Goal: Entertainment & Leisure: Browse casually

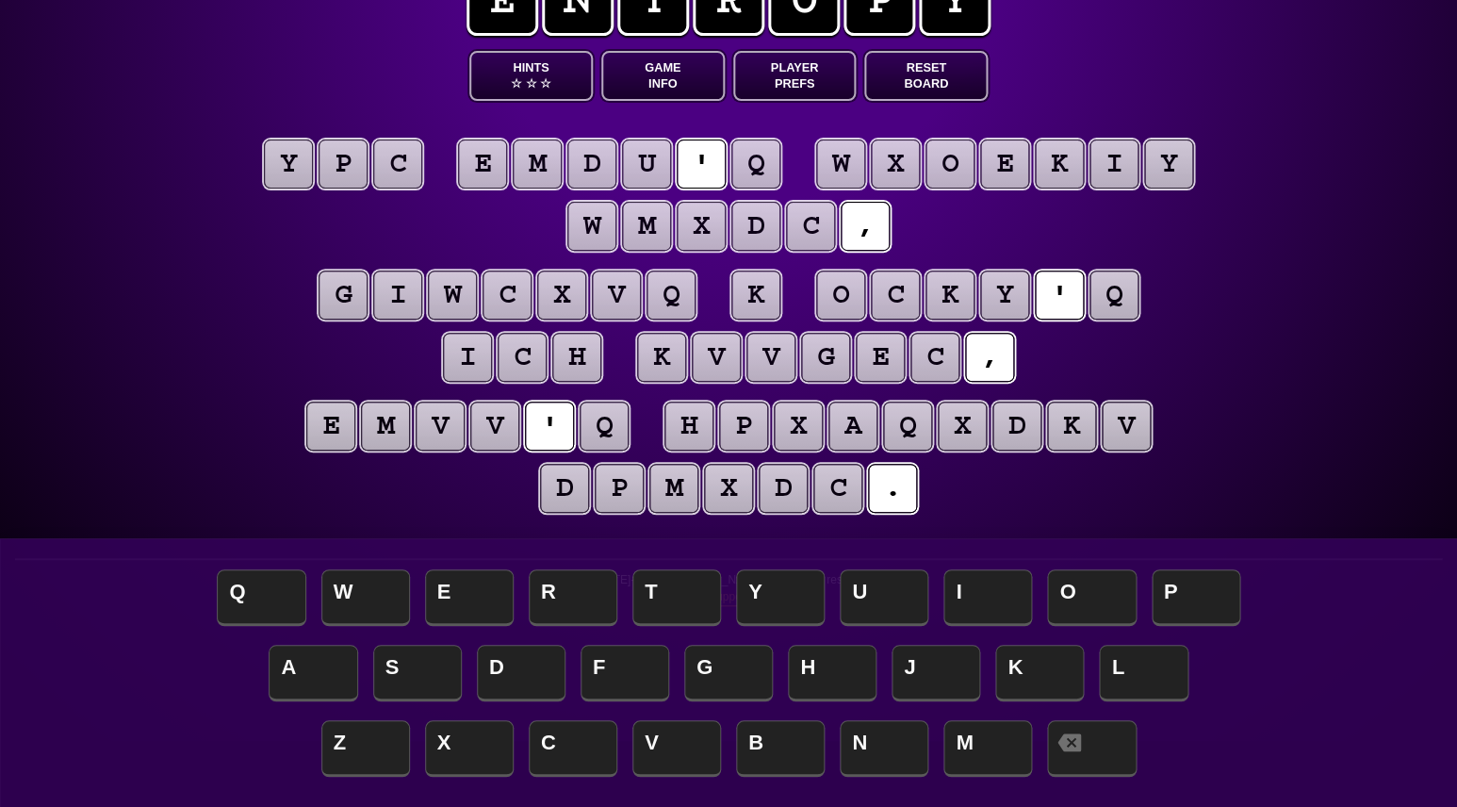
scroll to position [58, 0]
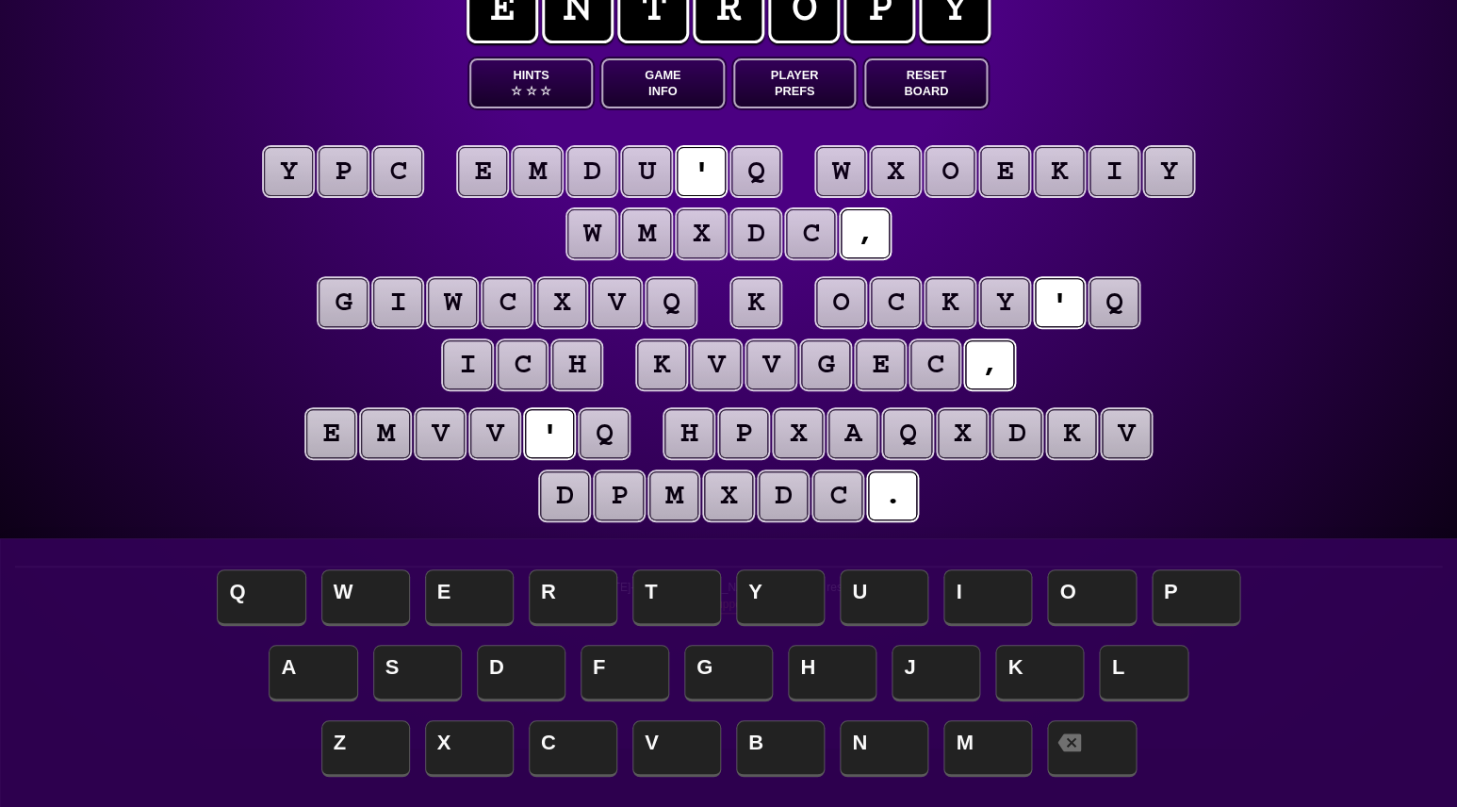
click at [603, 434] on puzzle-tile "q" at bounding box center [604, 433] width 49 height 49
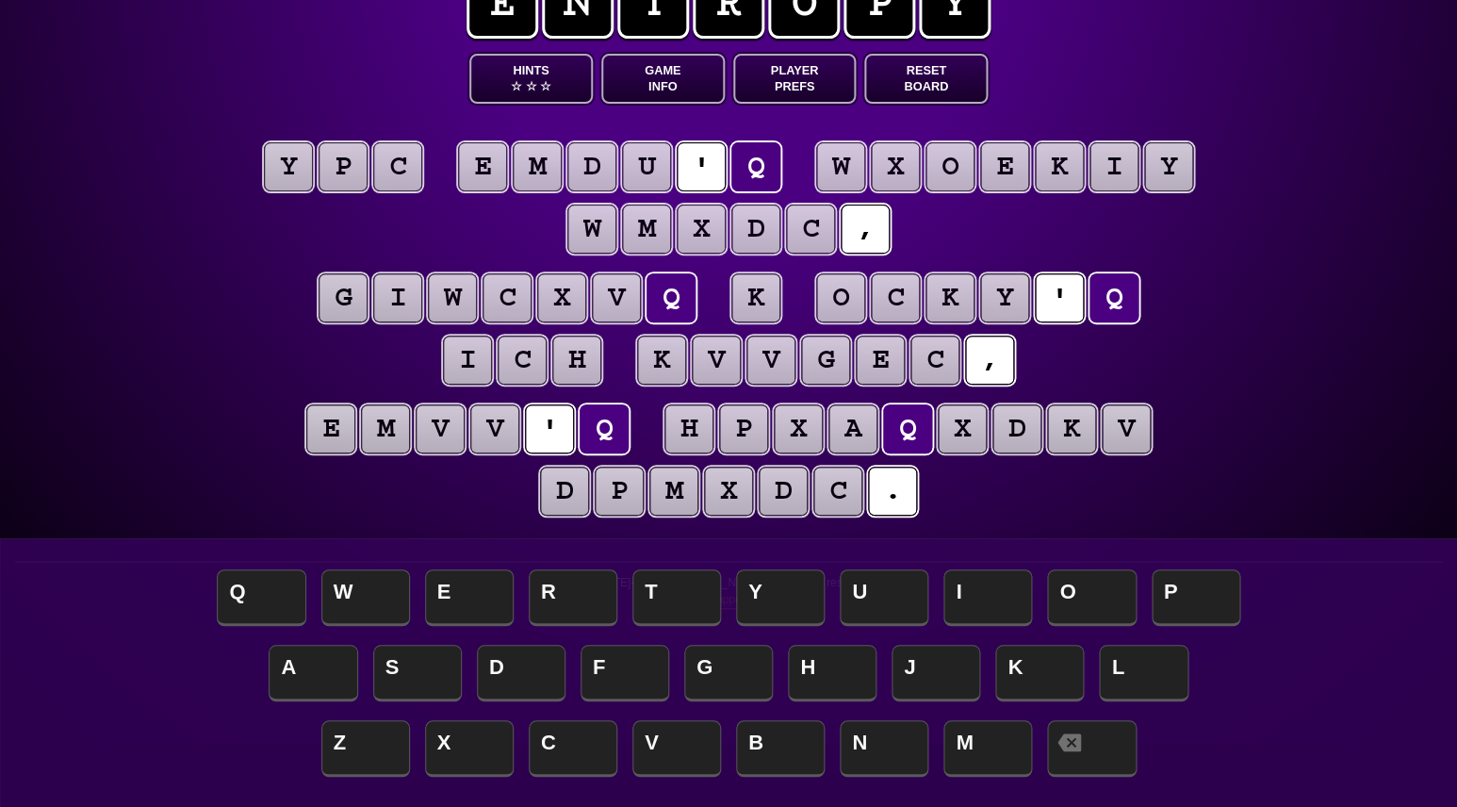
scroll to position [68, 0]
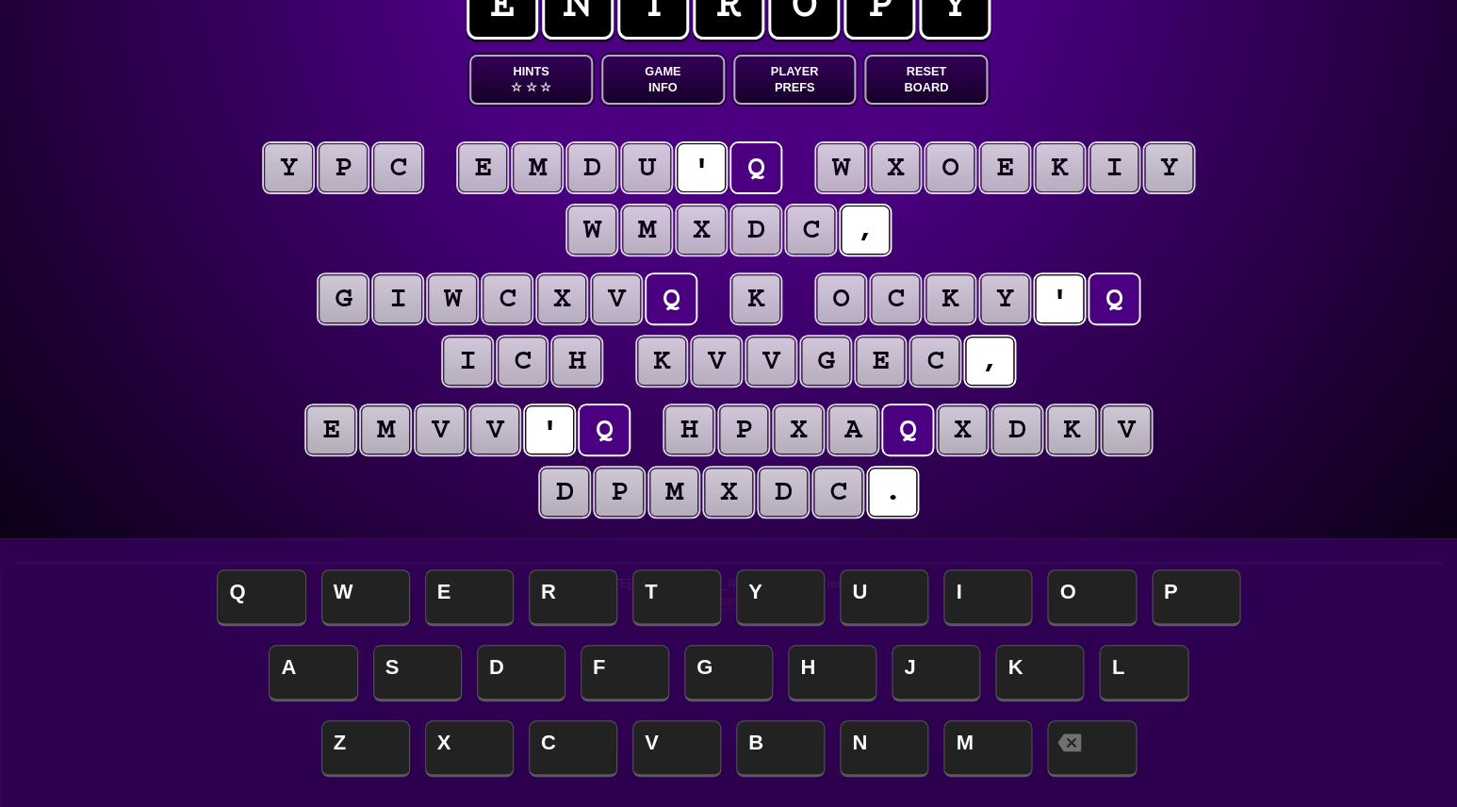
click at [649, 74] on button "Game Info" at bounding box center [662, 80] width 123 height 50
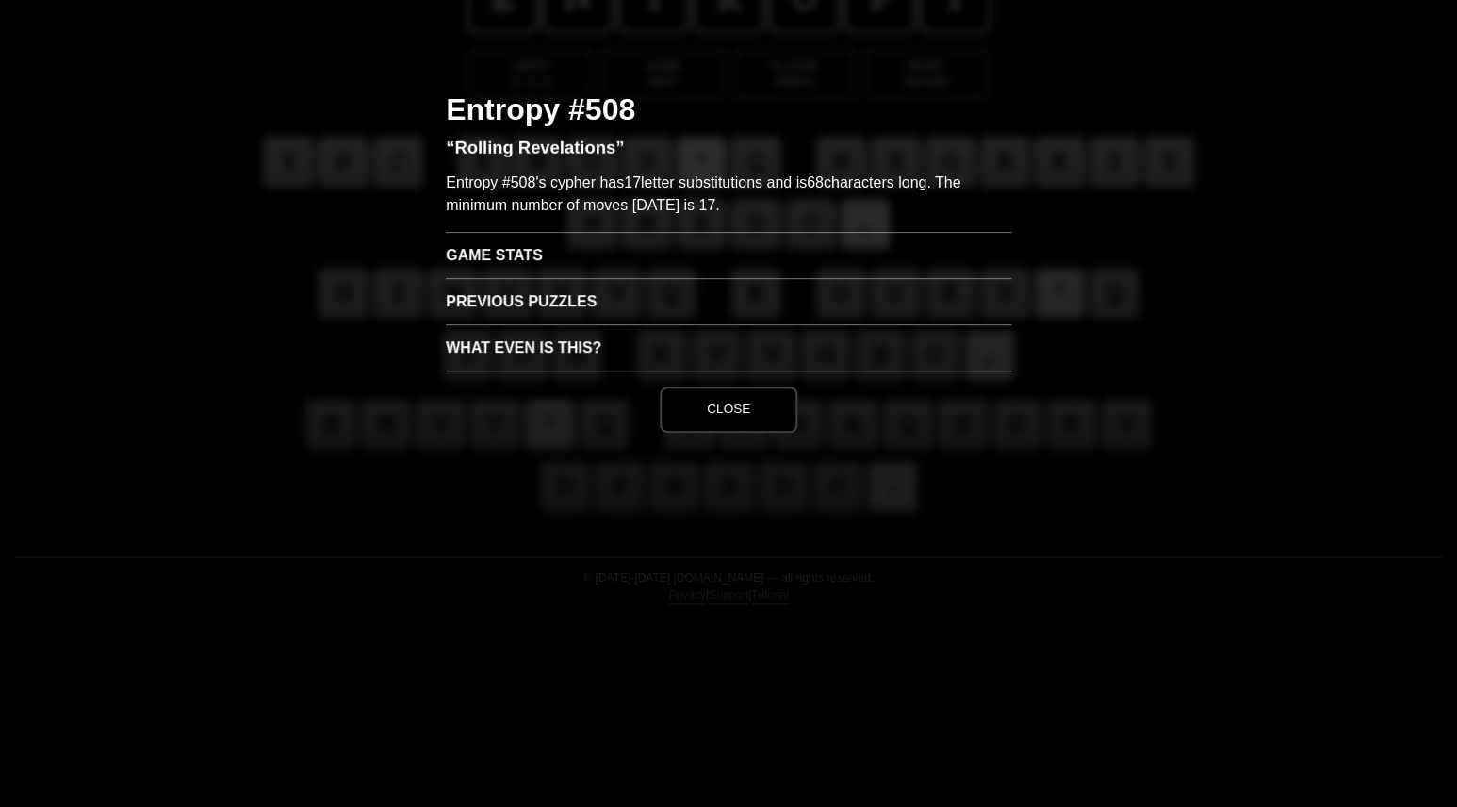
click at [517, 268] on h3 "Game Stats" at bounding box center [729, 255] width 566 height 46
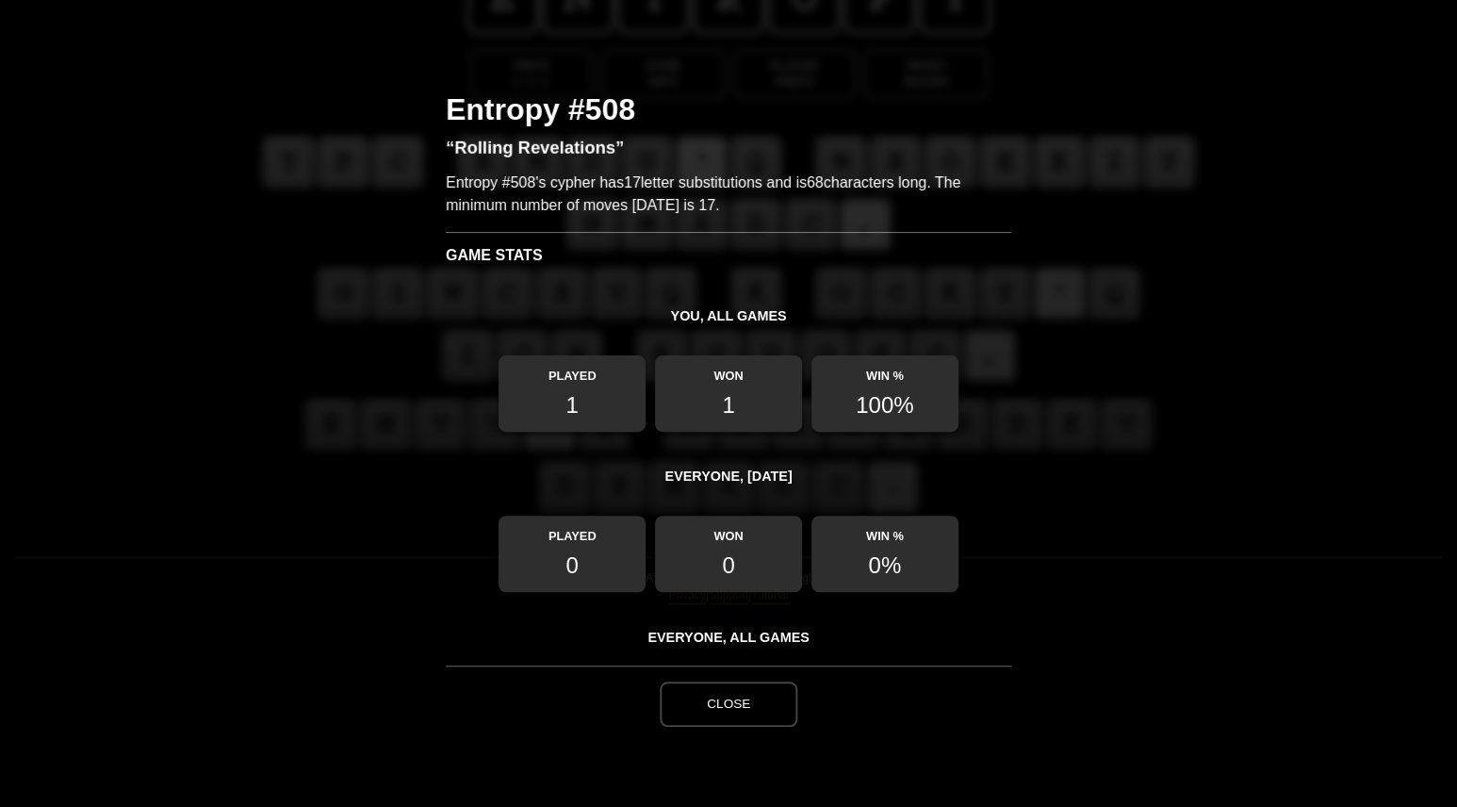
scroll to position [0, 0]
click at [748, 713] on button "Close" at bounding box center [729, 703] width 138 height 45
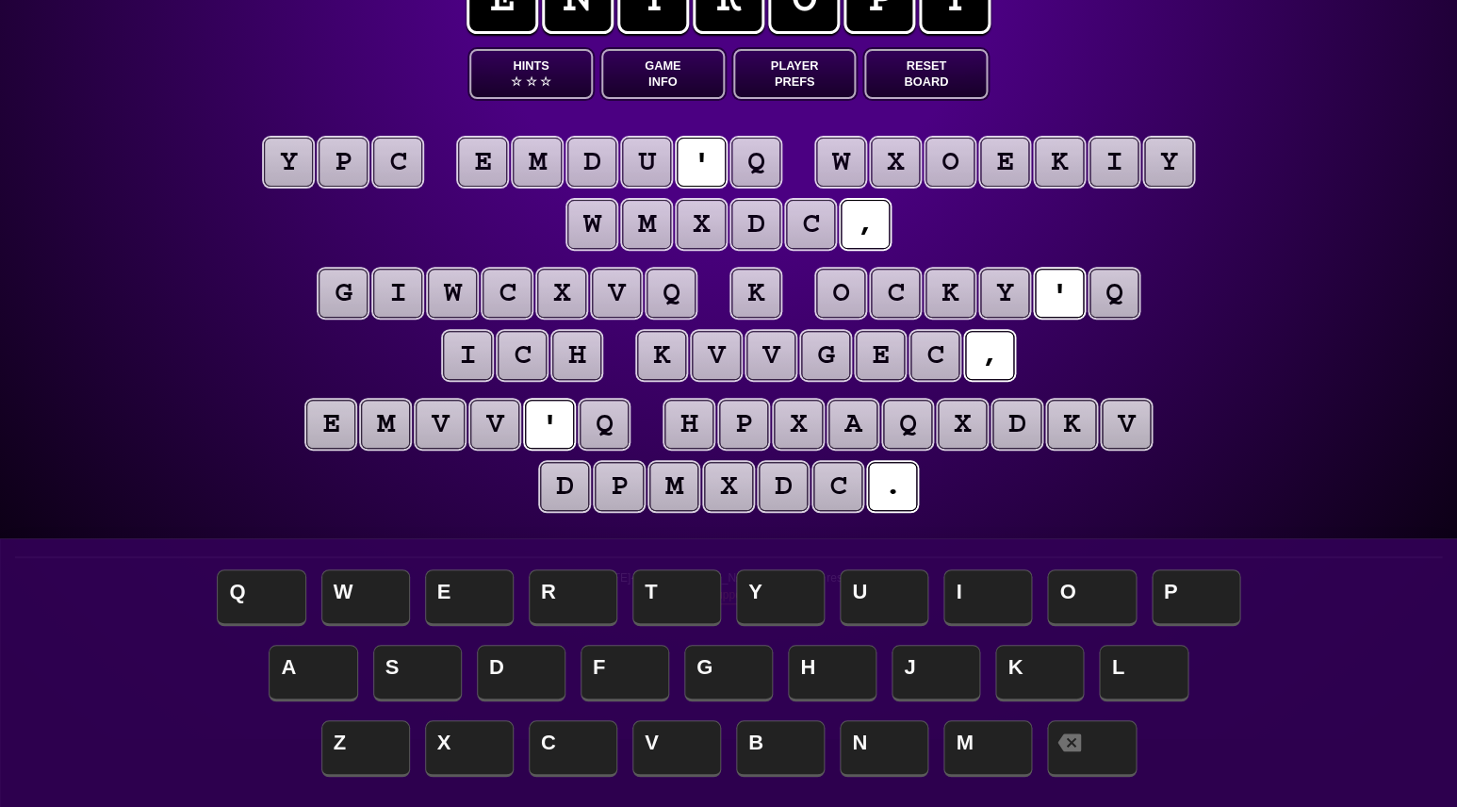
click at [400, 167] on puzzle-tile "c" at bounding box center [397, 162] width 49 height 49
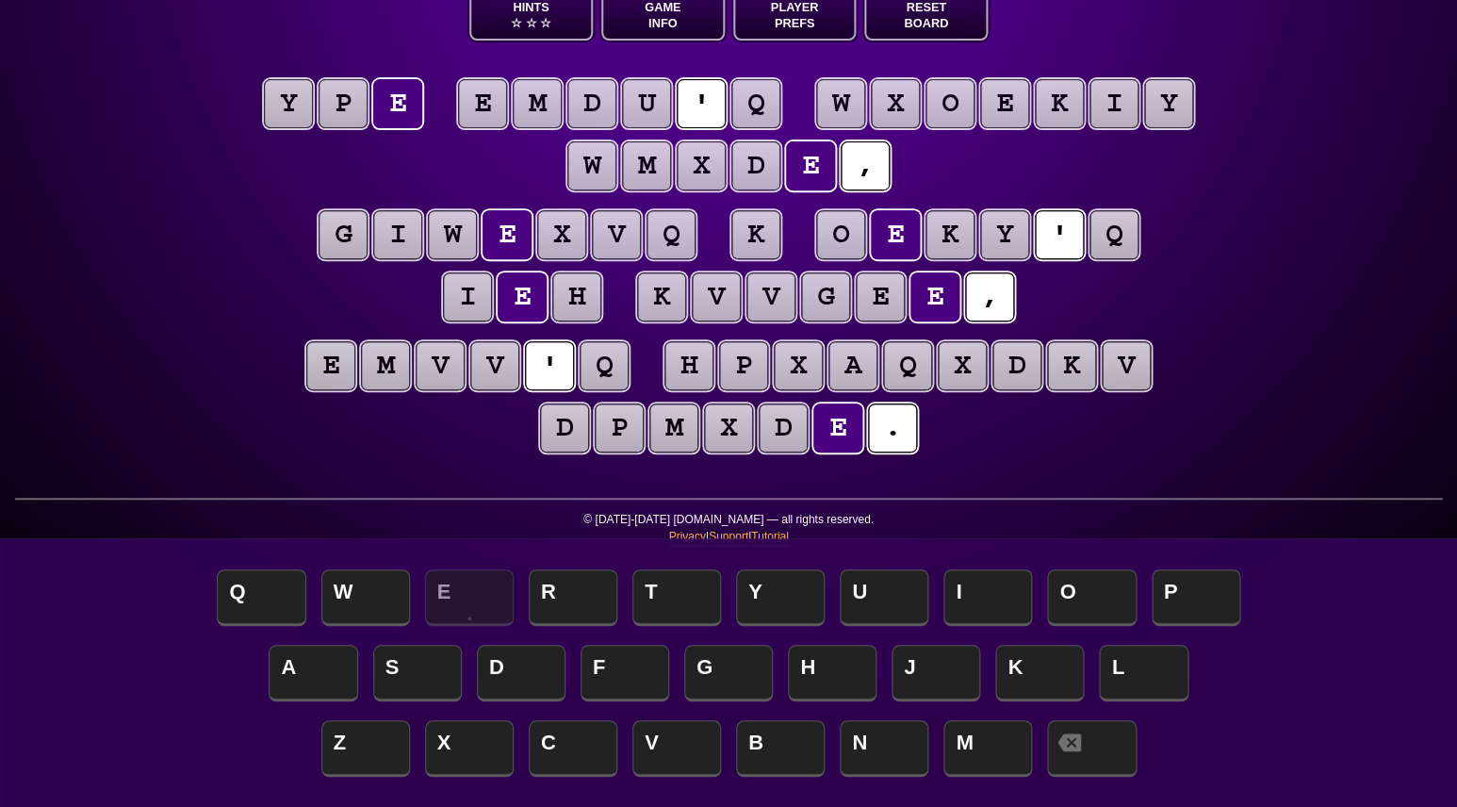
scroll to position [123, 0]
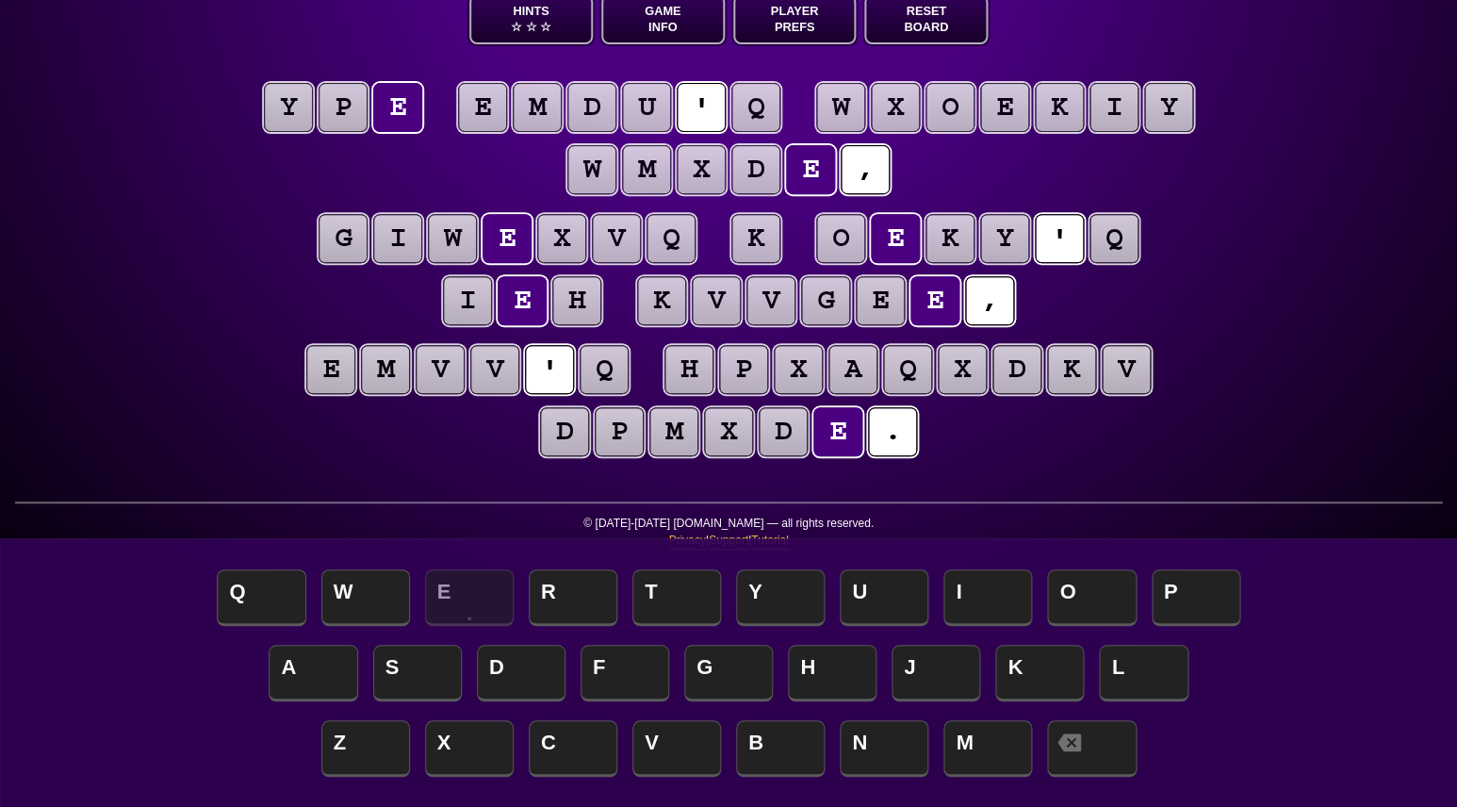
click at [342, 111] on puzzle-tile "p" at bounding box center [343, 107] width 49 height 49
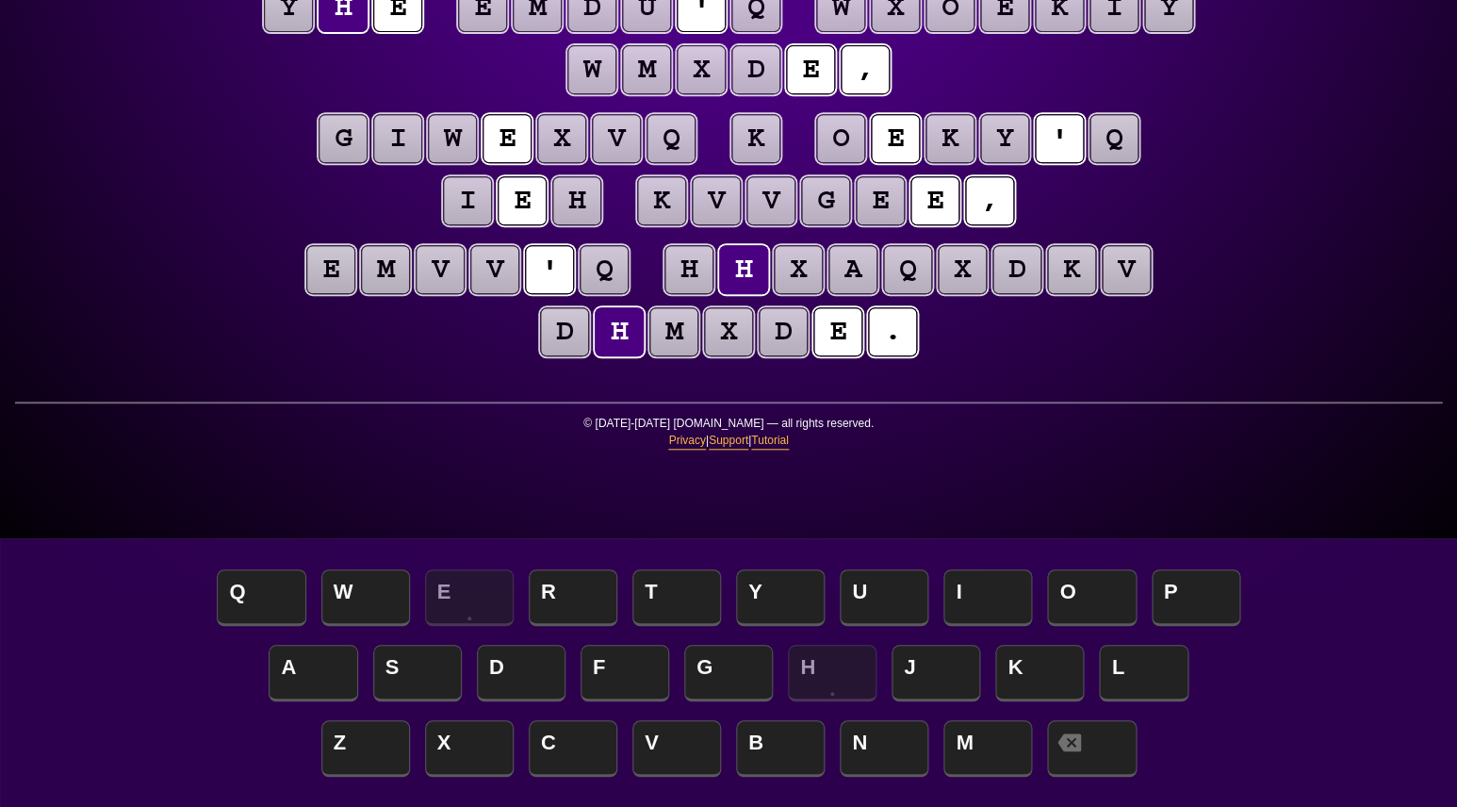
scroll to position [0, 0]
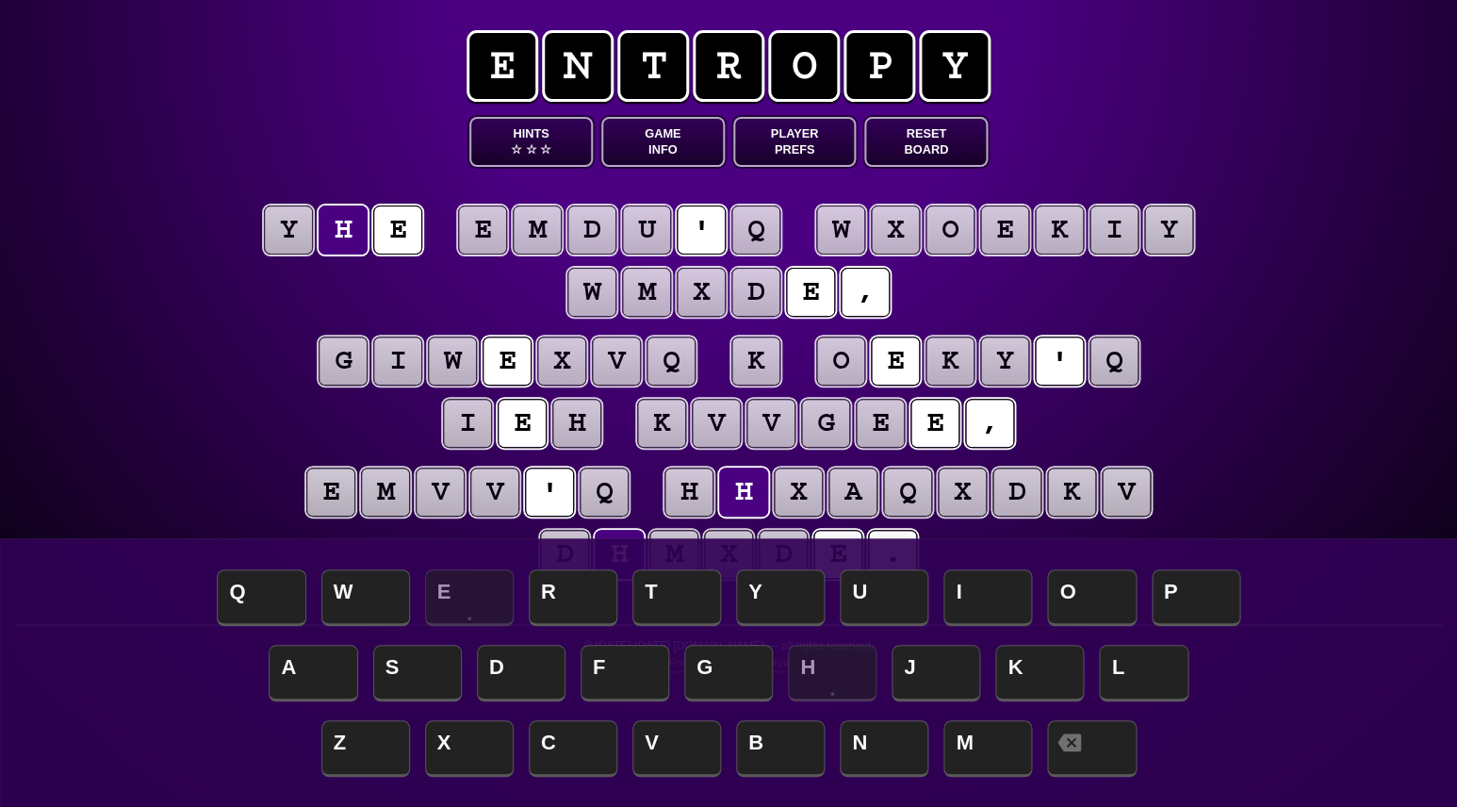
click at [273, 226] on puzzle-tile "y" at bounding box center [288, 229] width 49 height 49
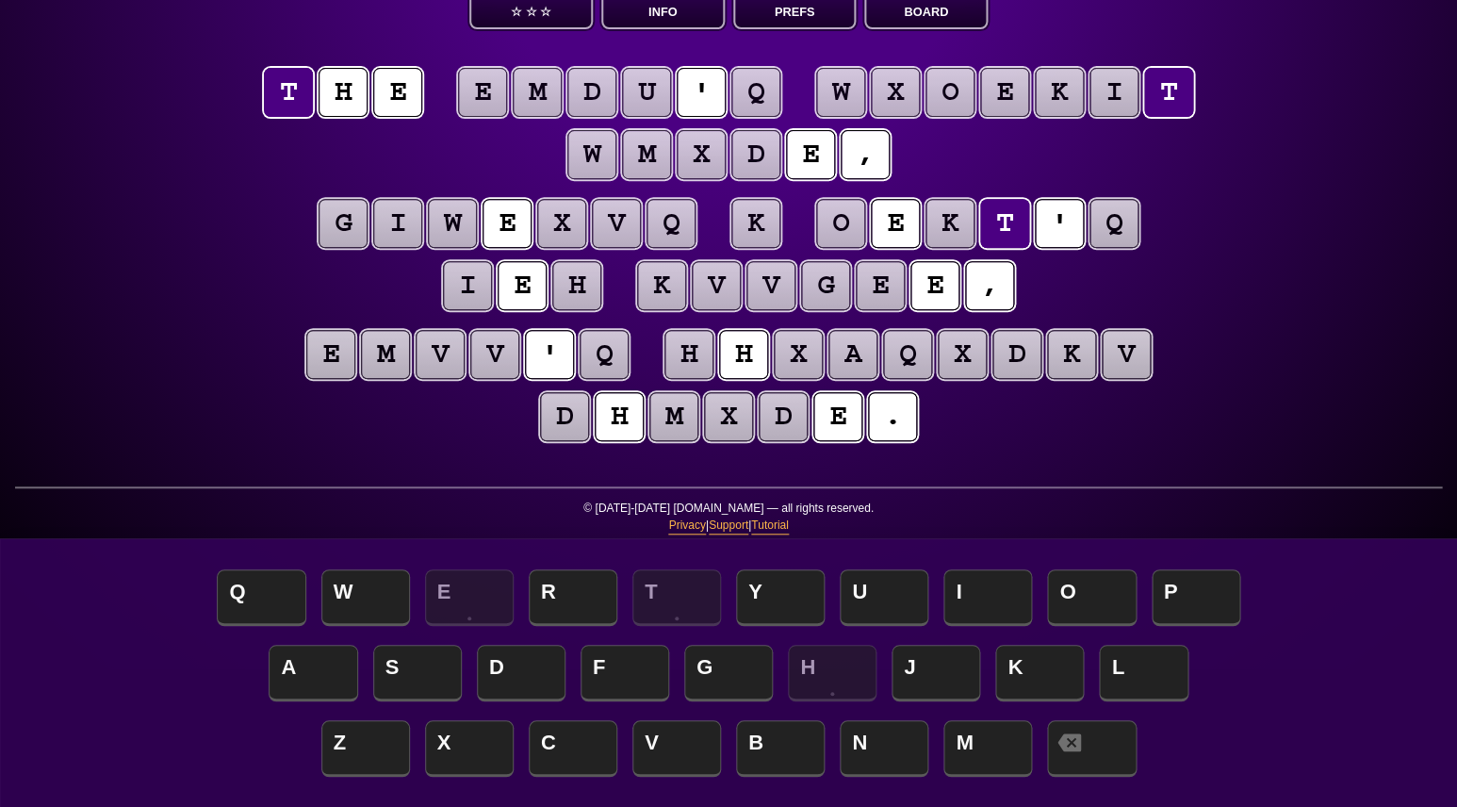
scroll to position [139, 0]
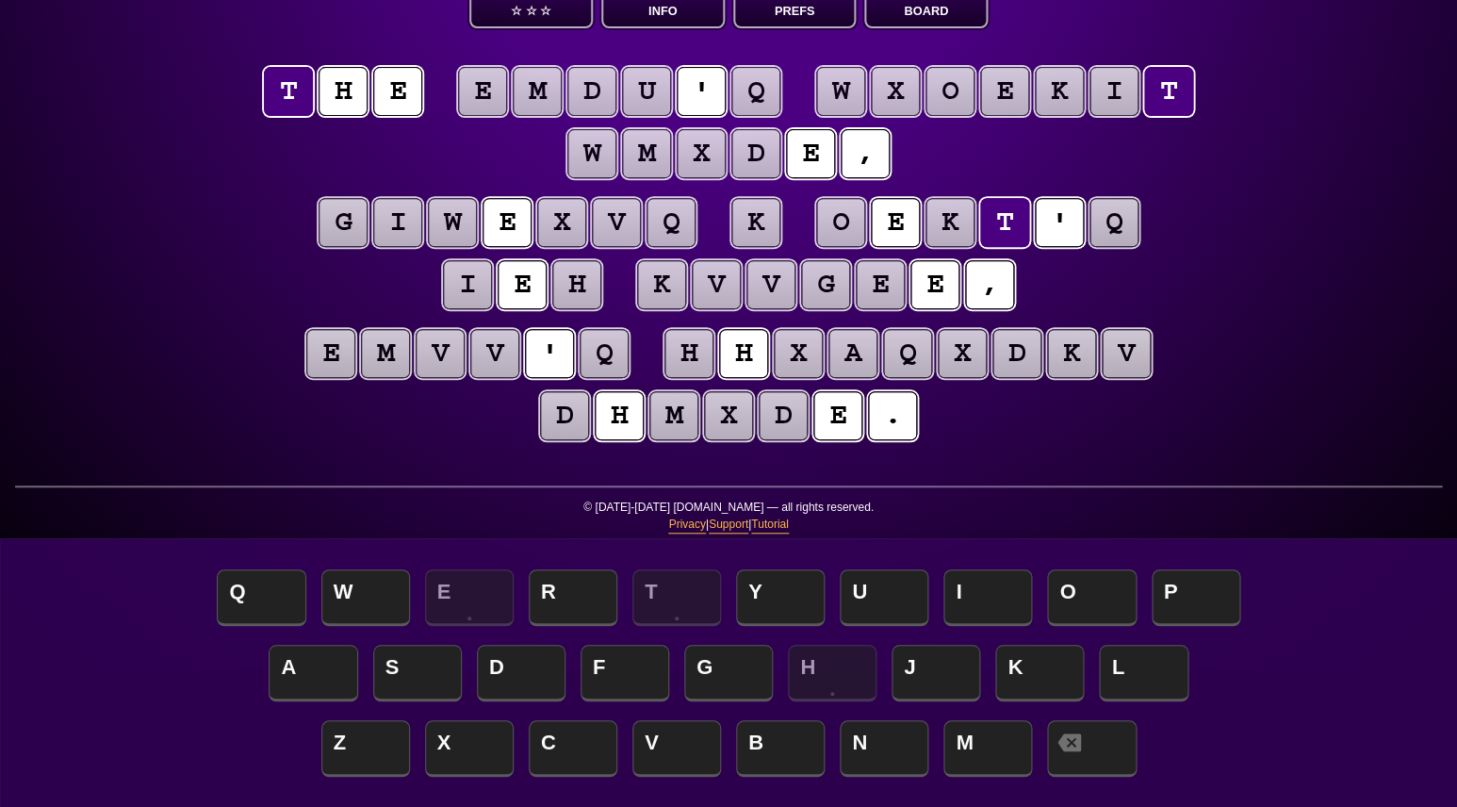
click at [773, 91] on puzzle-tile "q" at bounding box center [755, 91] width 49 height 49
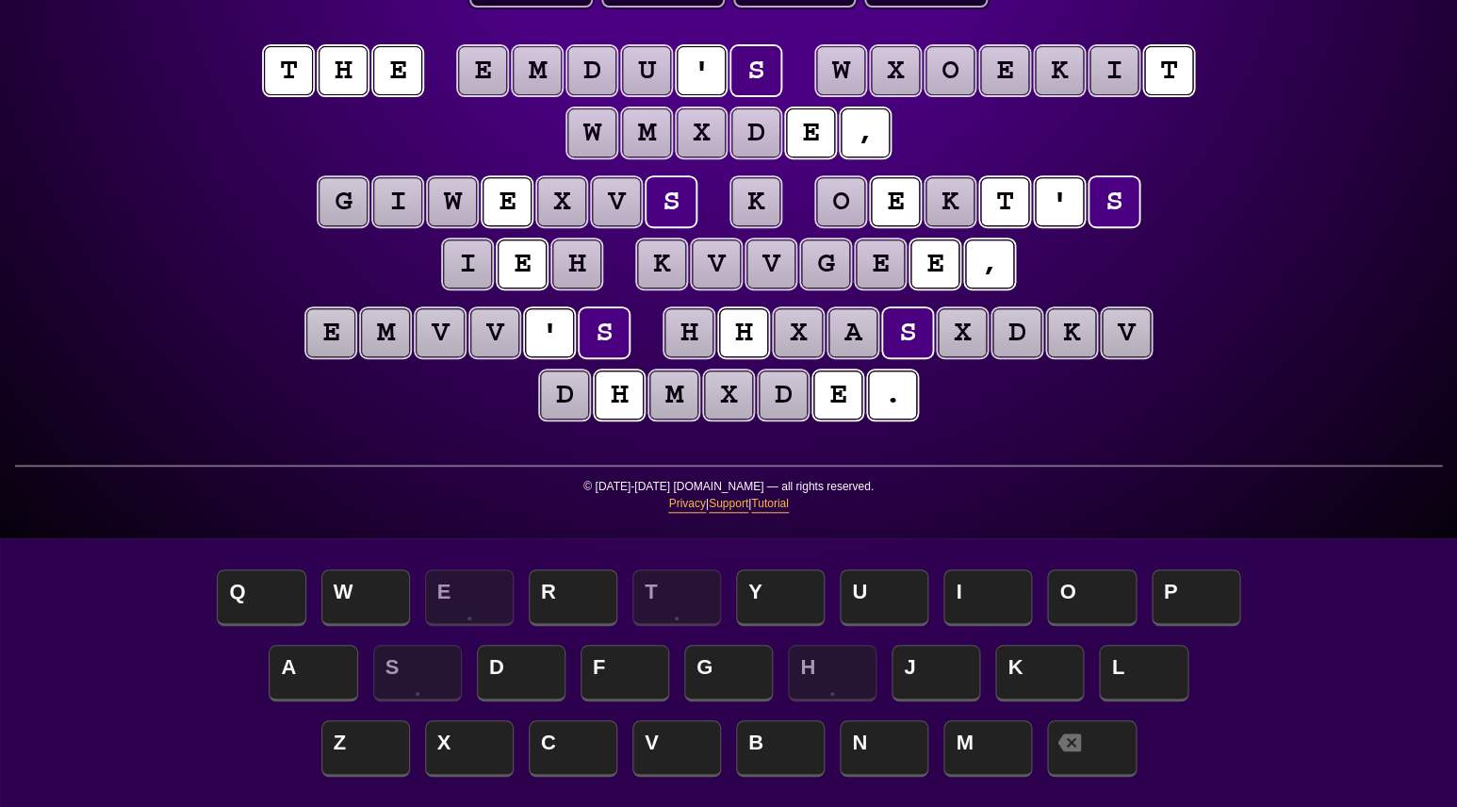
scroll to position [155, 0]
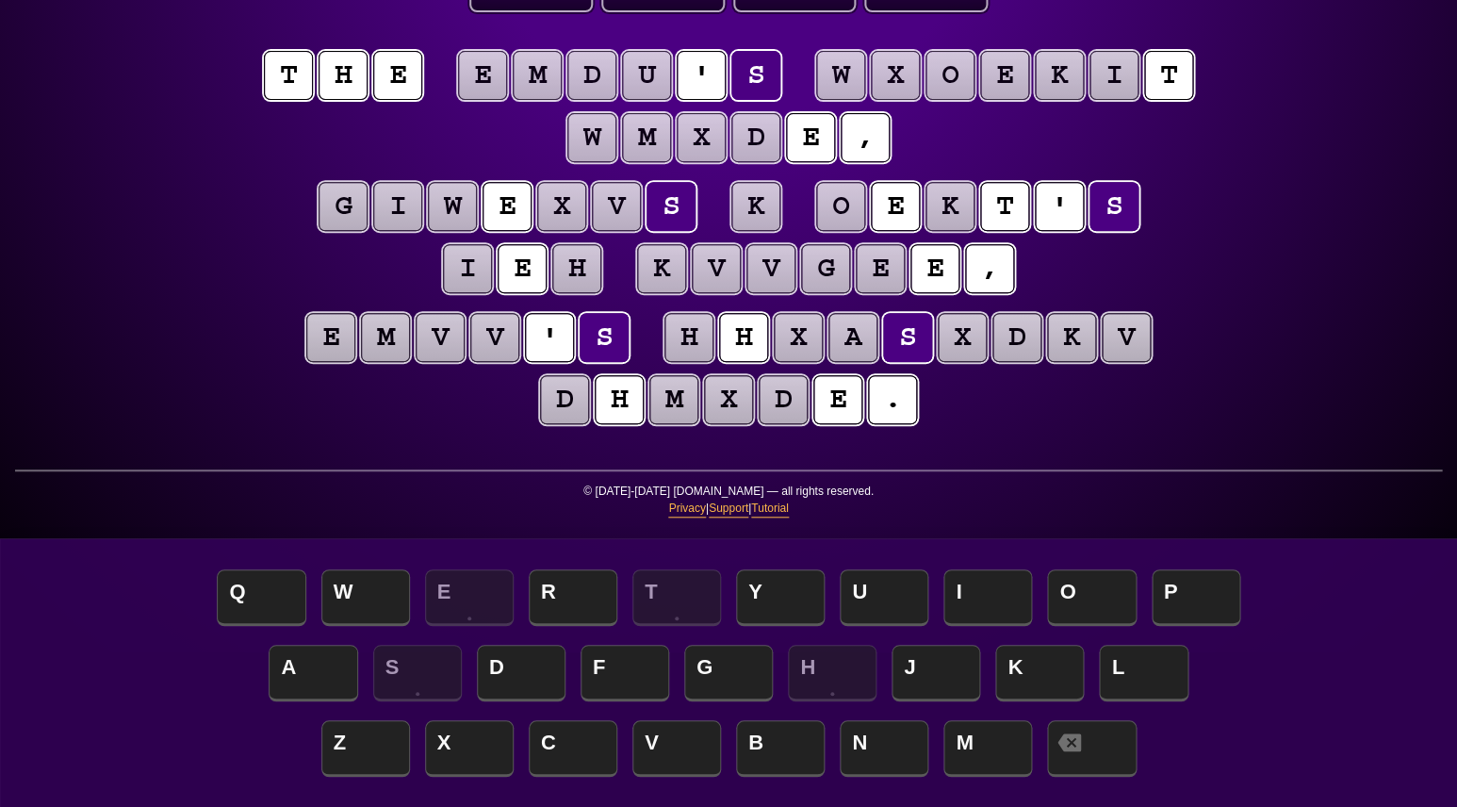
click at [760, 211] on puzzle-tile "k" at bounding box center [755, 206] width 49 height 49
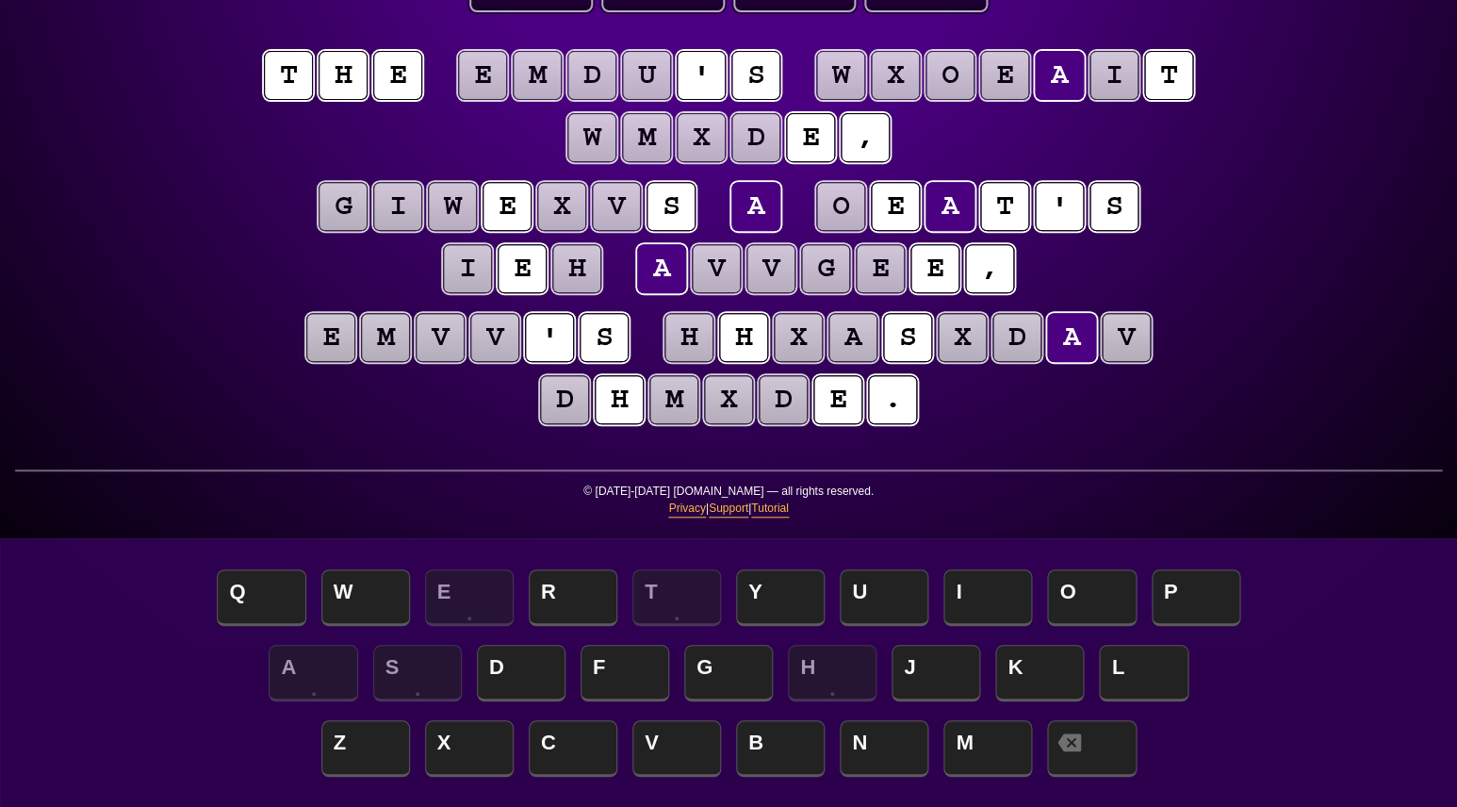
scroll to position [168, 0]
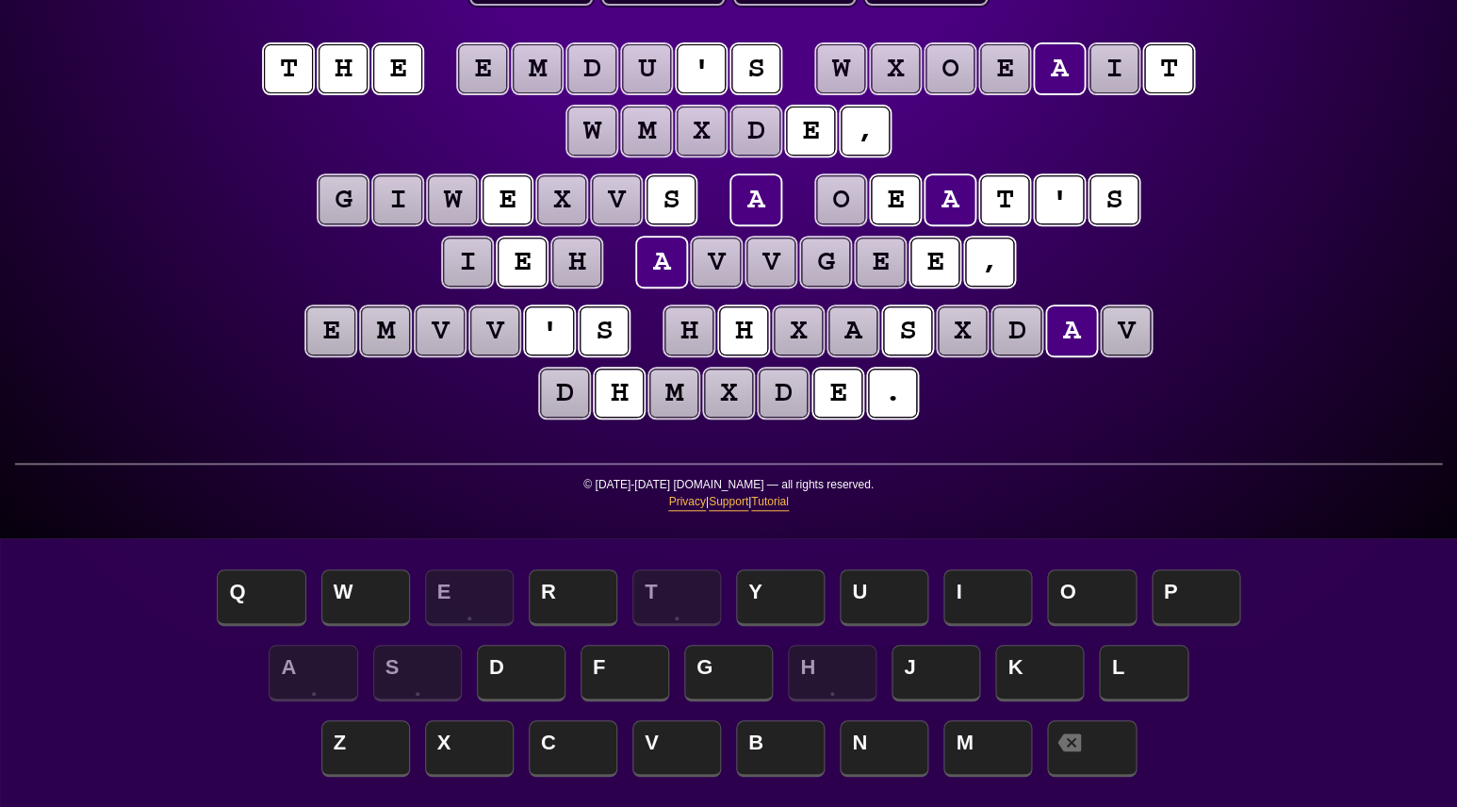
click at [204, 338] on div "e n t r o p y Hints ☆ ☆ ☆ Game Info Player Prefs Reset Board t h e e m d u ' s …" at bounding box center [728, 242] width 1457 height 807
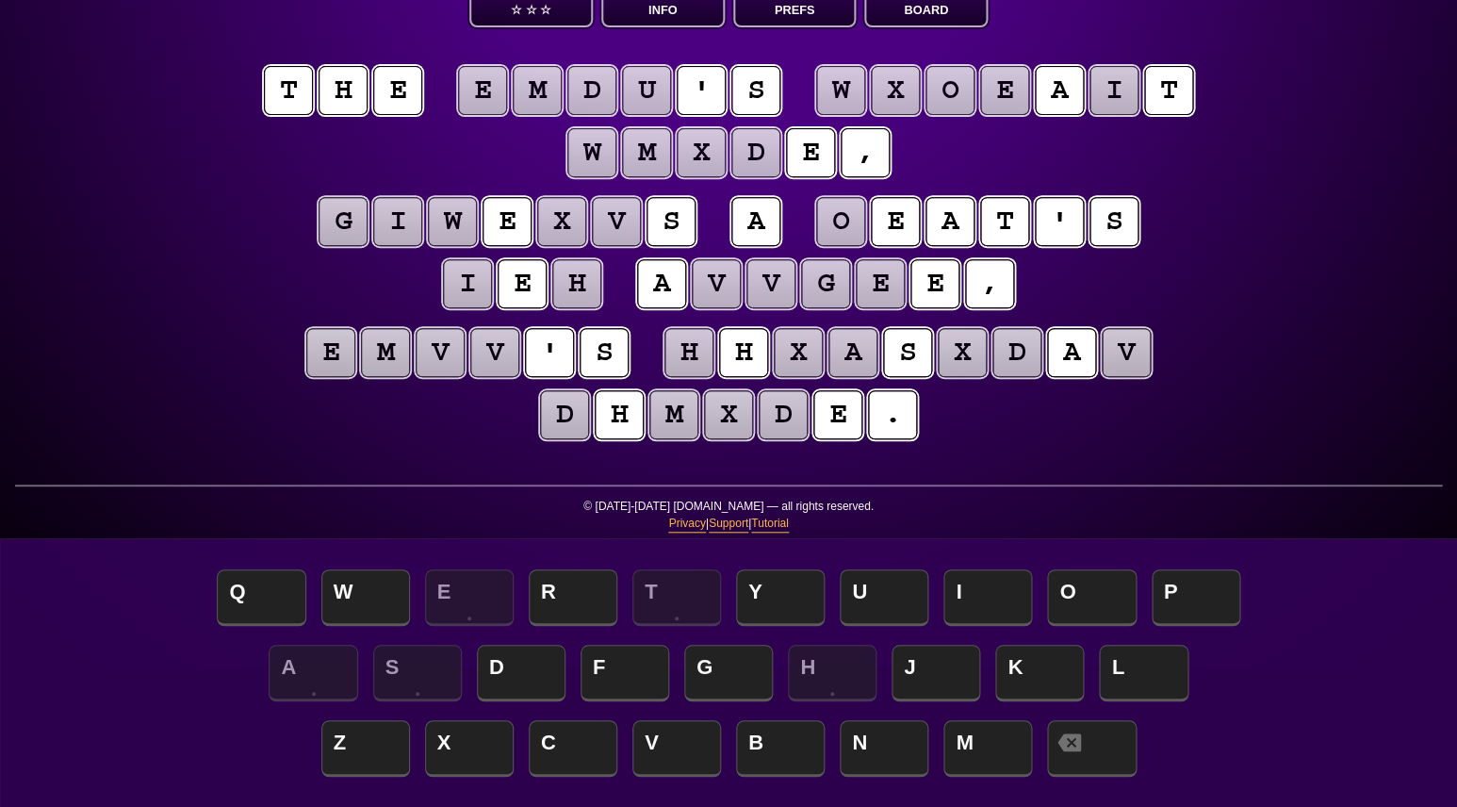
scroll to position [139, 0]
click at [687, 351] on puzzle-tile "h" at bounding box center [688, 352] width 49 height 49
click at [483, 291] on puzzle-tile "i" at bounding box center [467, 283] width 49 height 49
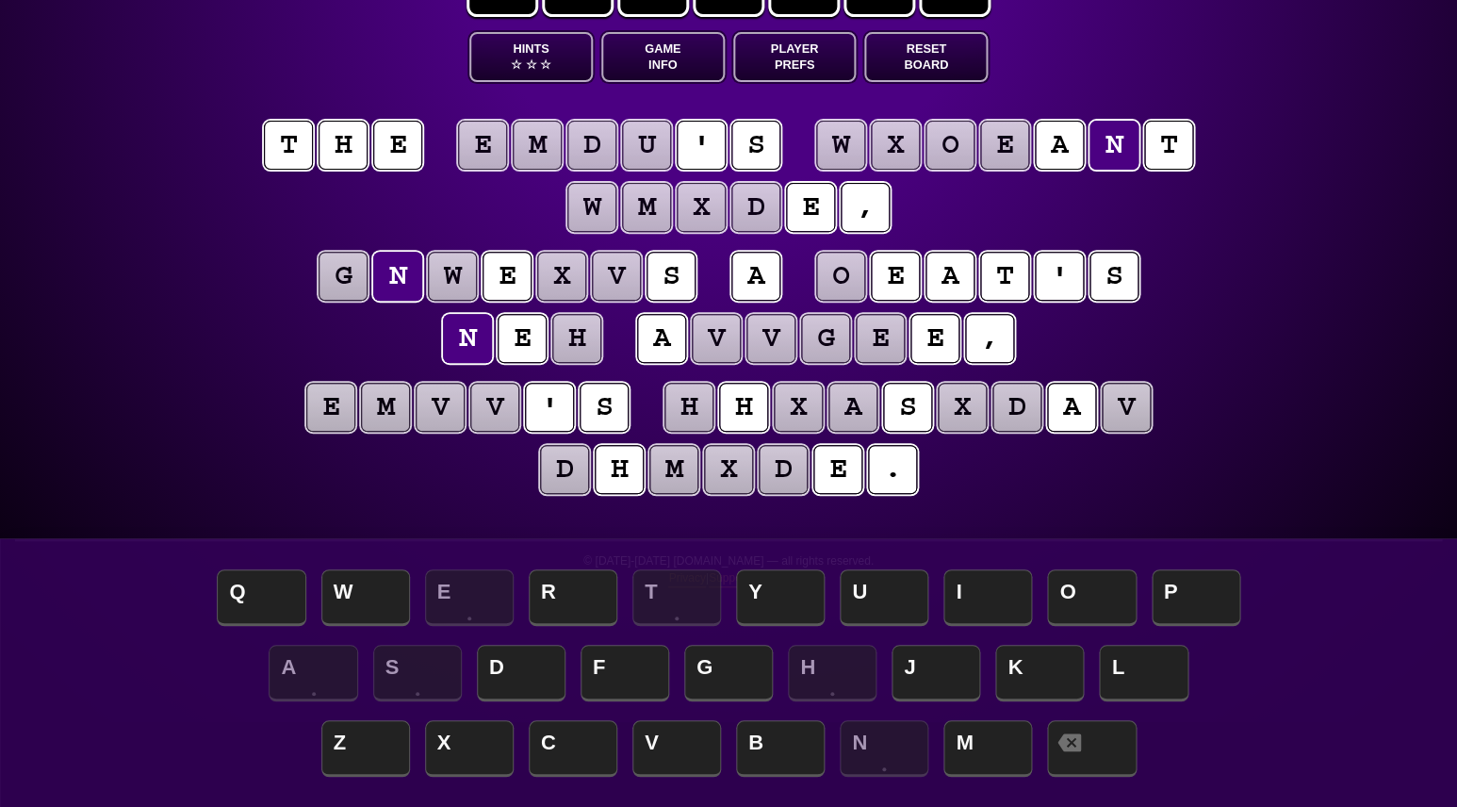
scroll to position [85, 0]
click at [712, 406] on puzzle-word "h h x a s x d a v" at bounding box center [908, 409] width 492 height 52
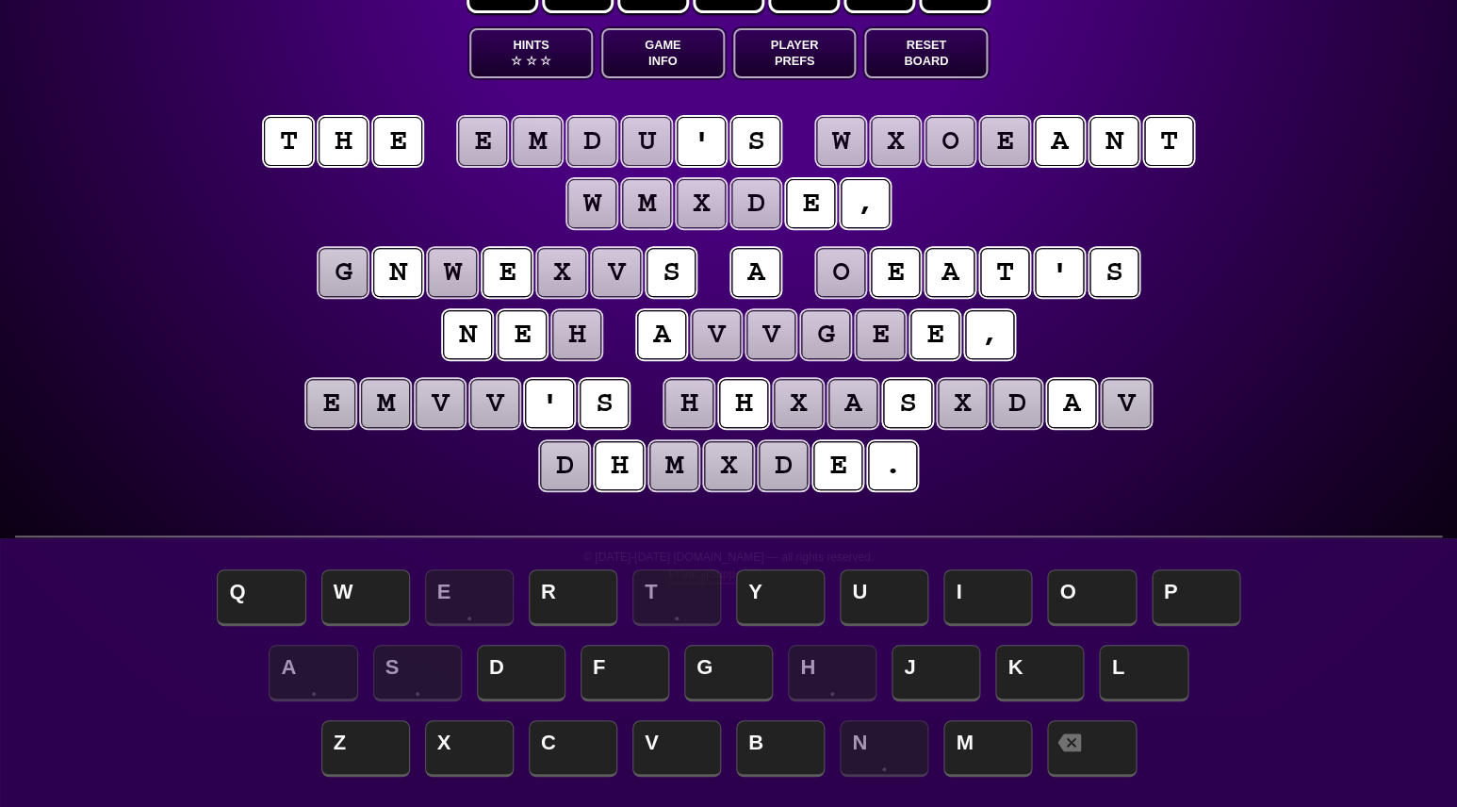
scroll to position [90, 0]
click at [697, 403] on puzzle-tile "h" at bounding box center [688, 403] width 49 height 49
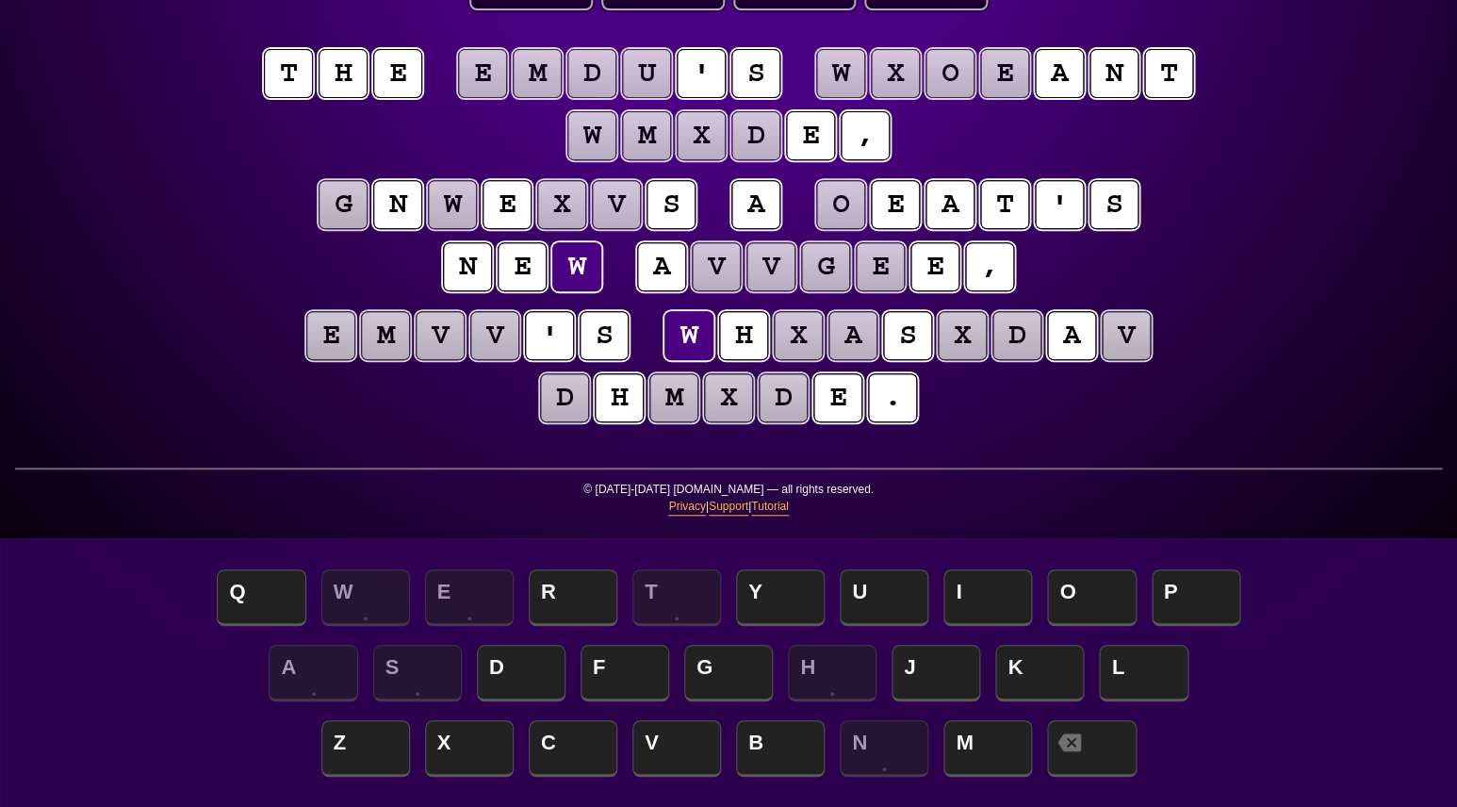
scroll to position [156, 0]
click at [167, 360] on div "e n t r o p y Hints ☆ ☆ ☆ Game Info Player Prefs Reset Board t h e e m d u ' s …" at bounding box center [728, 247] width 1457 height 807
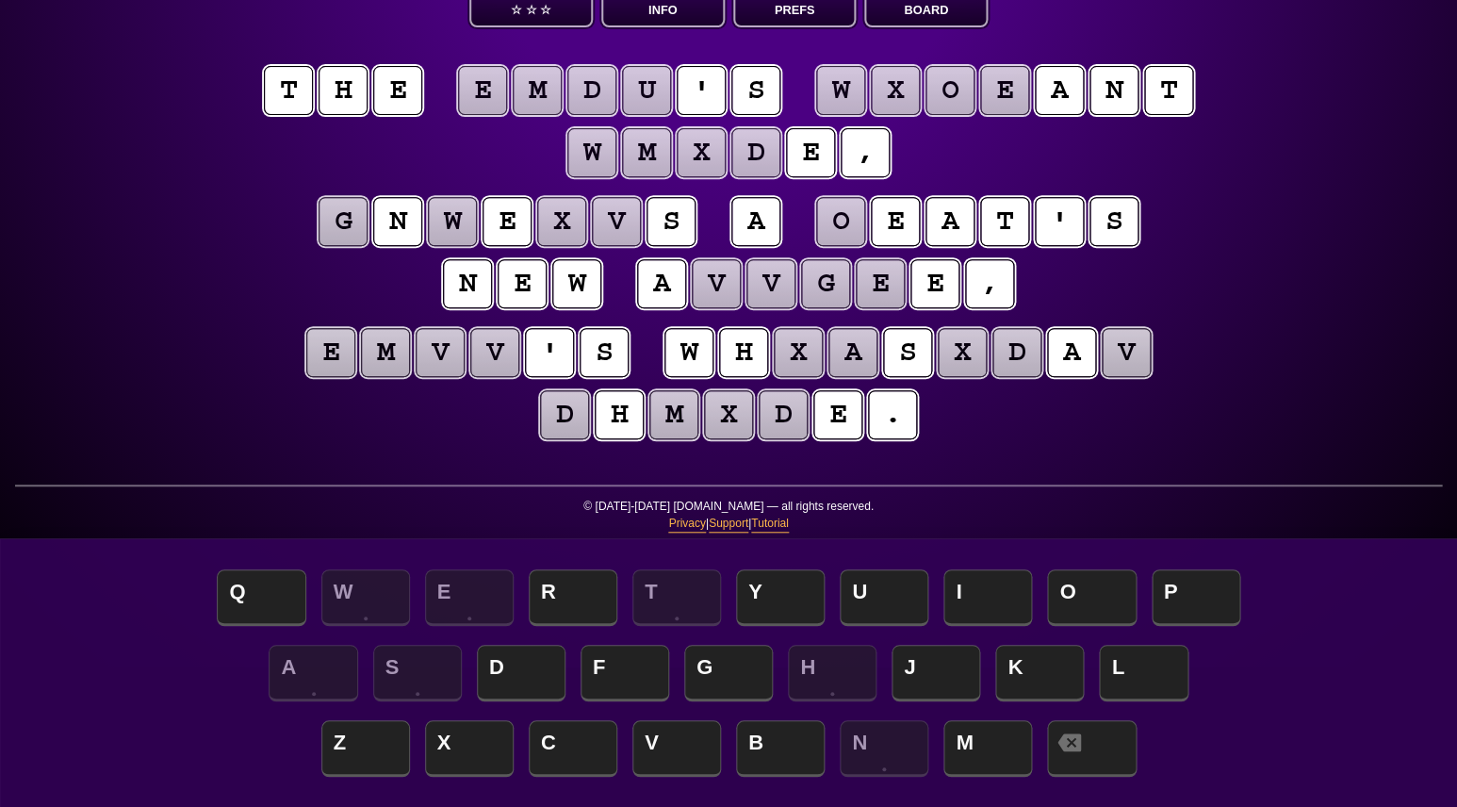
scroll to position [134, 0]
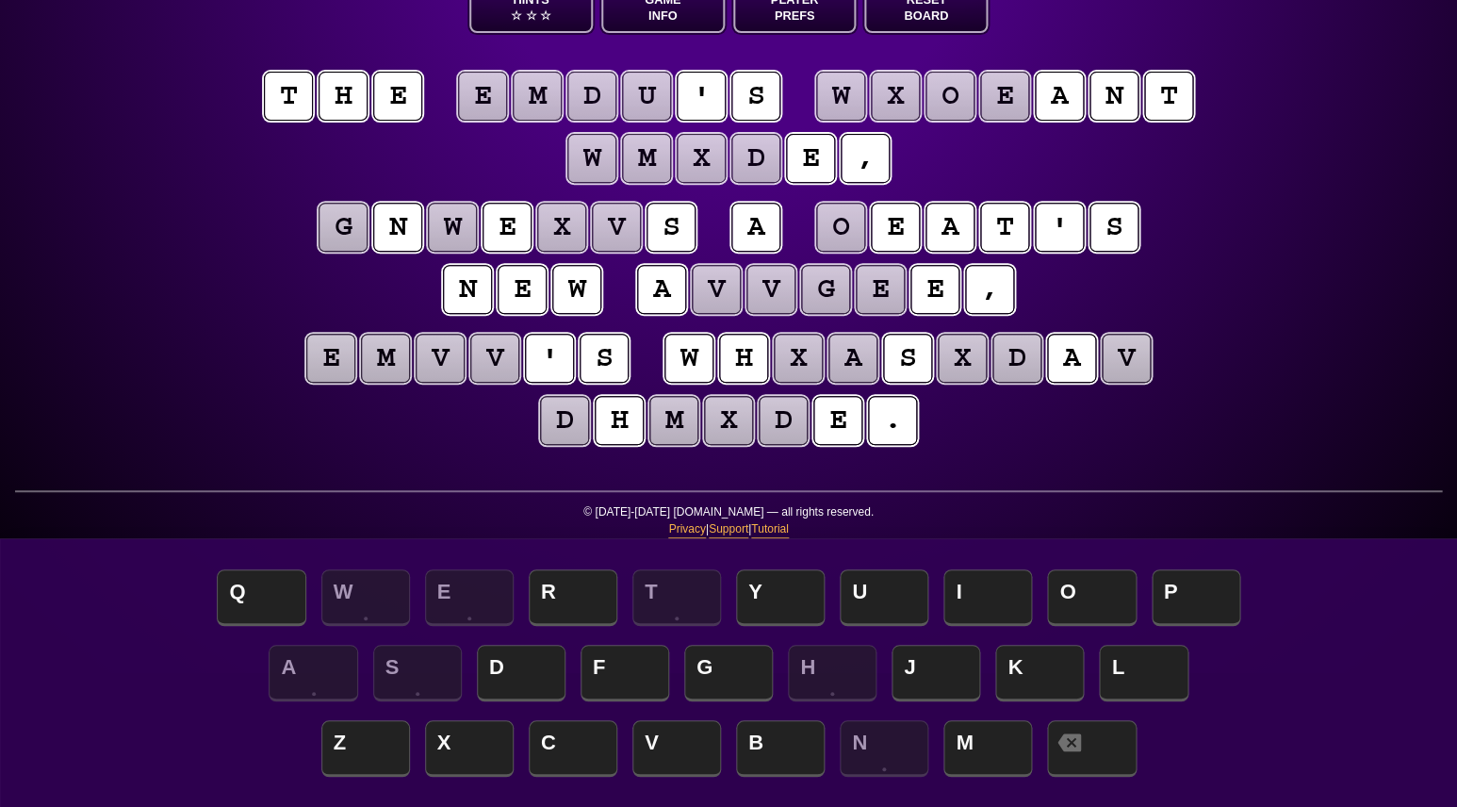
click at [350, 227] on puzzle-tile "g" at bounding box center [343, 227] width 49 height 49
click at [283, 227] on puzzle-line "g n w e x v s a o e a t ' s n e w a v v g e e ," at bounding box center [728, 259] width 965 height 123
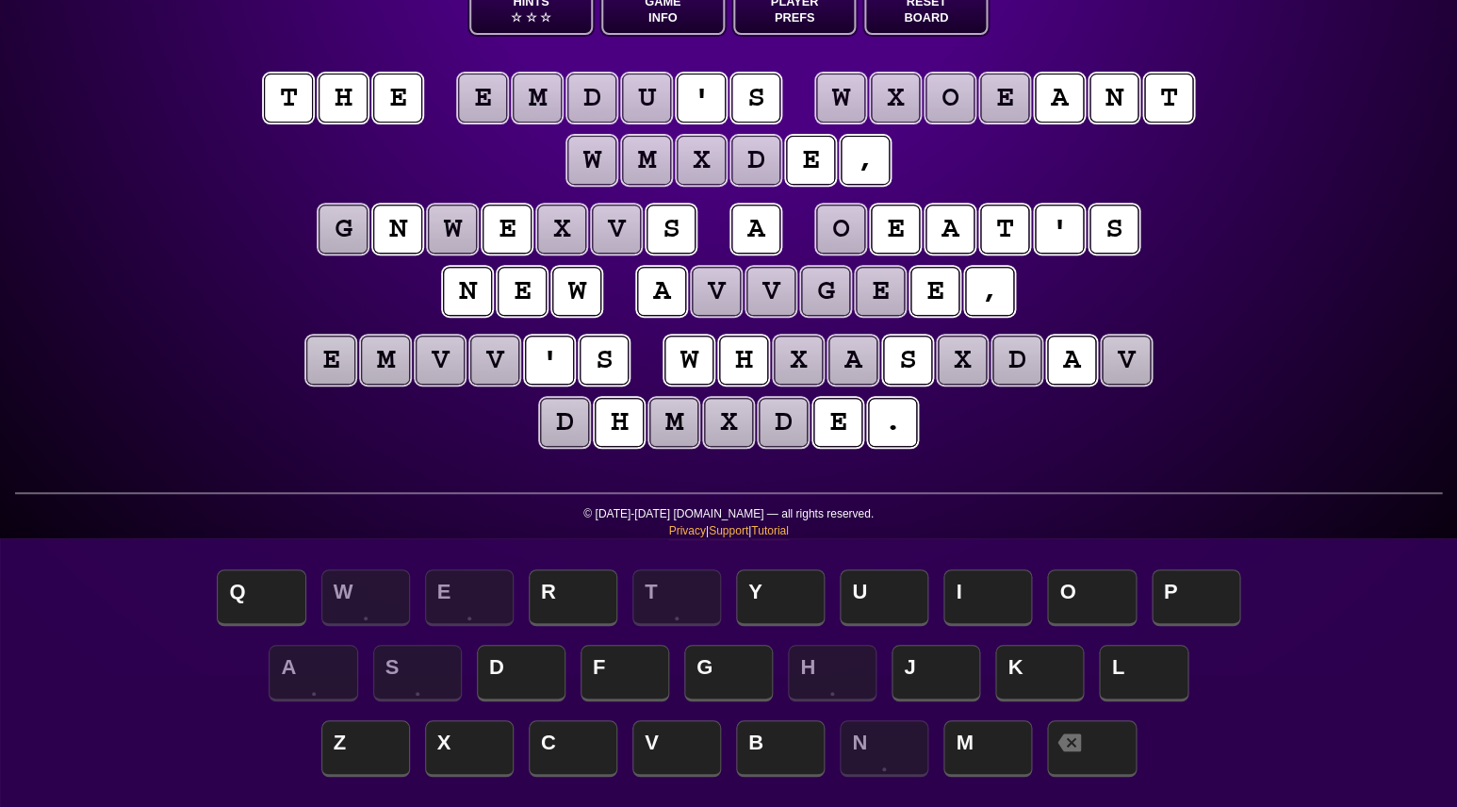
click at [841, 231] on puzzle-tile "o" at bounding box center [840, 229] width 49 height 49
click at [1243, 208] on div "e n t r o p y Hints ☆ ☆ ☆ Game Info Player Prefs Reset Board t h e e m d u ' s …" at bounding box center [728, 271] width 1457 height 807
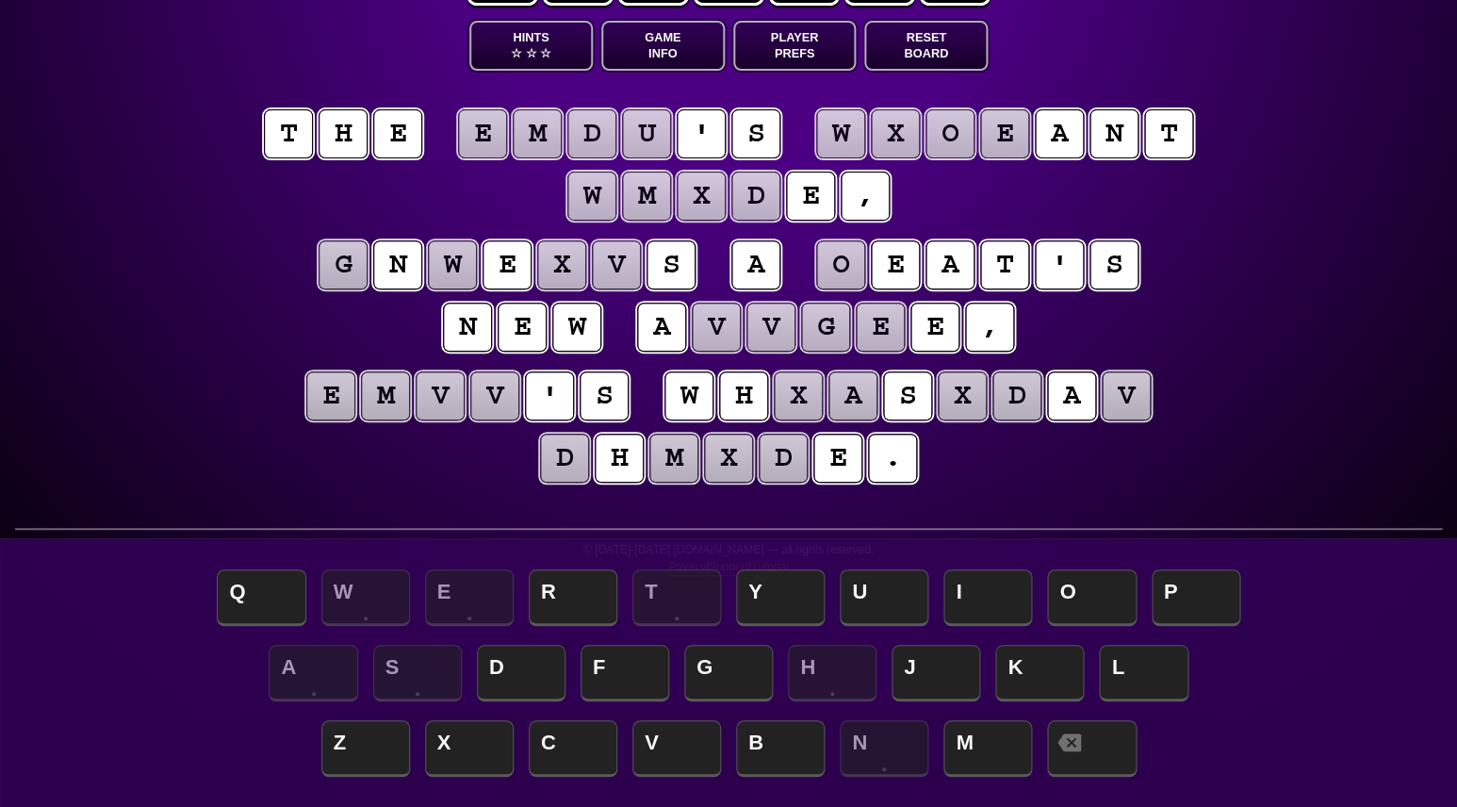
scroll to position [96, 0]
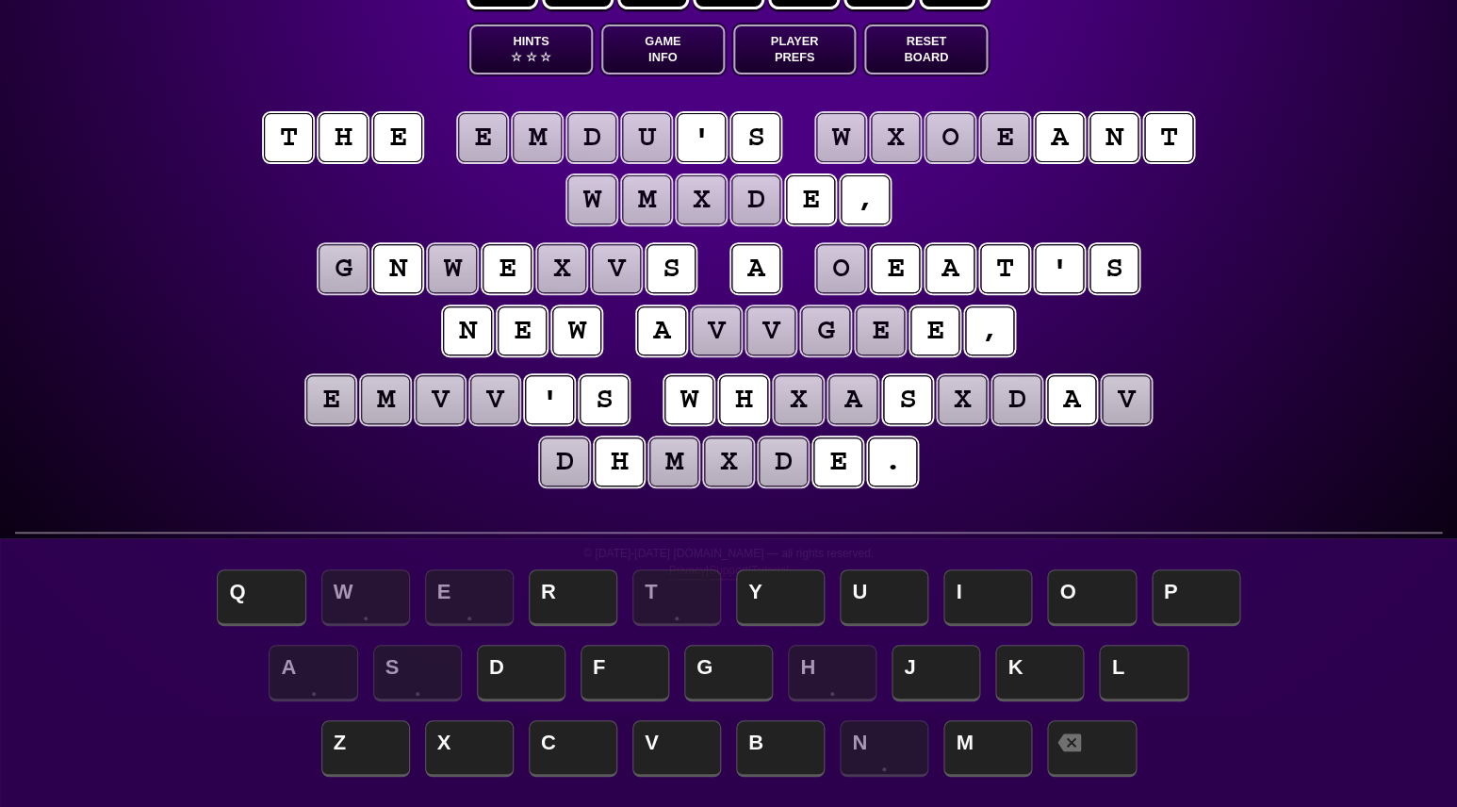
click at [326, 396] on puzzle-tile "e" at bounding box center [330, 399] width 49 height 49
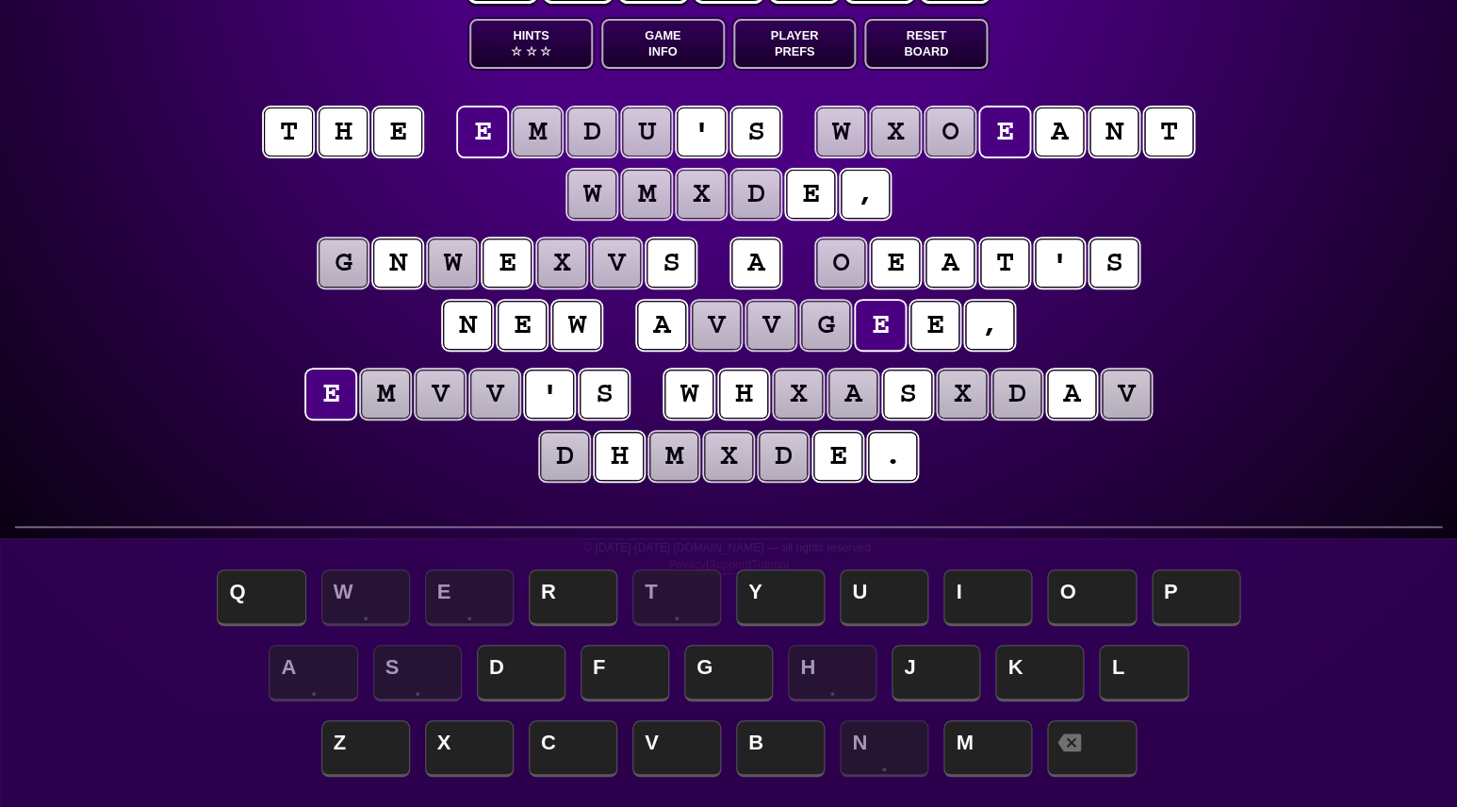
scroll to position [98, 0]
click at [385, 394] on puzzle-tile "m" at bounding box center [385, 393] width 49 height 49
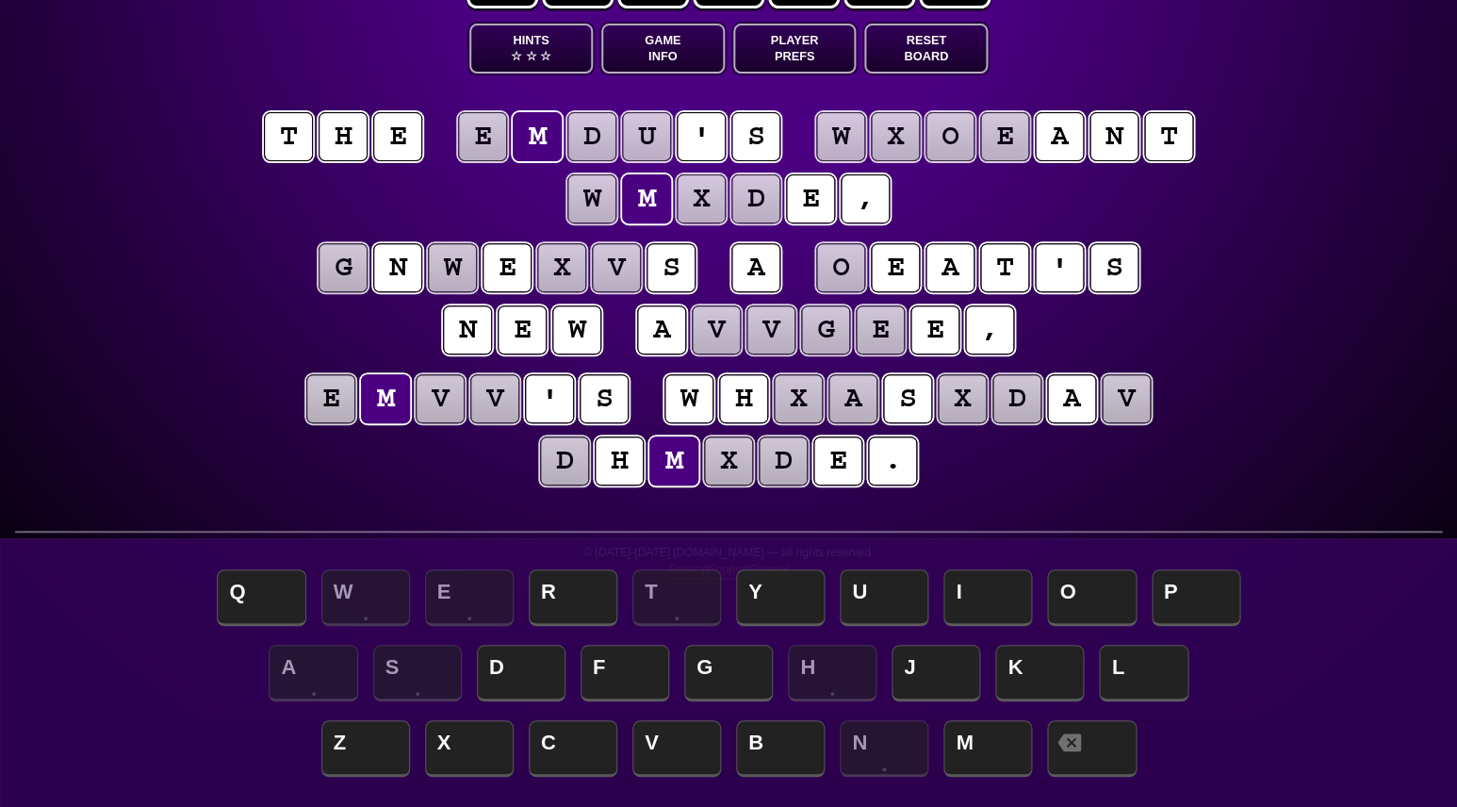
click at [448, 393] on puzzle-tile "v" at bounding box center [440, 398] width 49 height 49
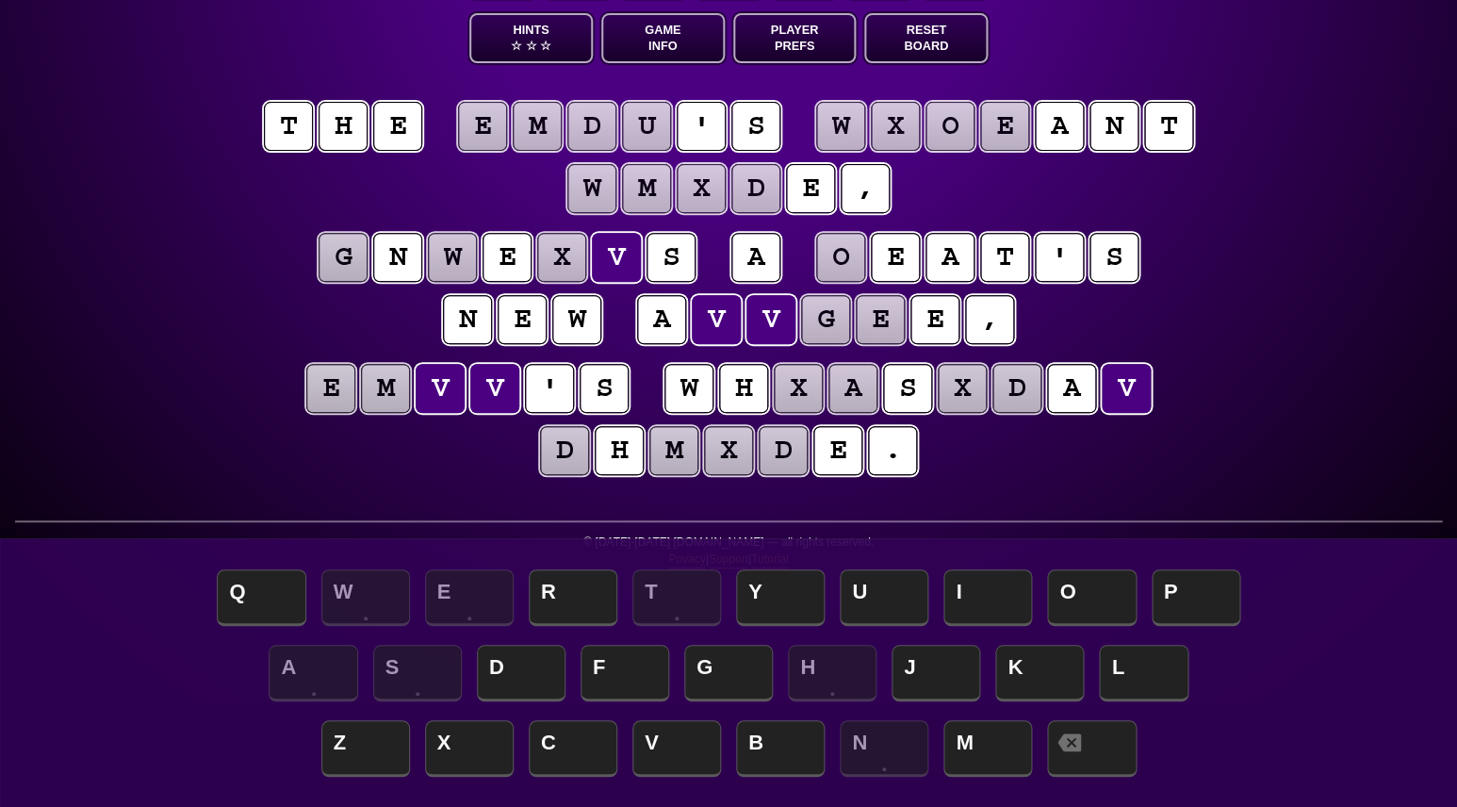
scroll to position [104, 0]
click at [452, 265] on puzzle-tile "w" at bounding box center [452, 257] width 49 height 49
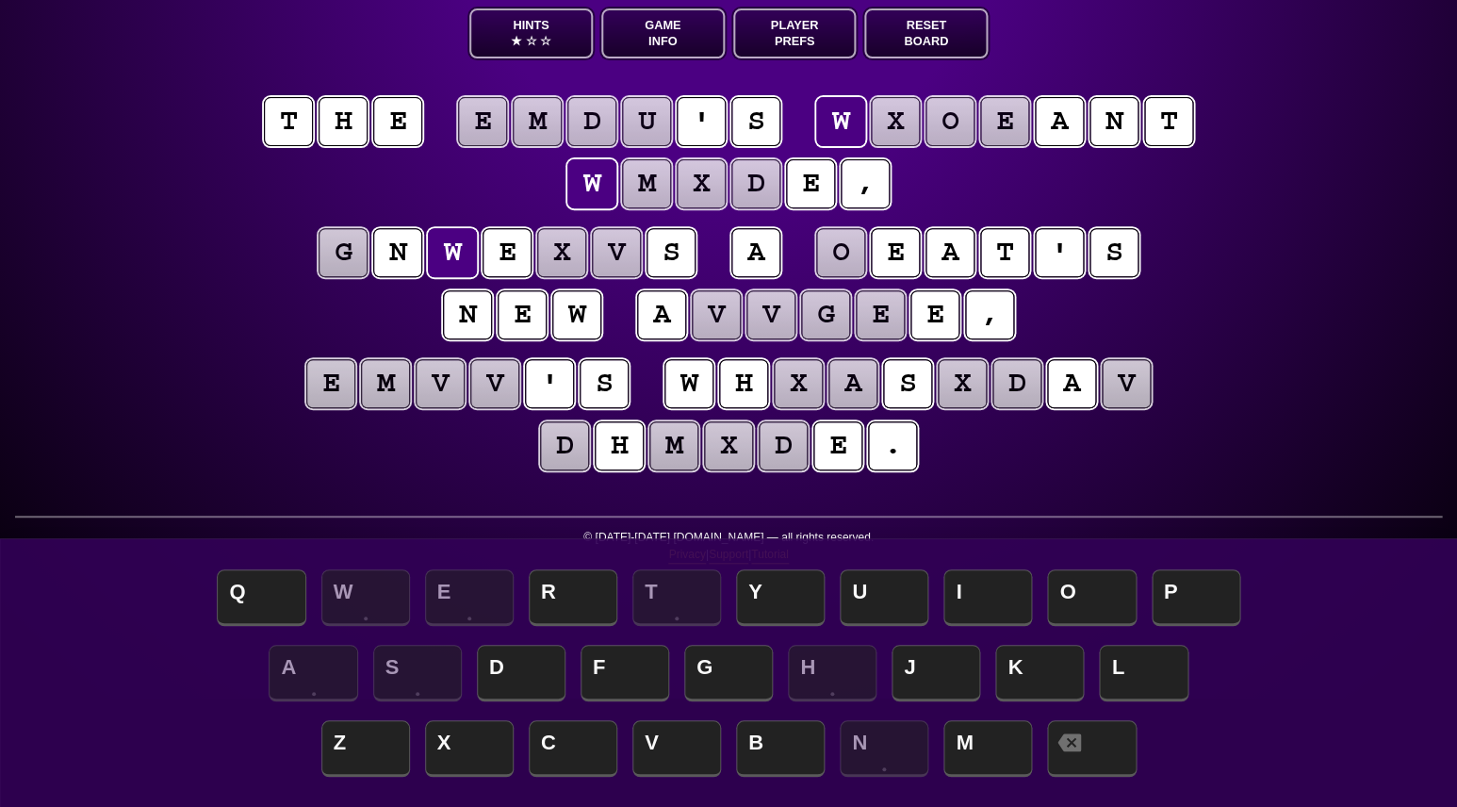
scroll to position [108, 0]
click at [163, 346] on div "e n t r o p y Hints ★ ☆ ☆ Game Info Player Prefs Reset Board t h e e m d u ' s …" at bounding box center [728, 295] width 1457 height 807
click at [714, 322] on puzzle-tile "v" at bounding box center [716, 314] width 49 height 49
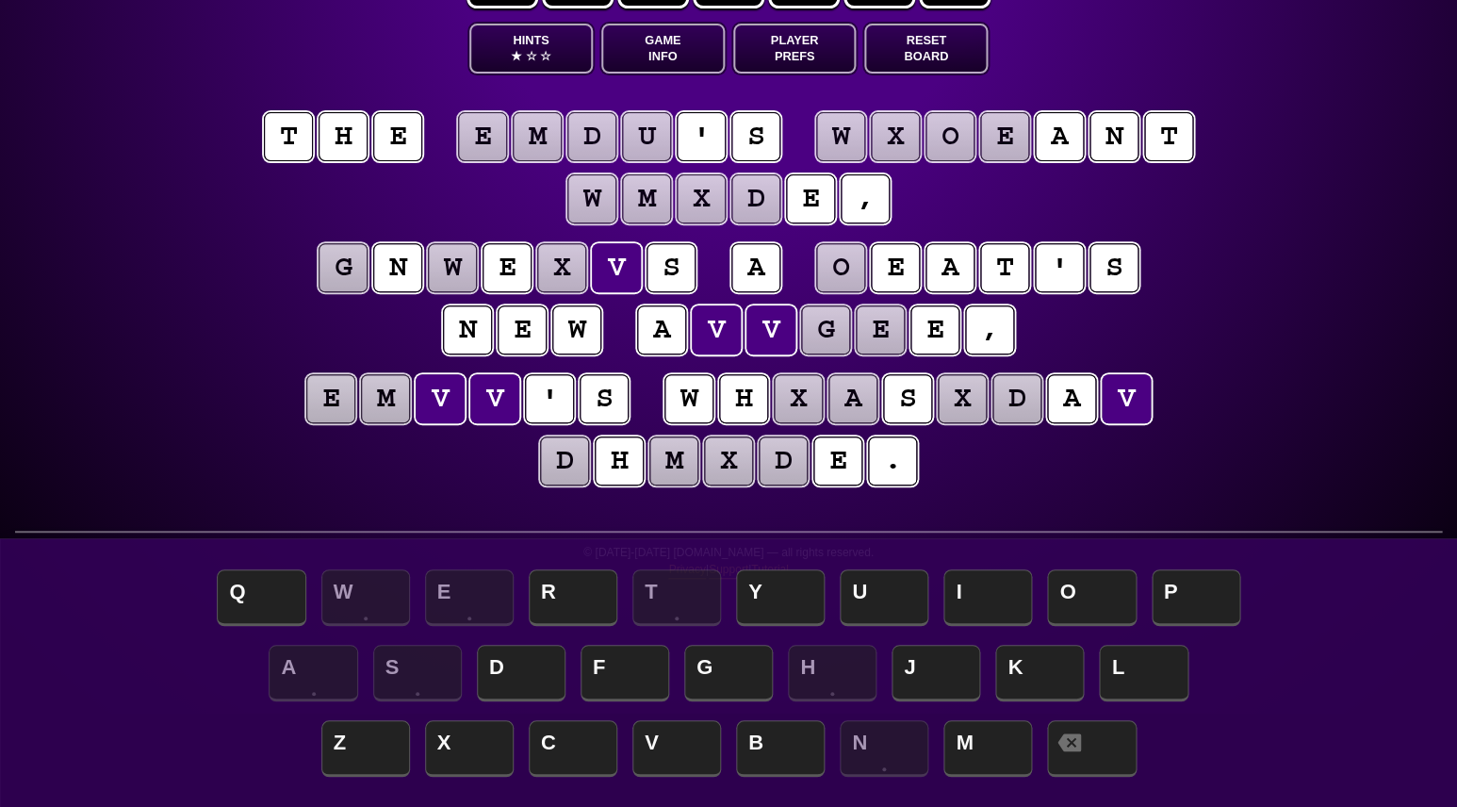
click at [713, 321] on puzzle-tile "v" at bounding box center [716, 329] width 49 height 49
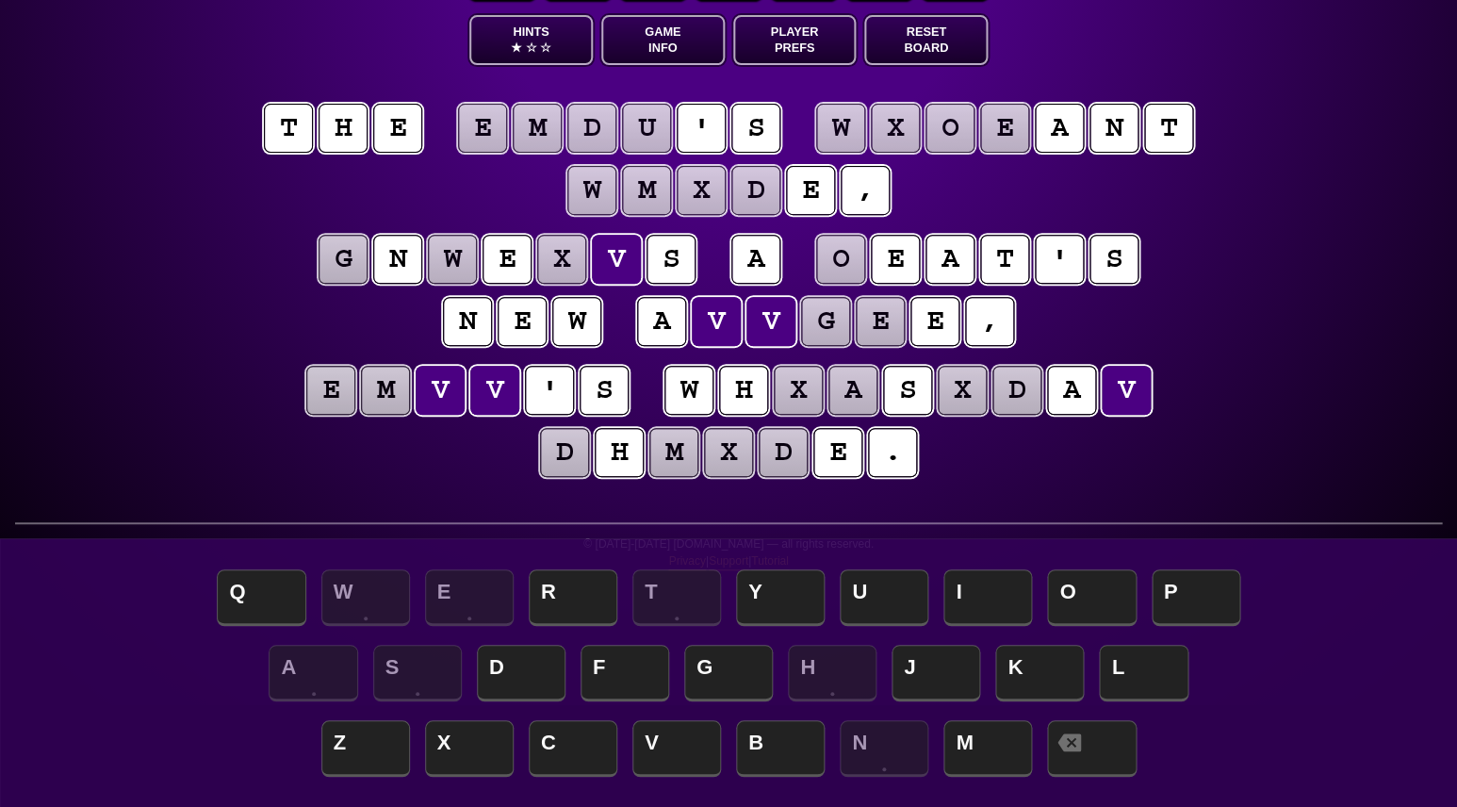
scroll to position [102, 0]
click at [240, 345] on div "e n t r o p y Hints ★ ☆ ☆ Game Info Player Prefs Reset Board t h e e m d u ' s …" at bounding box center [728, 301] width 1457 height 807
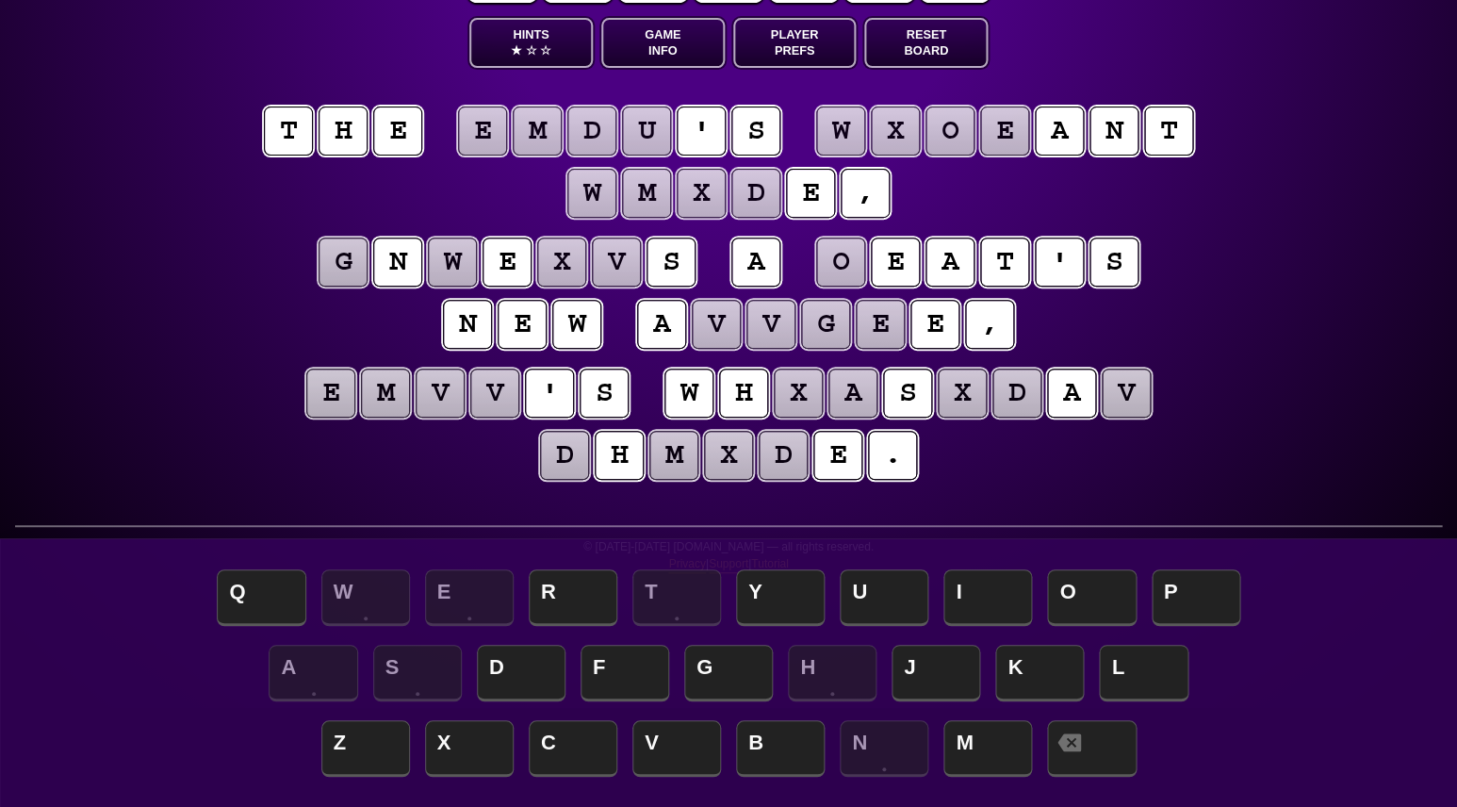
scroll to position [94, 0]
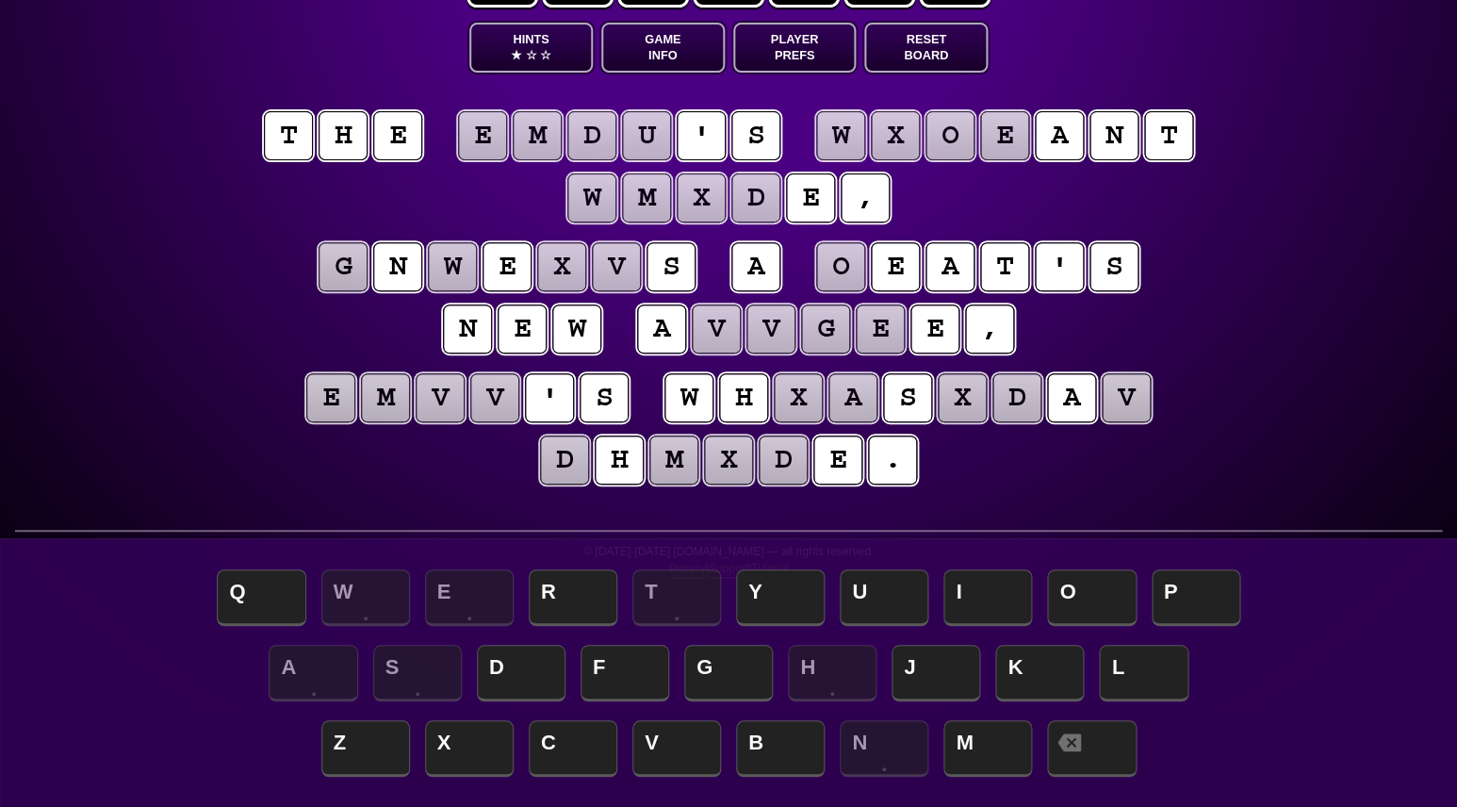
click at [537, 46] on button "Hints ★ ☆ ☆" at bounding box center [530, 48] width 123 height 50
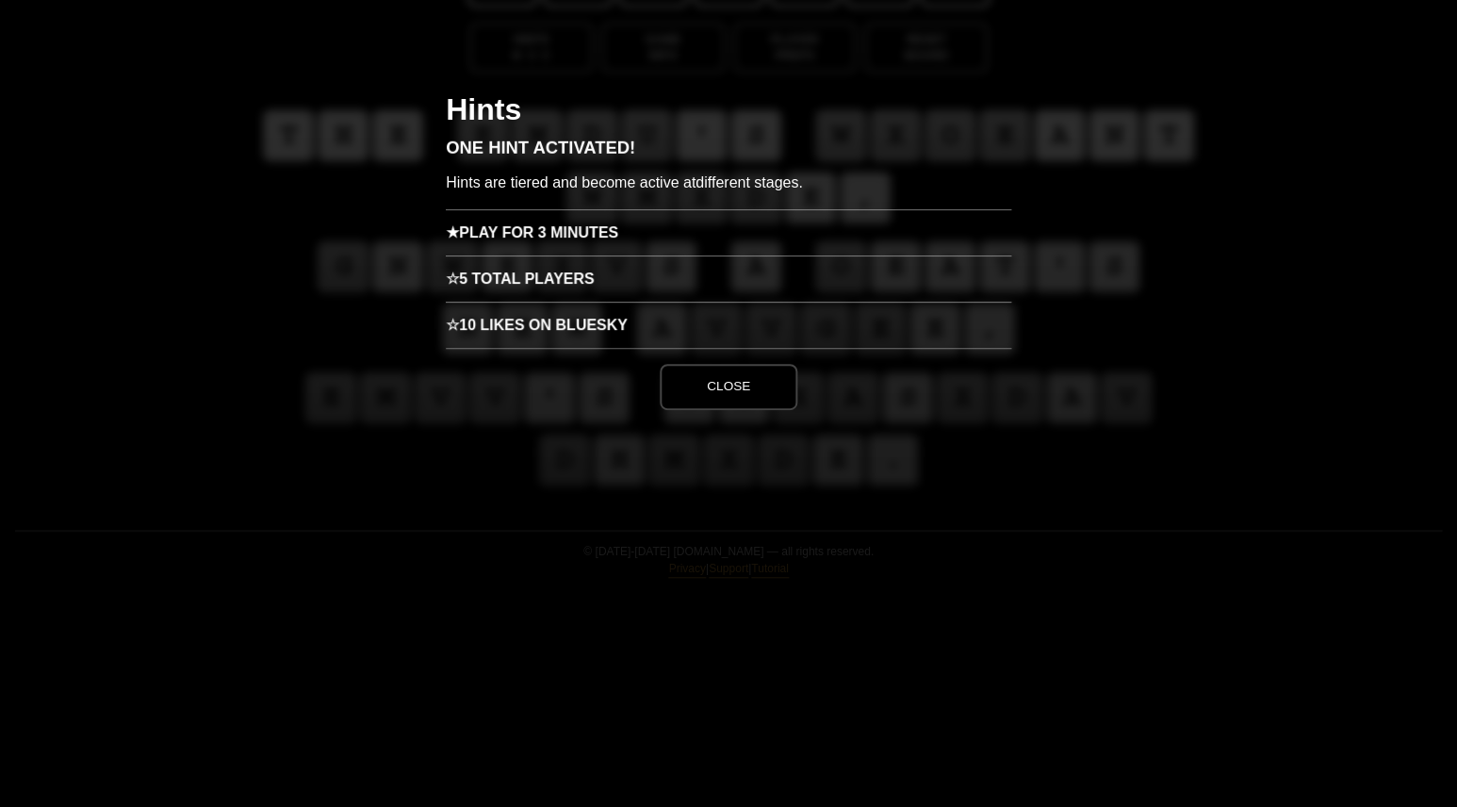
scroll to position [0, 0]
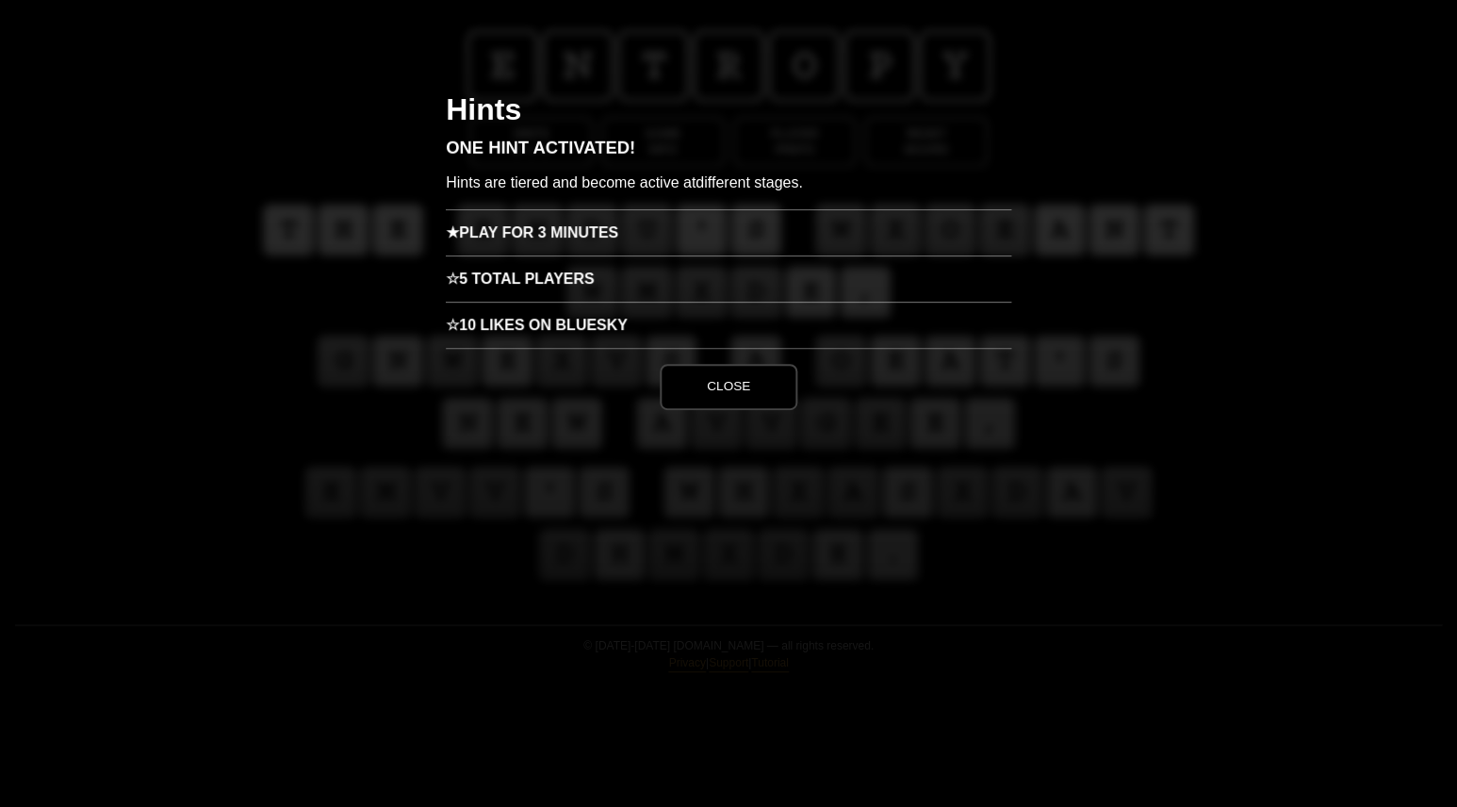
click at [533, 238] on h3 "★ Play for 3 minutes" at bounding box center [729, 232] width 566 height 46
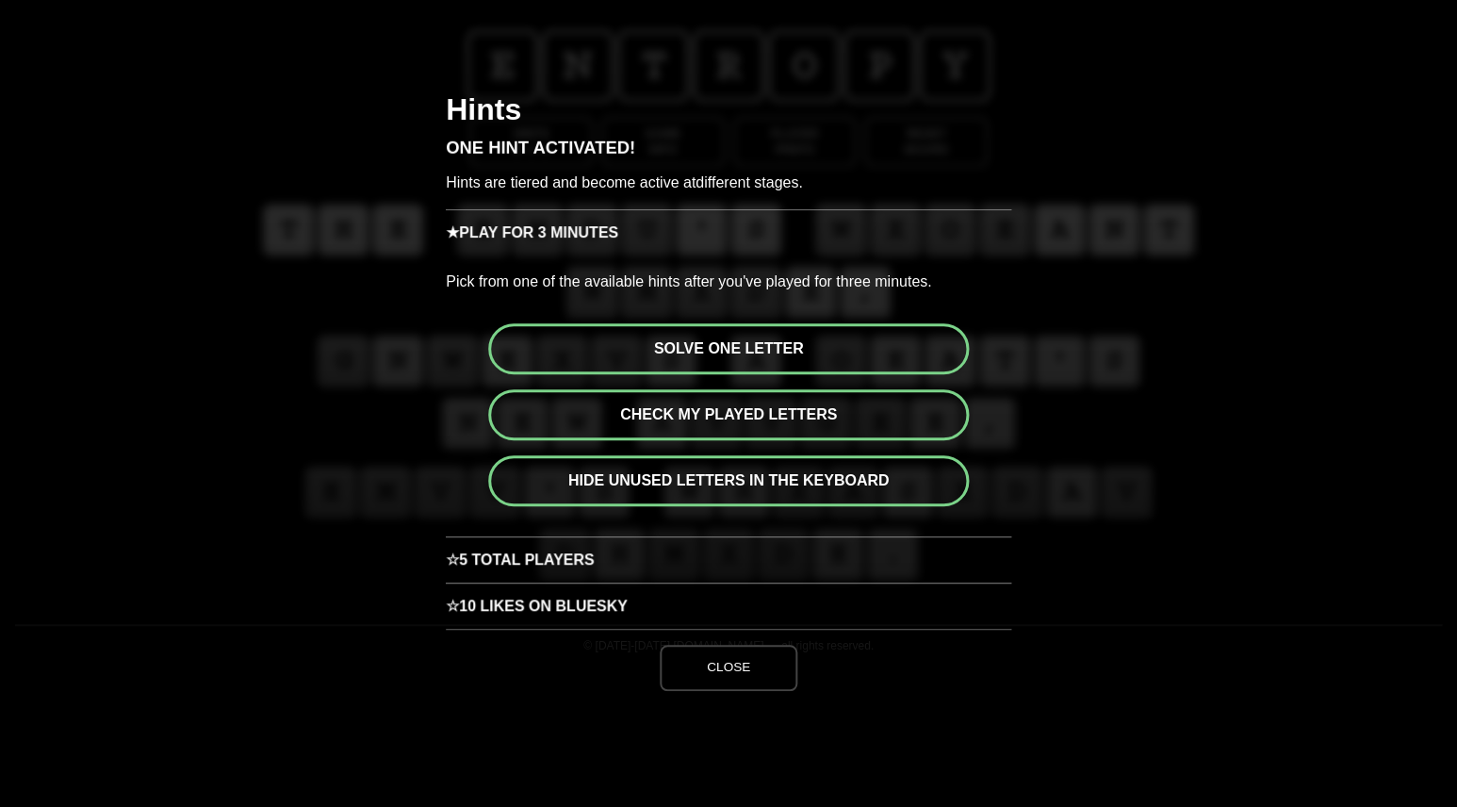
click at [738, 349] on button "Solve one letter" at bounding box center [728, 348] width 481 height 51
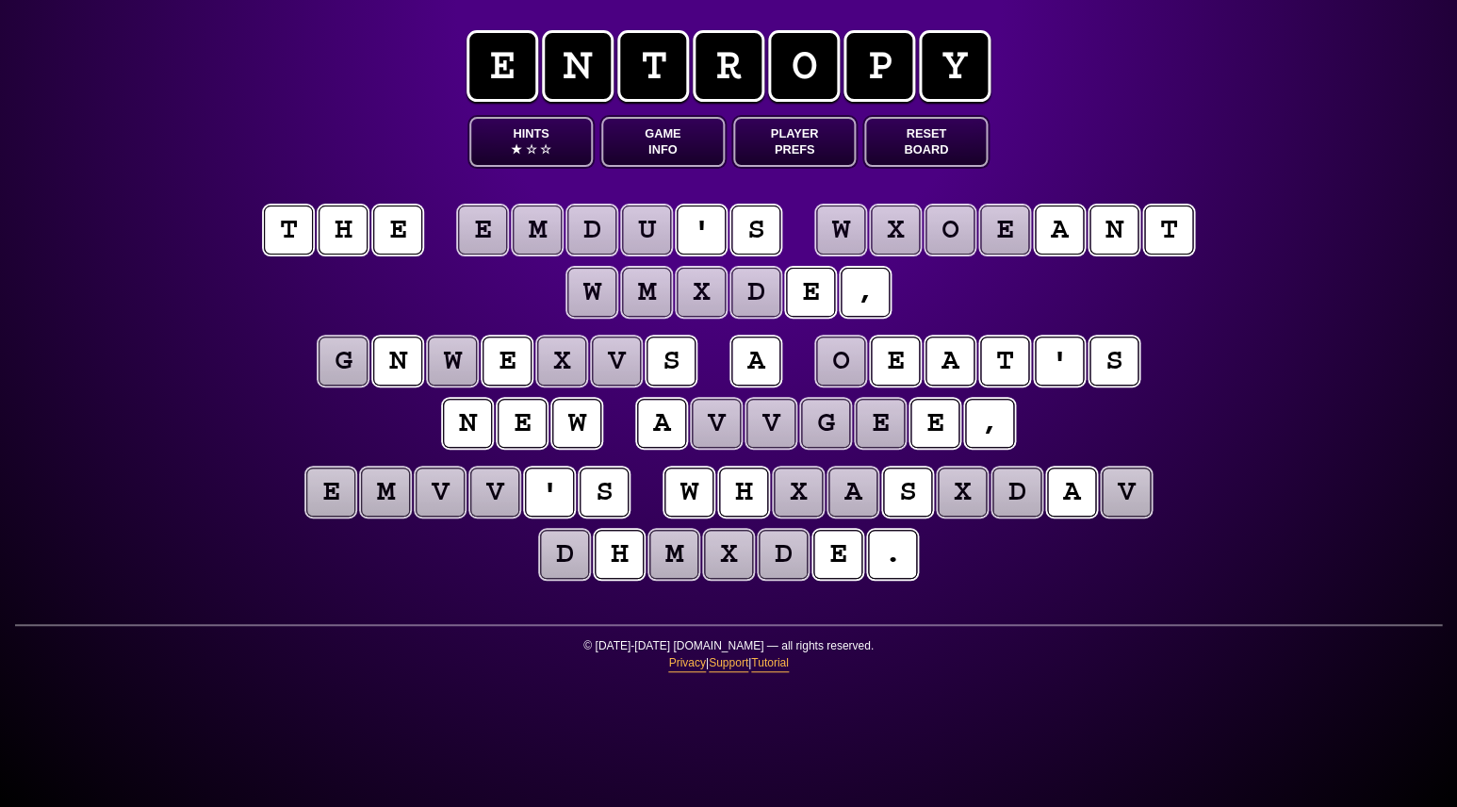
click at [498, 491] on puzzle-tile "v" at bounding box center [494, 492] width 50 height 50
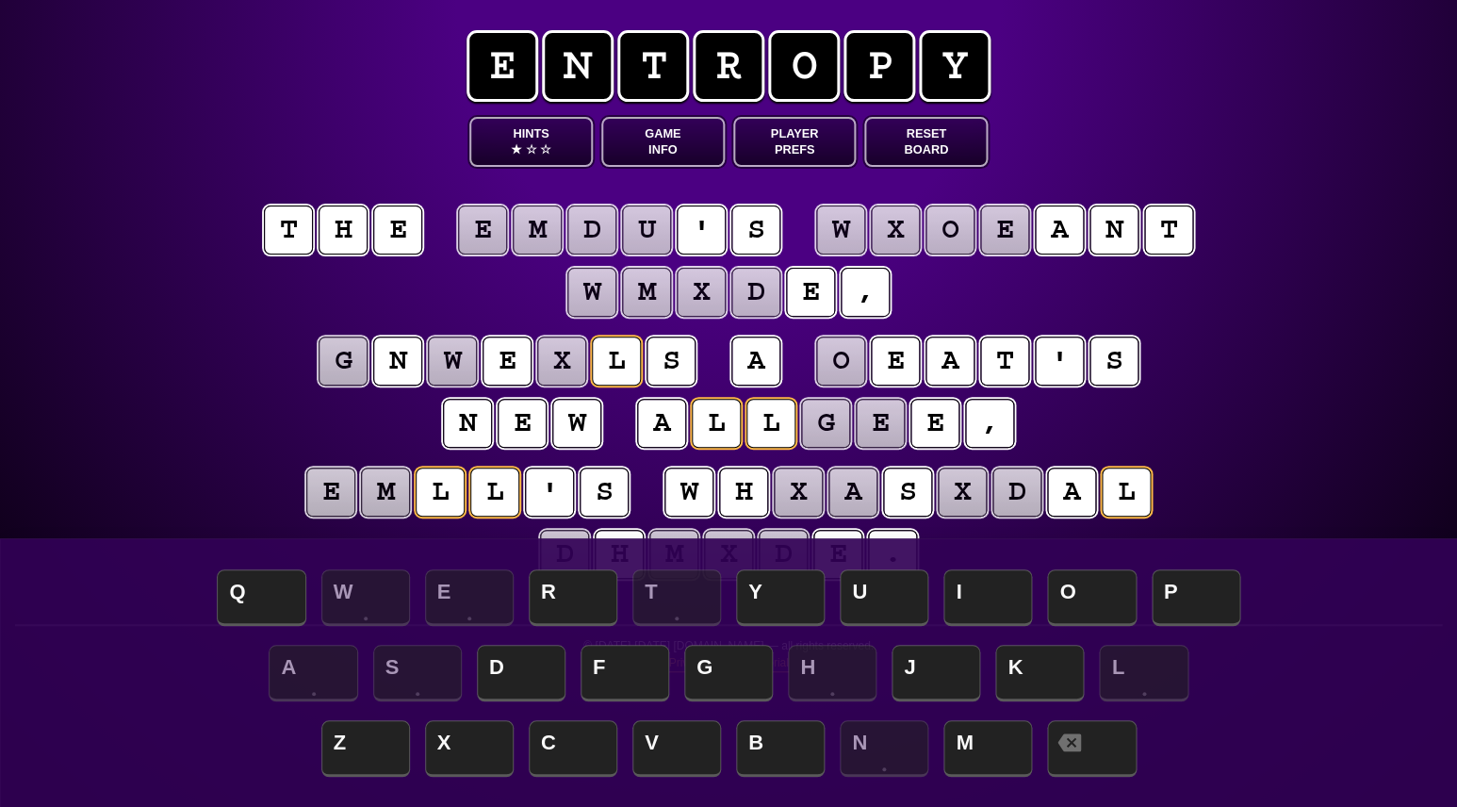
click at [383, 494] on puzzle-tile "m" at bounding box center [385, 491] width 49 height 49
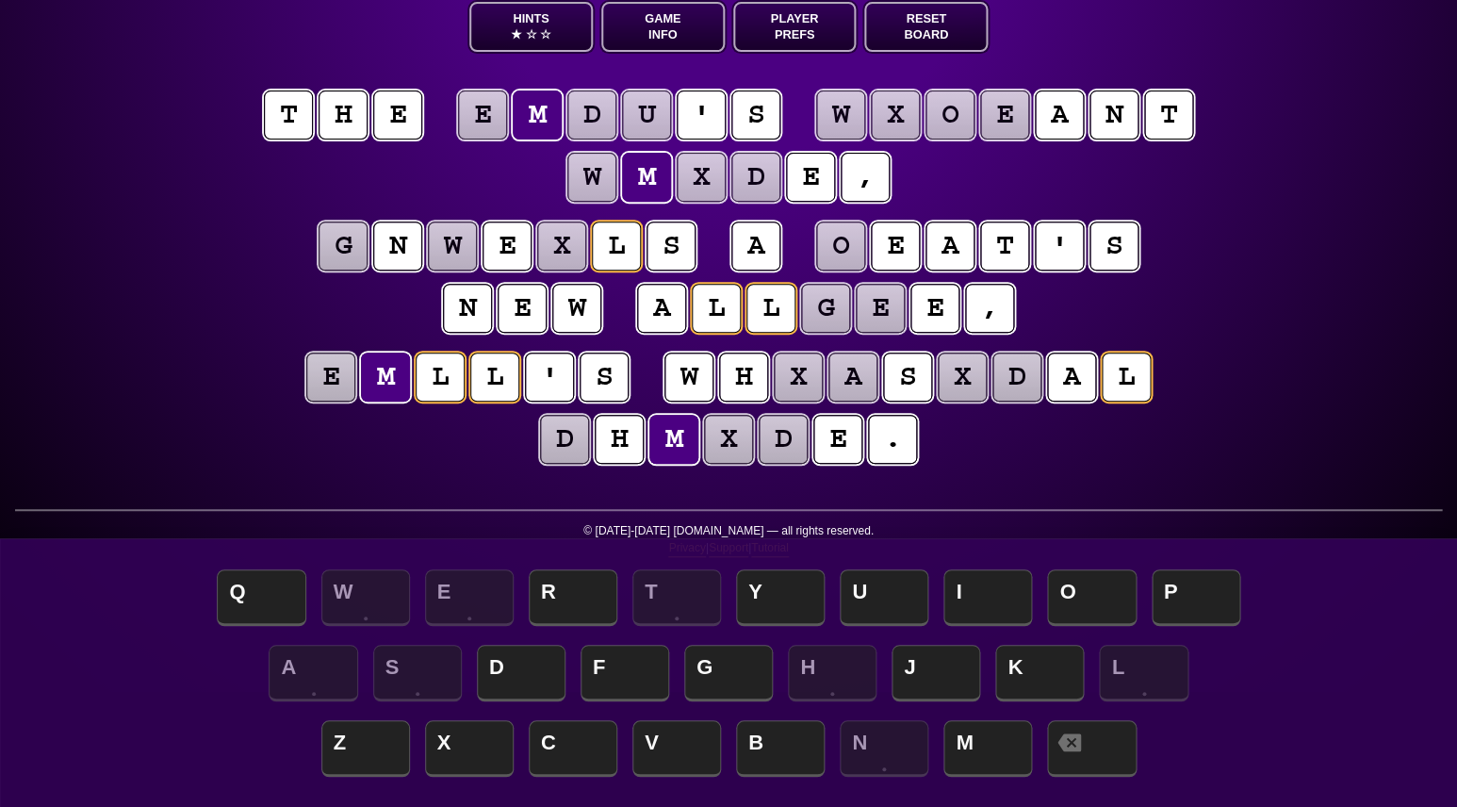
scroll to position [113, 0]
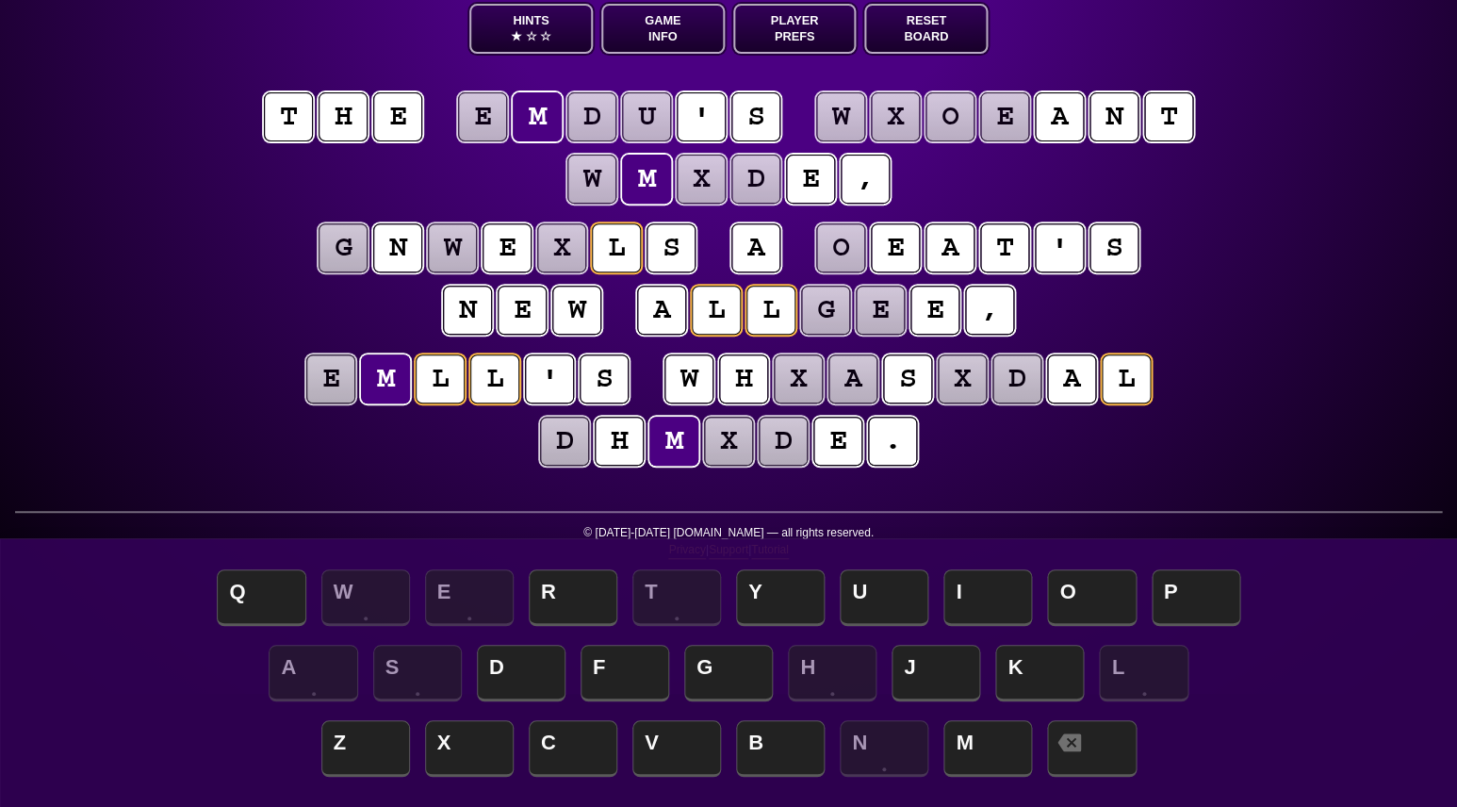
click at [322, 388] on puzzle-tile "e" at bounding box center [330, 378] width 49 height 49
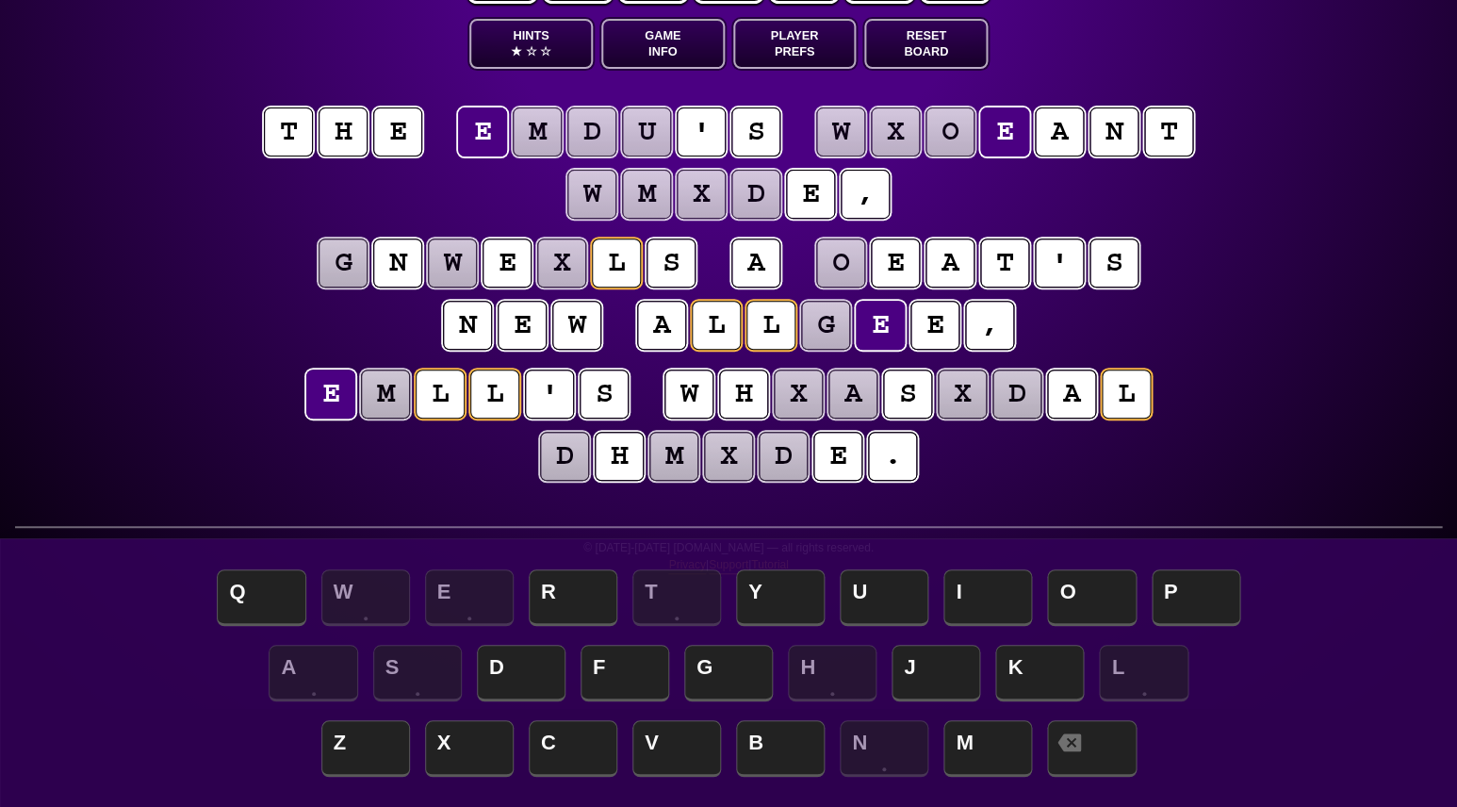
scroll to position [102, 0]
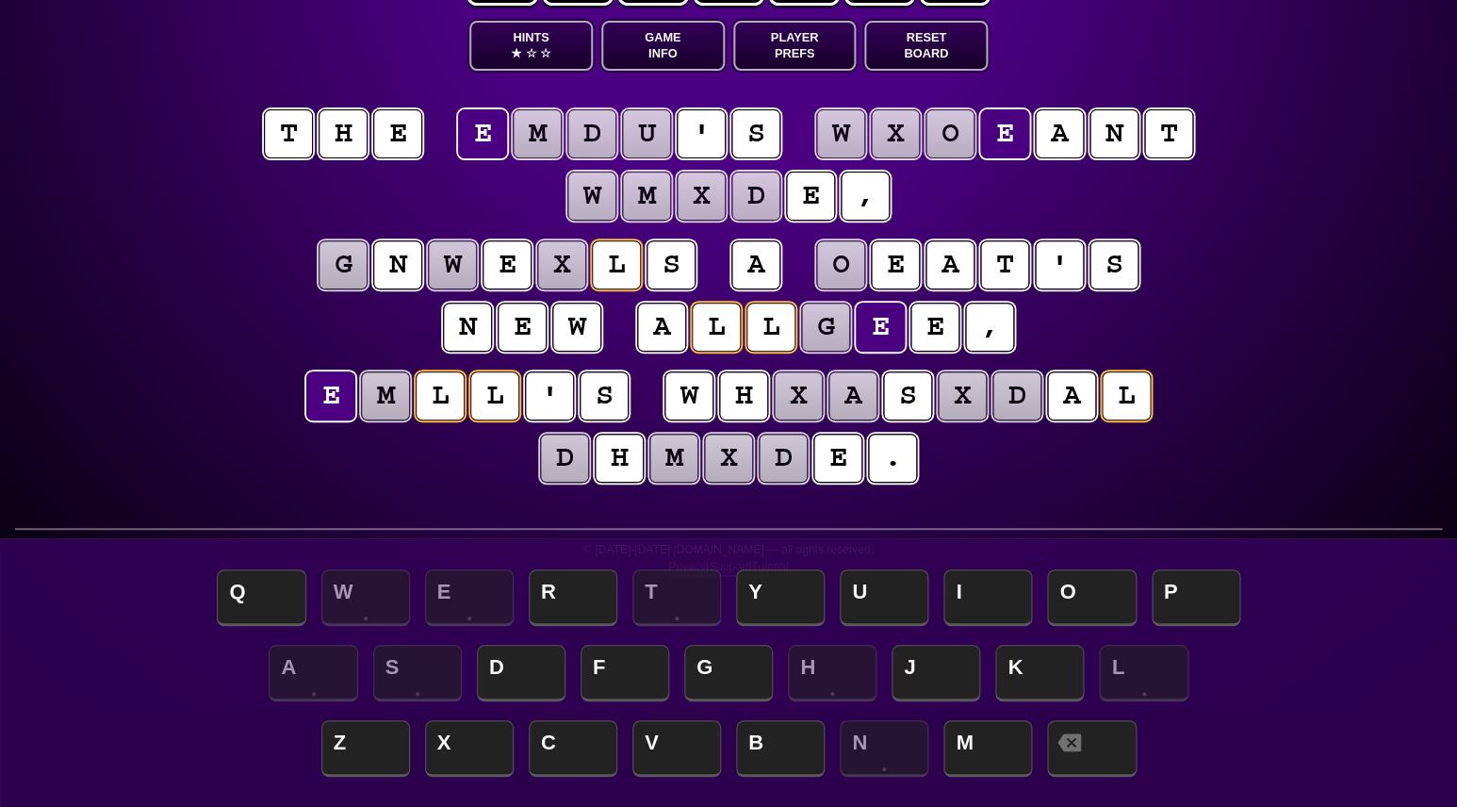
click at [829, 255] on puzzle-tile "o" at bounding box center [840, 264] width 49 height 49
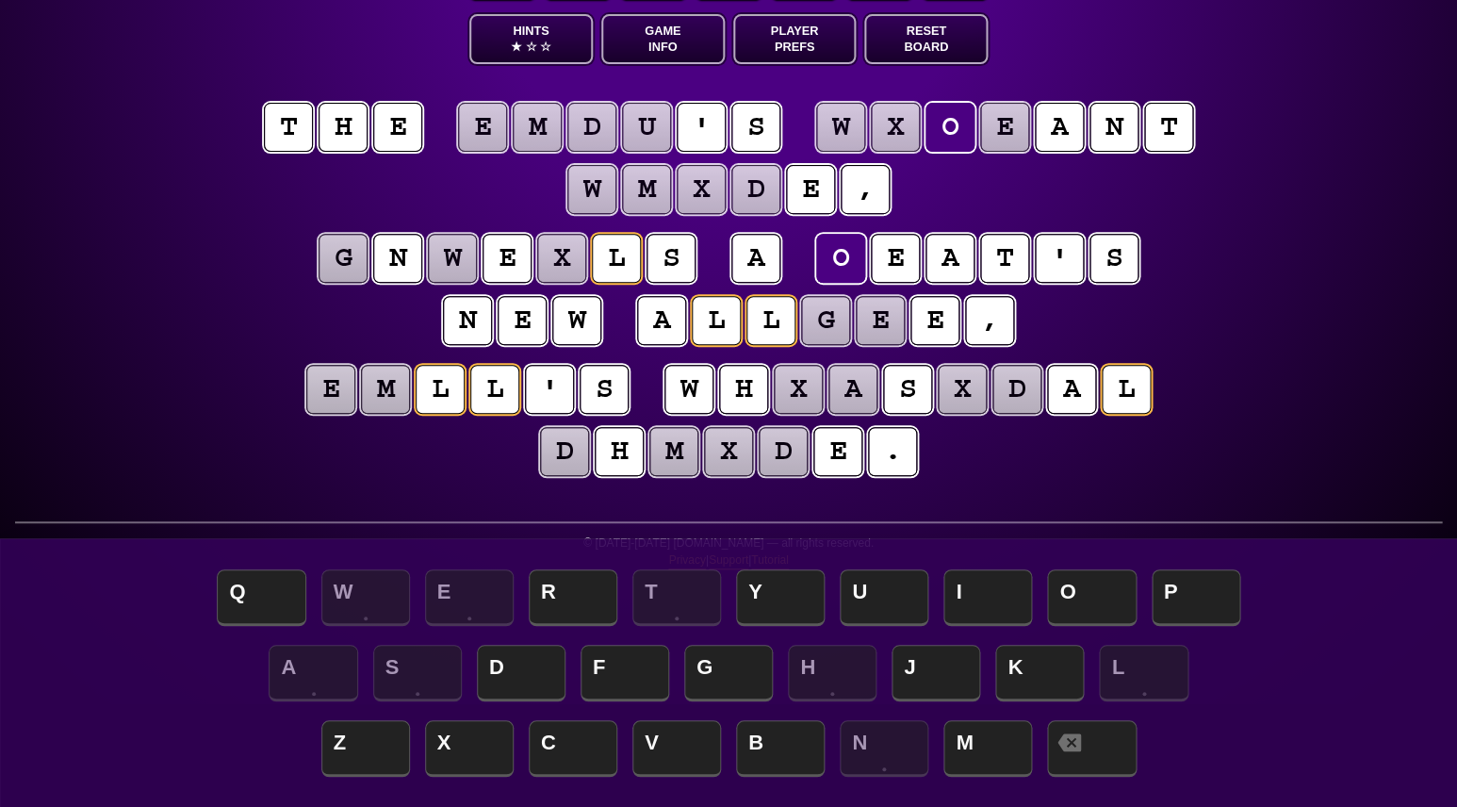
scroll to position [104, 0]
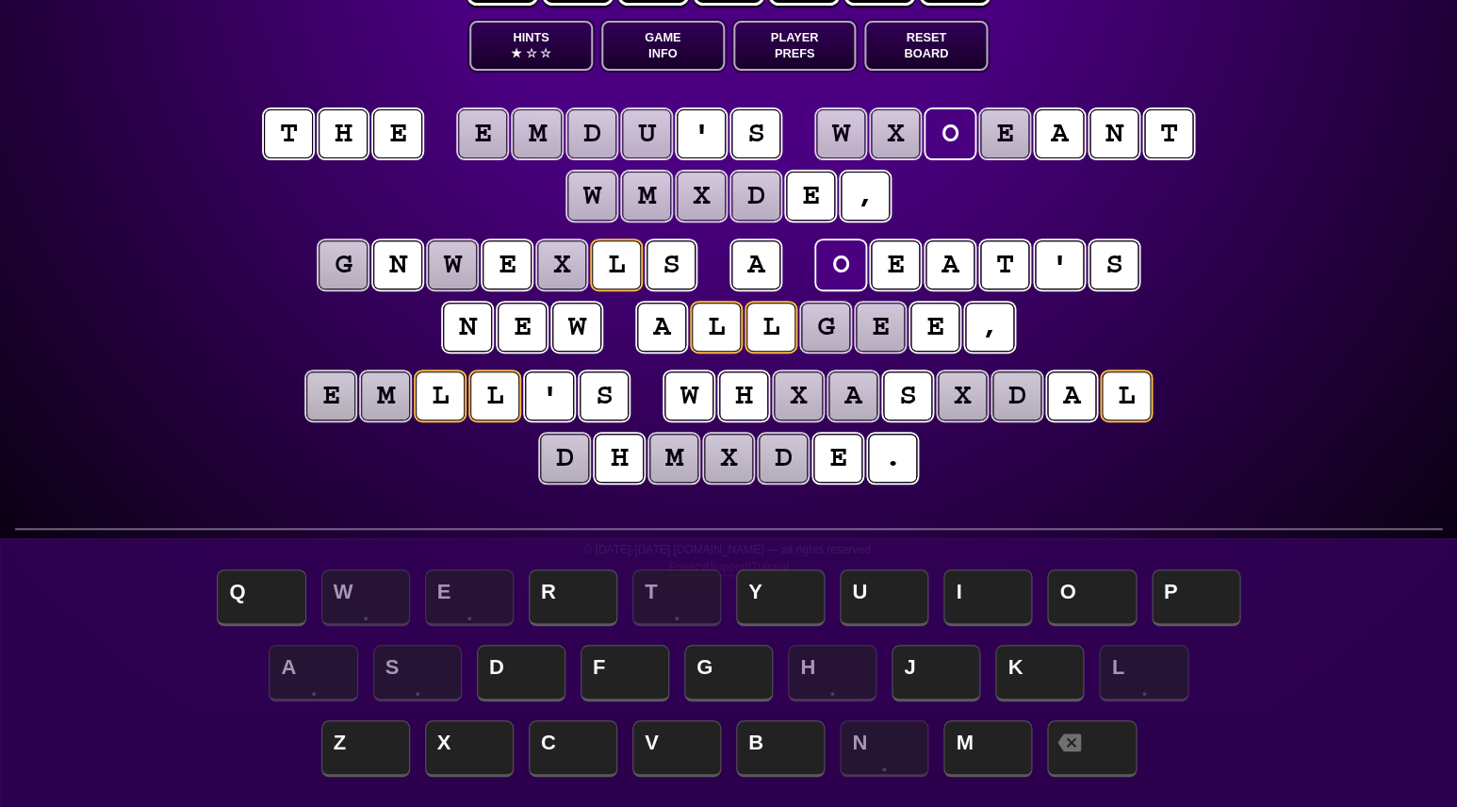
click at [1023, 400] on puzzle-tile "d" at bounding box center [1016, 395] width 49 height 49
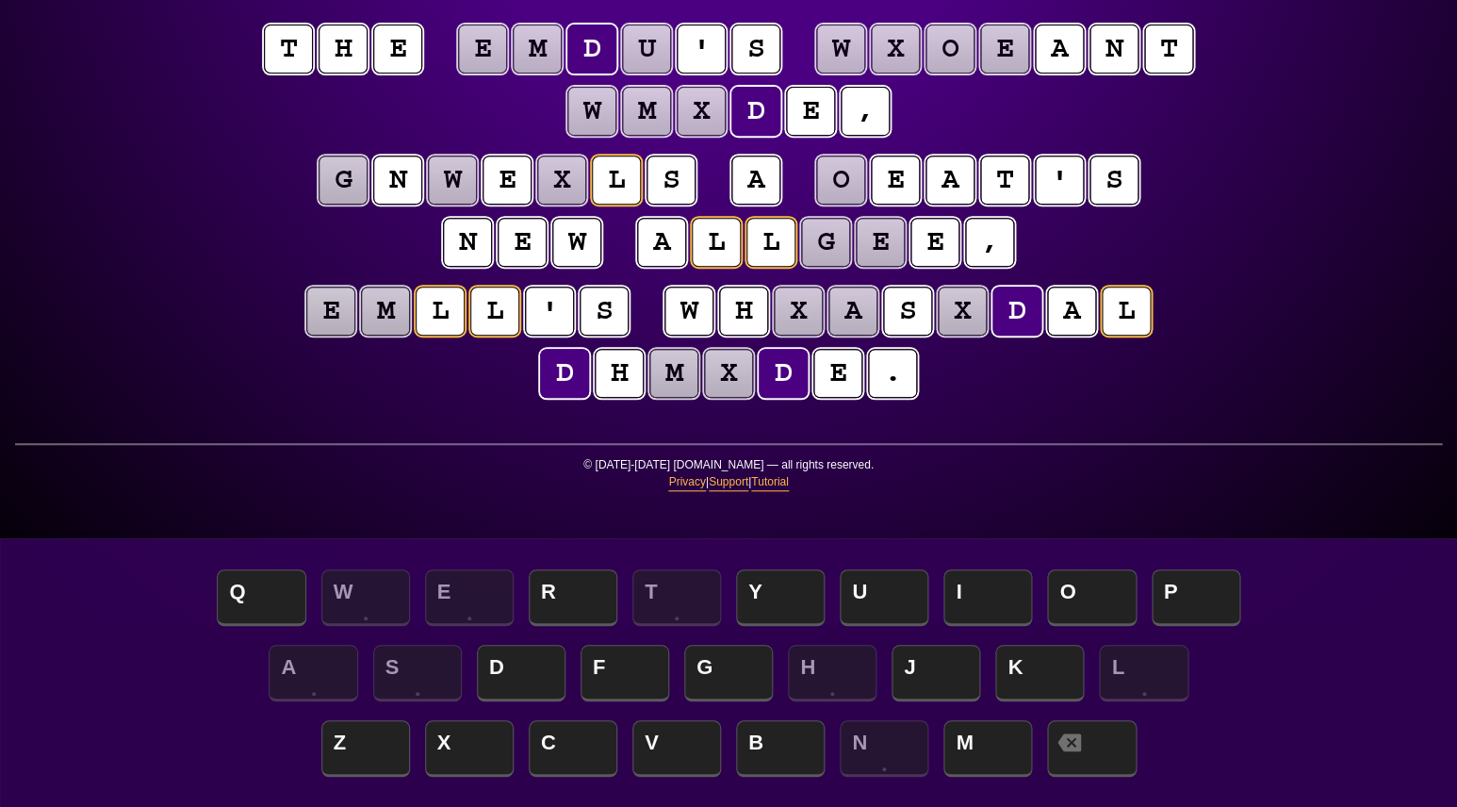
scroll to position [183, 0]
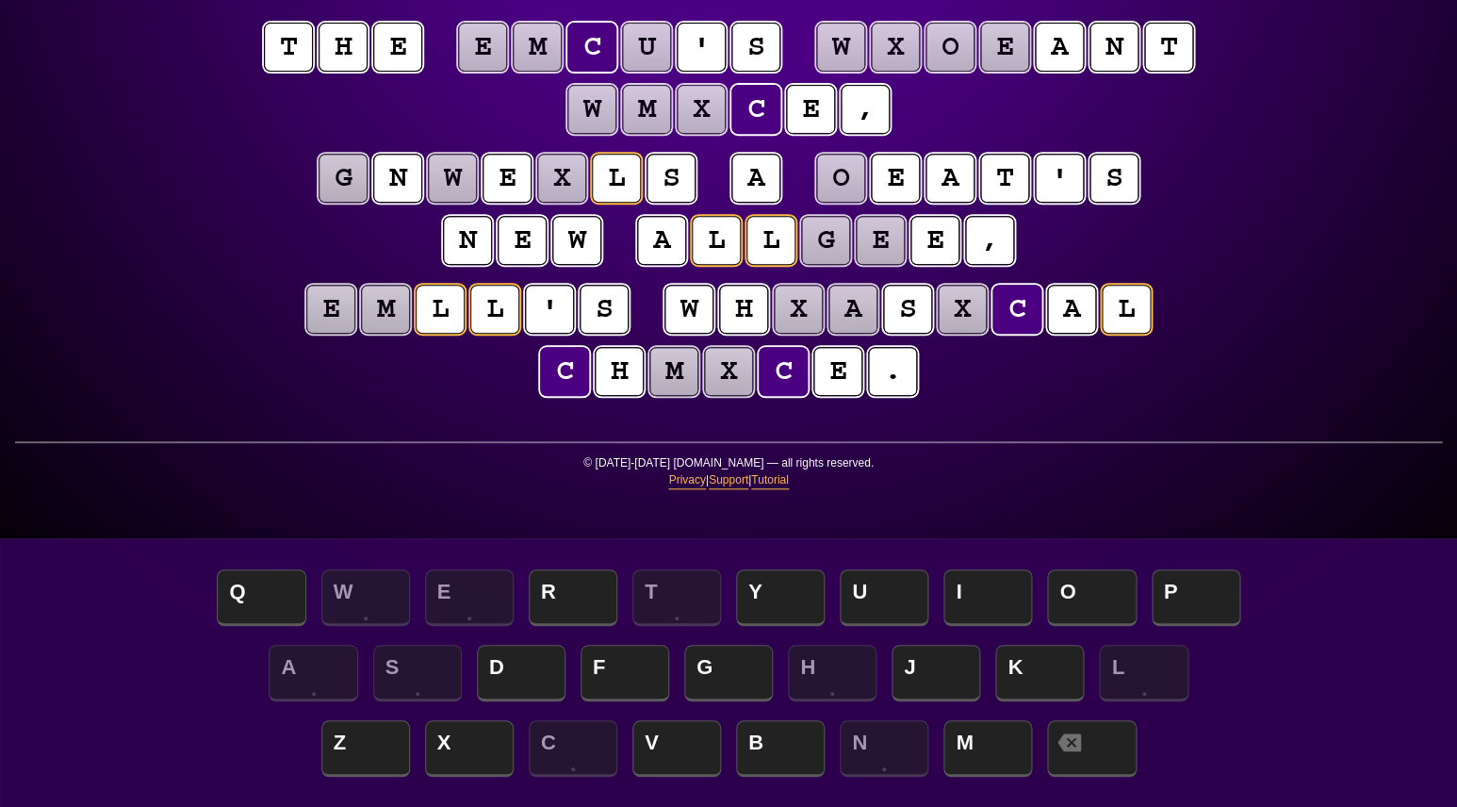
click at [680, 388] on puzzle-tile "m" at bounding box center [673, 371] width 50 height 50
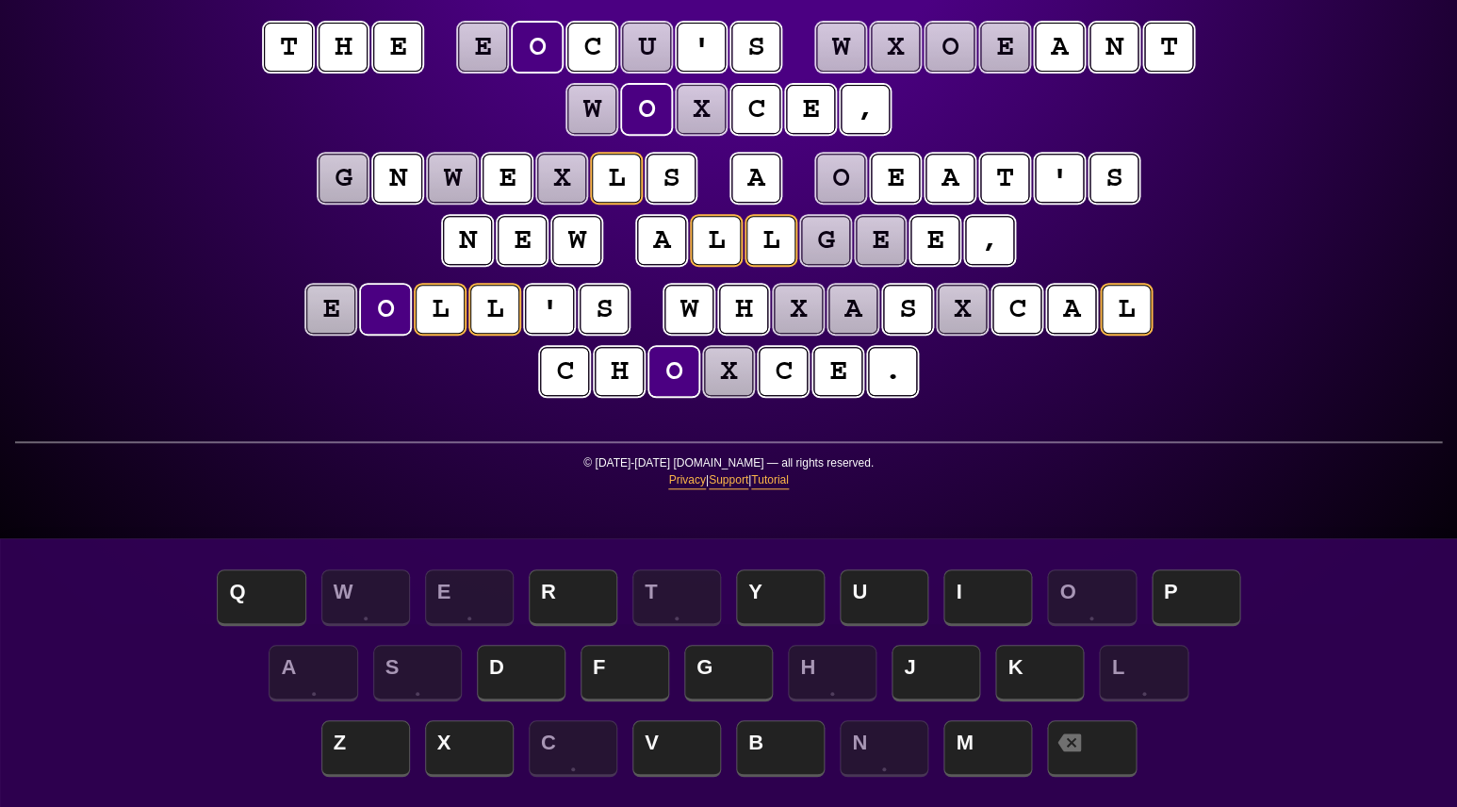
scroll to position [185, 0]
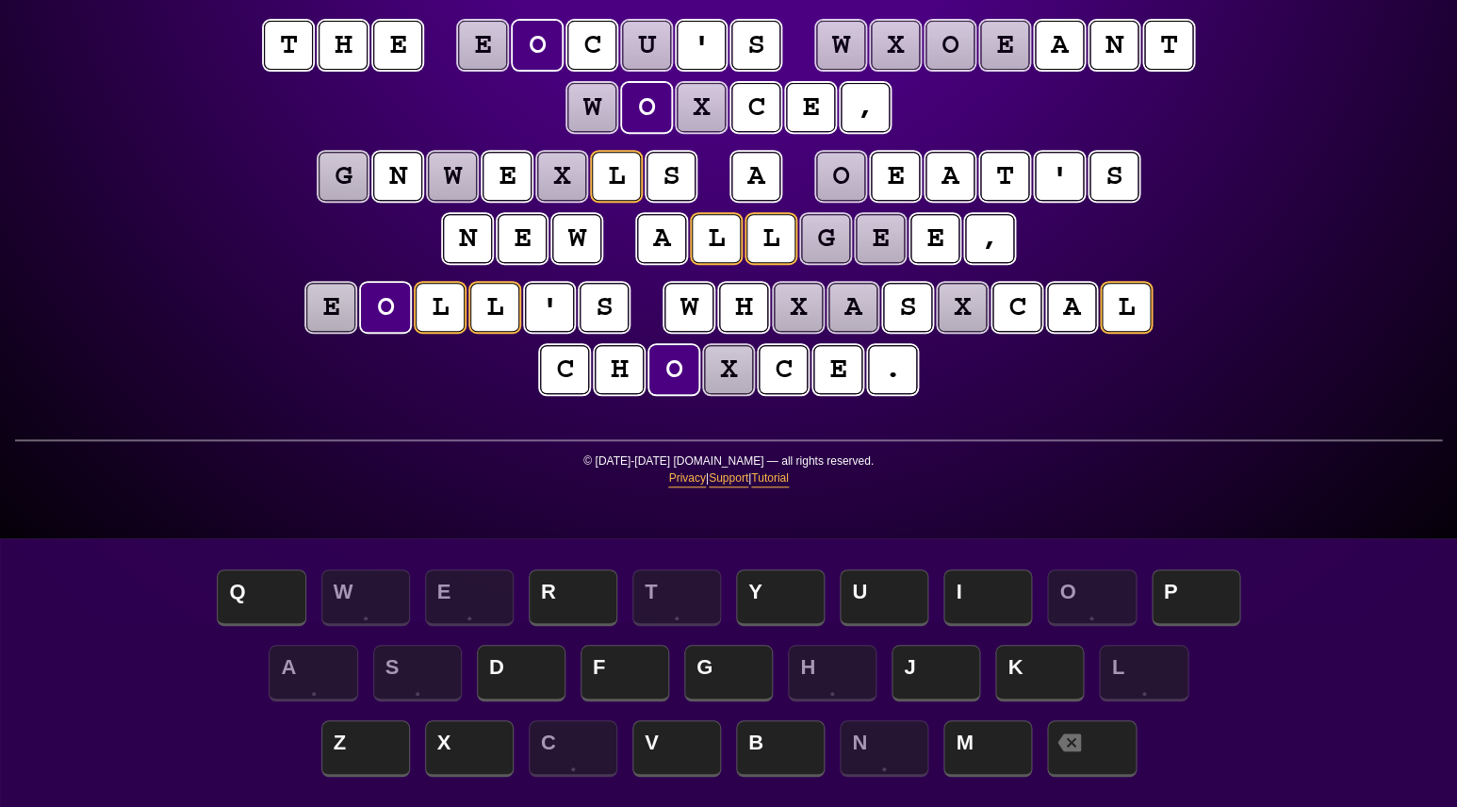
click at [731, 382] on puzzle-tile "x" at bounding box center [728, 369] width 49 height 49
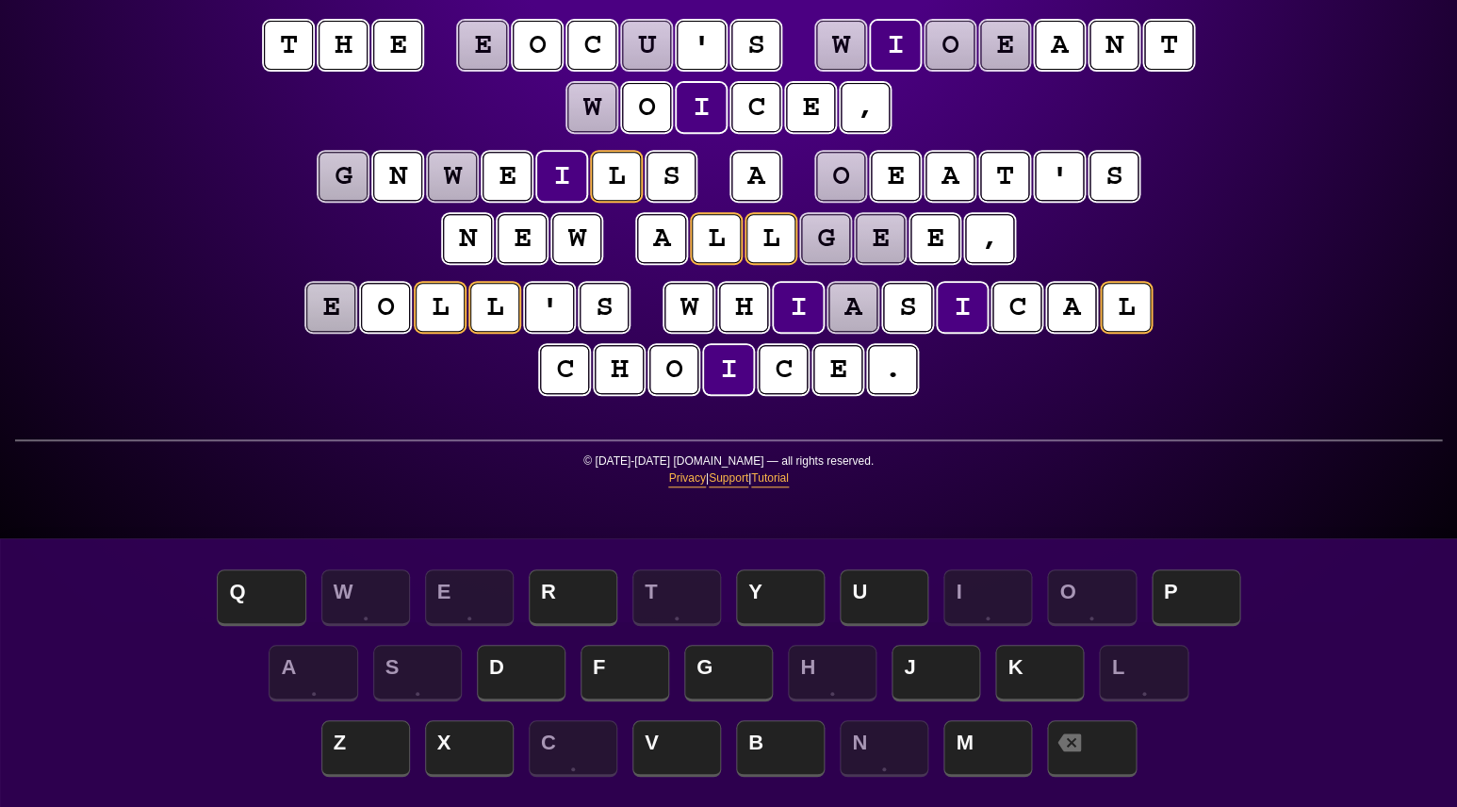
scroll to position [190, 0]
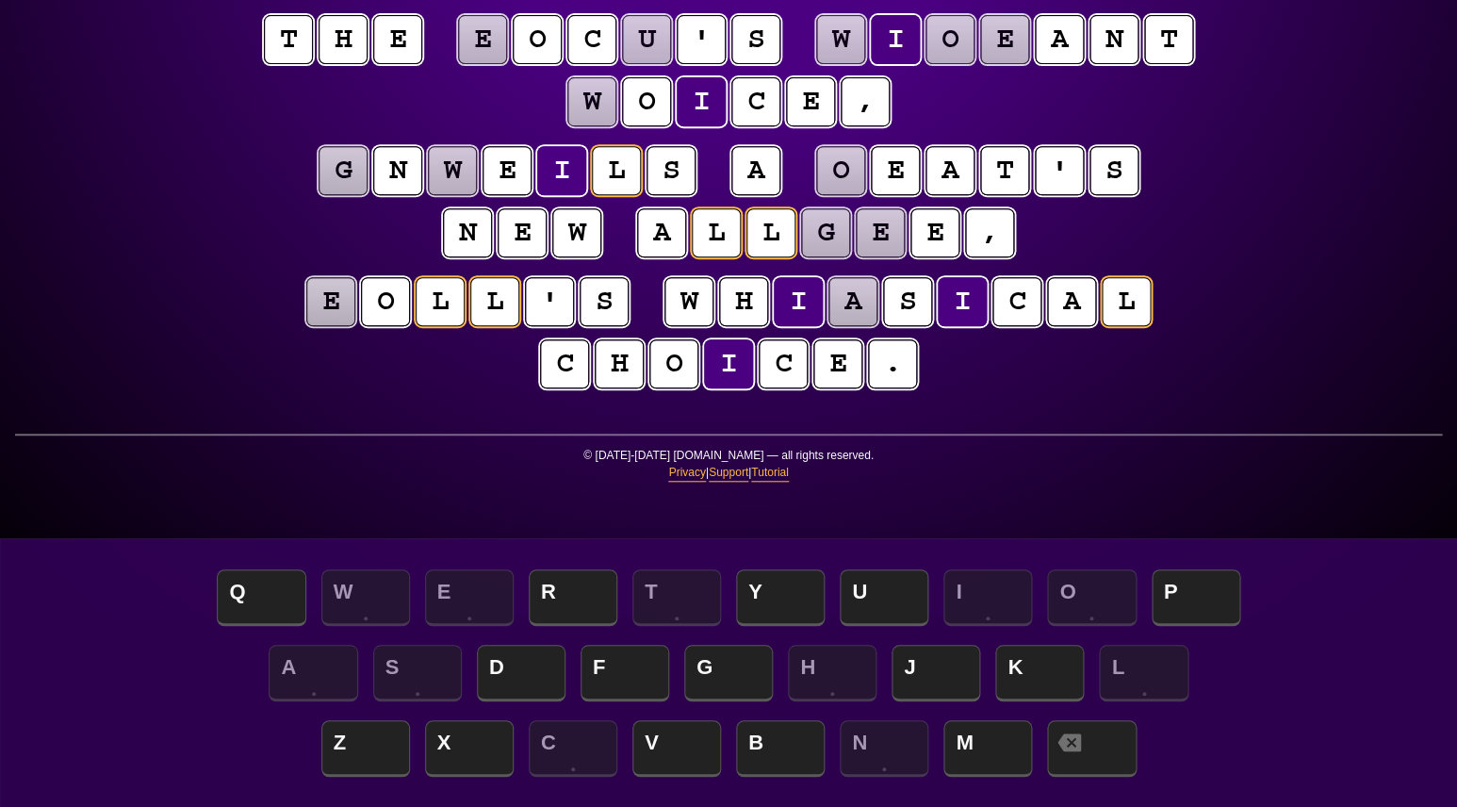
click at [1063, 378] on puzzle-line "e o l l ' s w h i a s i c a l c h o i c e ." at bounding box center [728, 333] width 965 height 123
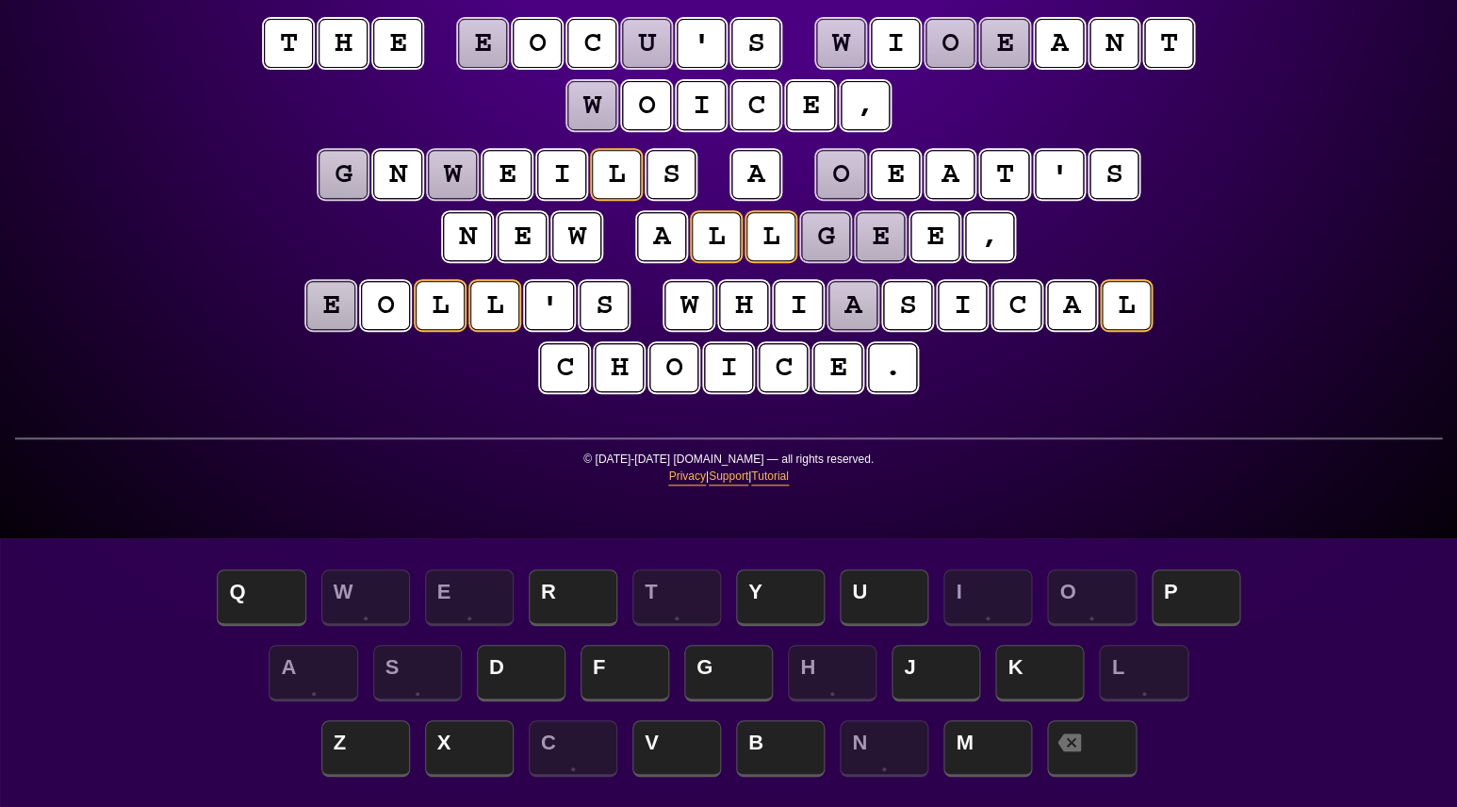
click at [860, 300] on puzzle-tile "a" at bounding box center [852, 305] width 49 height 49
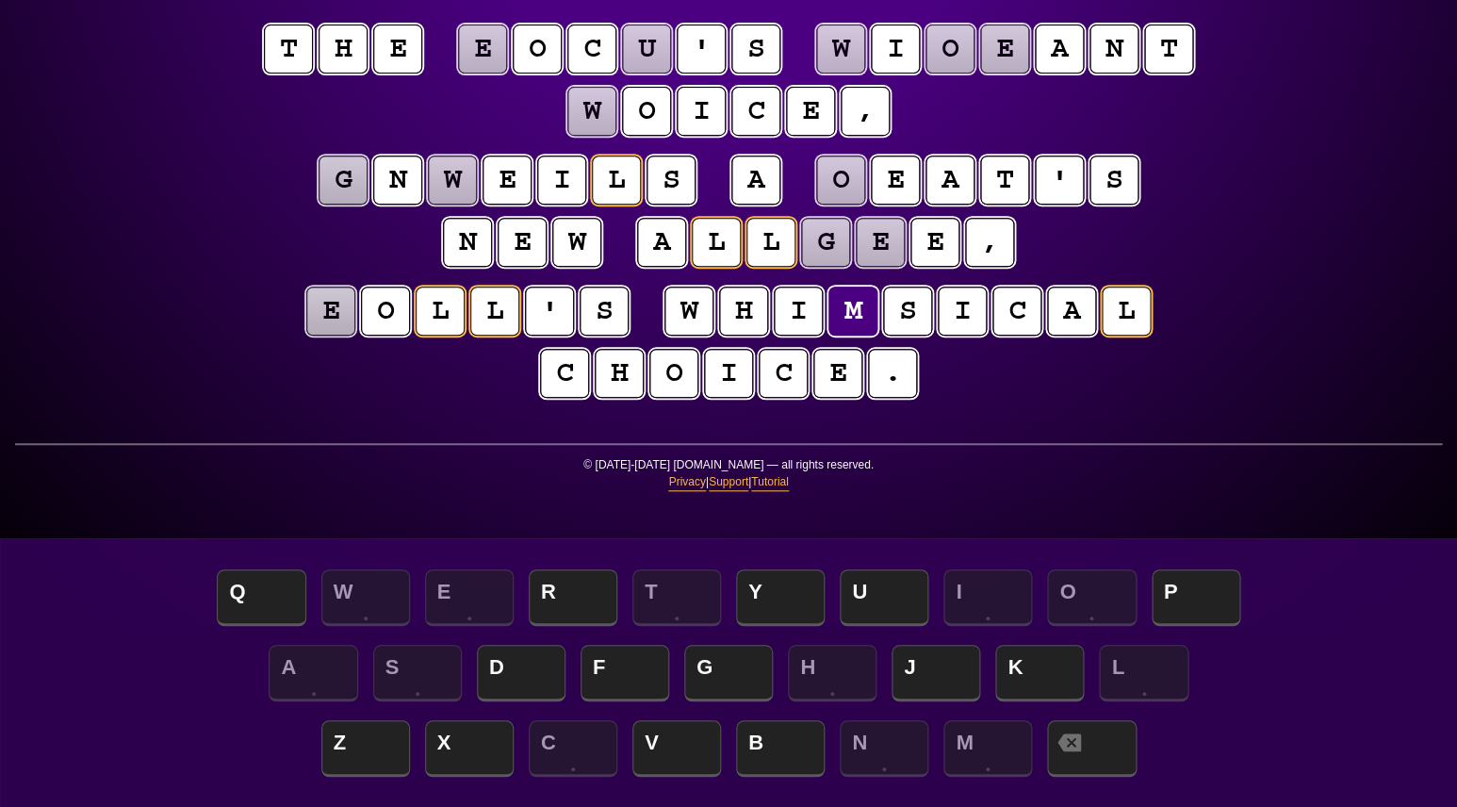
scroll to position [202, 0]
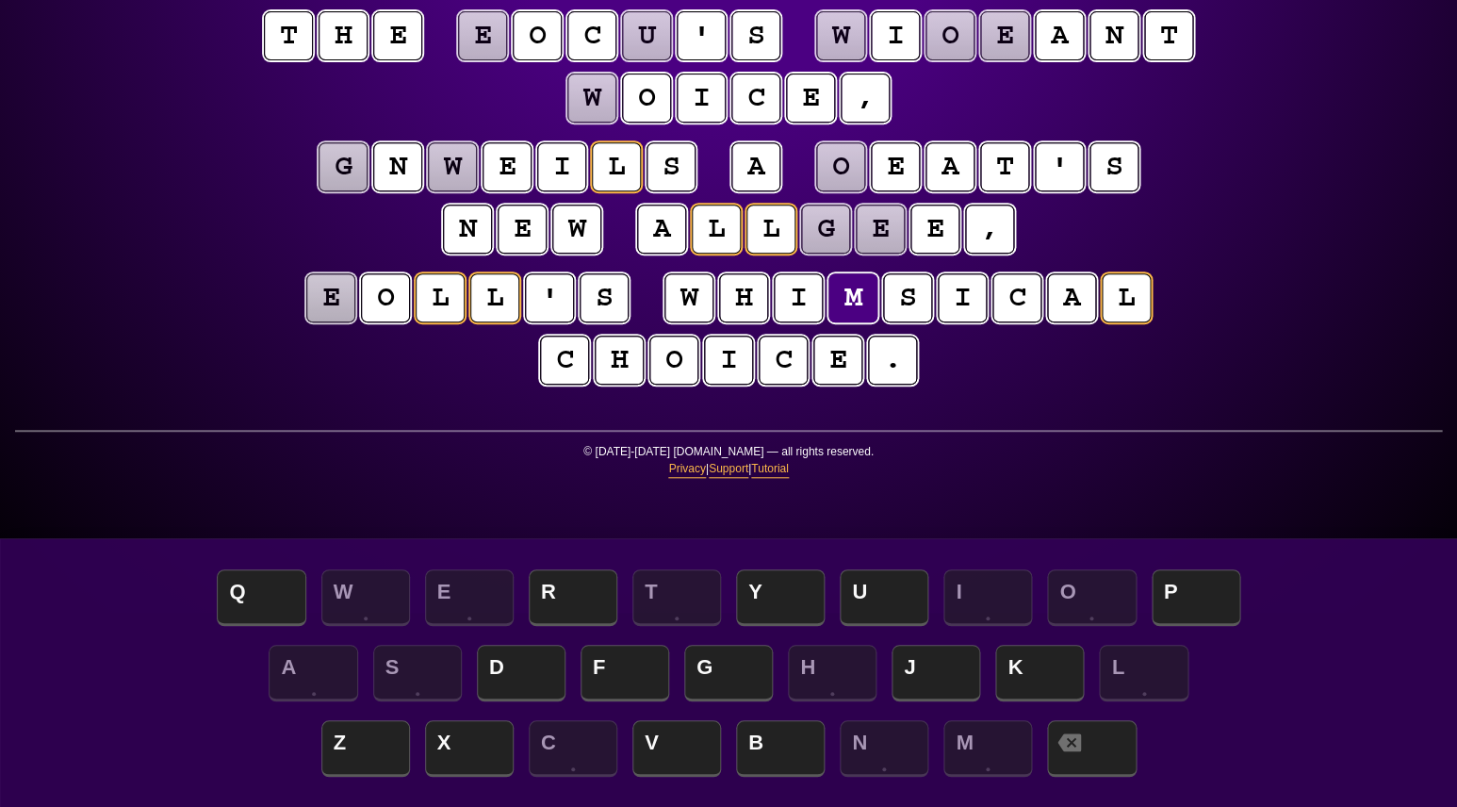
click at [333, 301] on puzzle-tile "e" at bounding box center [330, 298] width 50 height 50
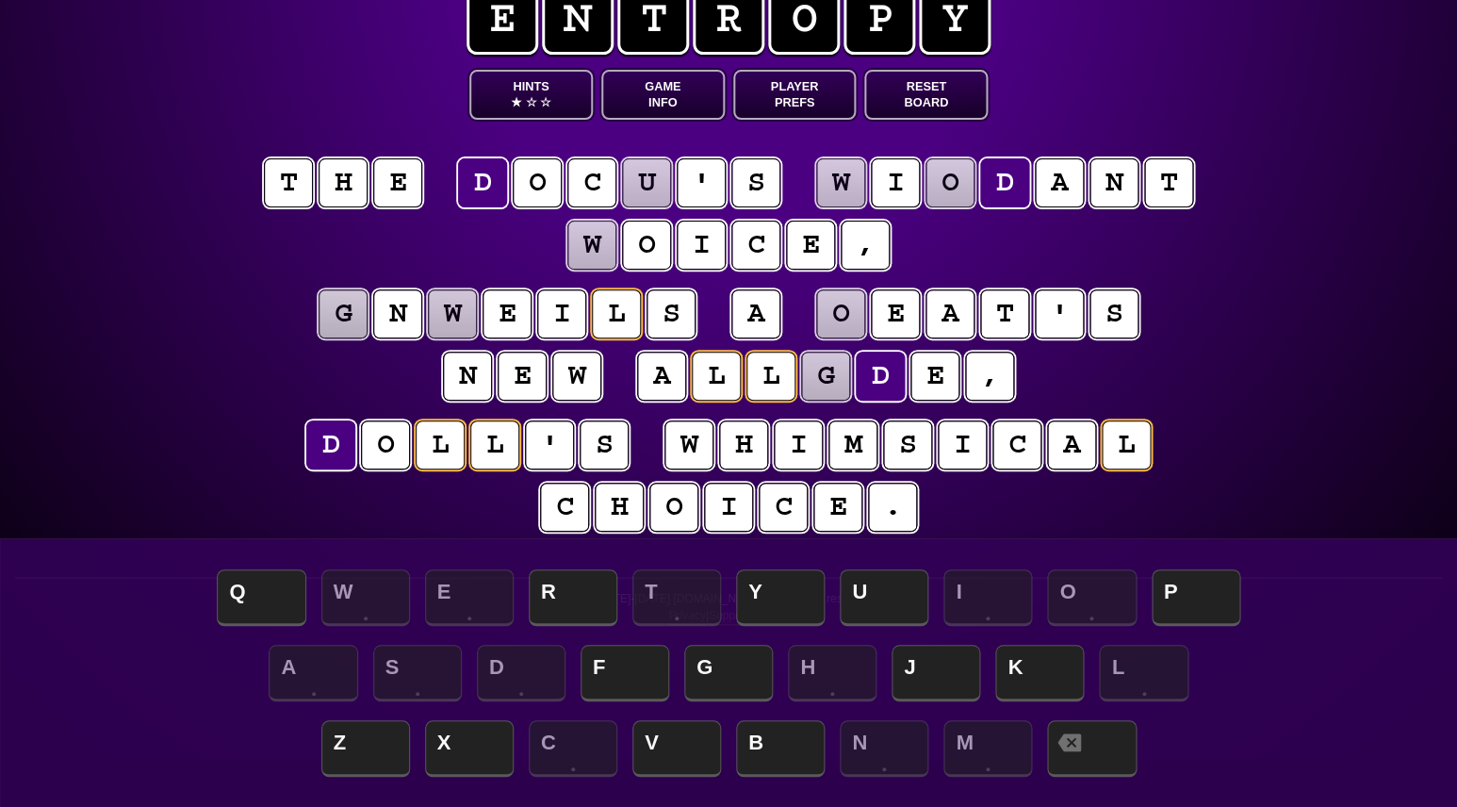
scroll to position [45, 0]
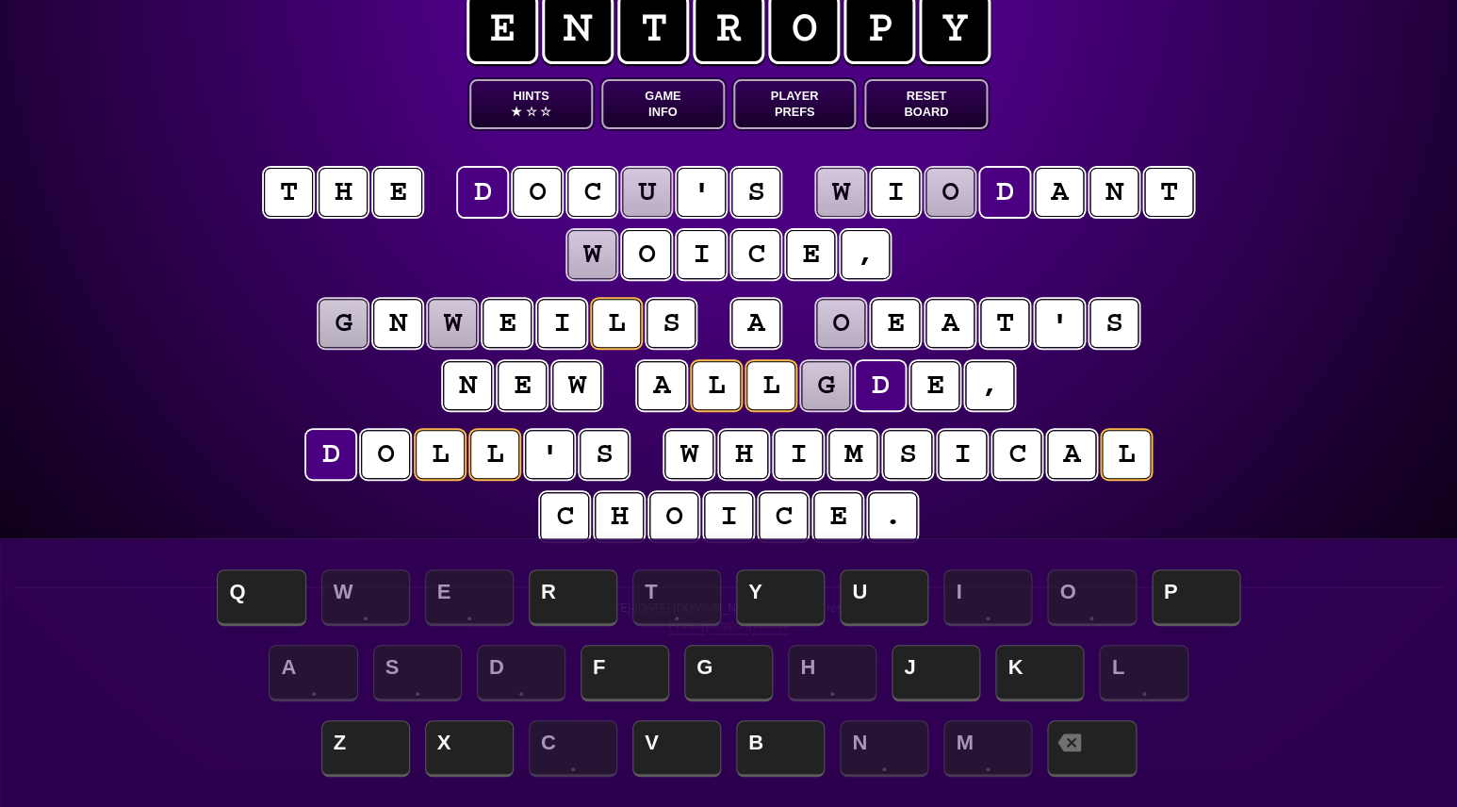
click at [221, 254] on div "e n t r o p y Hints ★ ☆ ☆ Game Info Player Prefs Reset Board t h e d o c u ' s …" at bounding box center [728, 365] width 1457 height 807
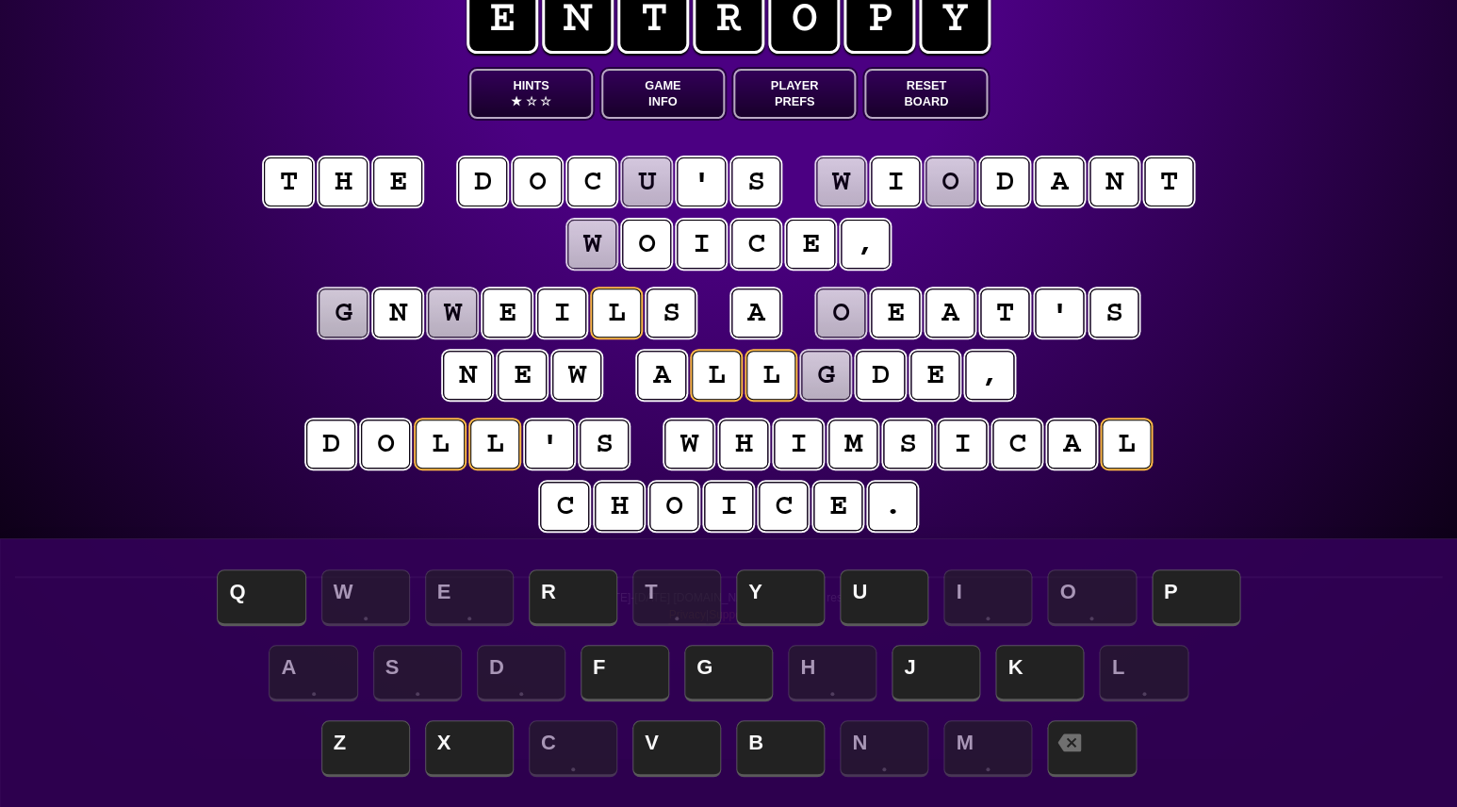
scroll to position [49, 0]
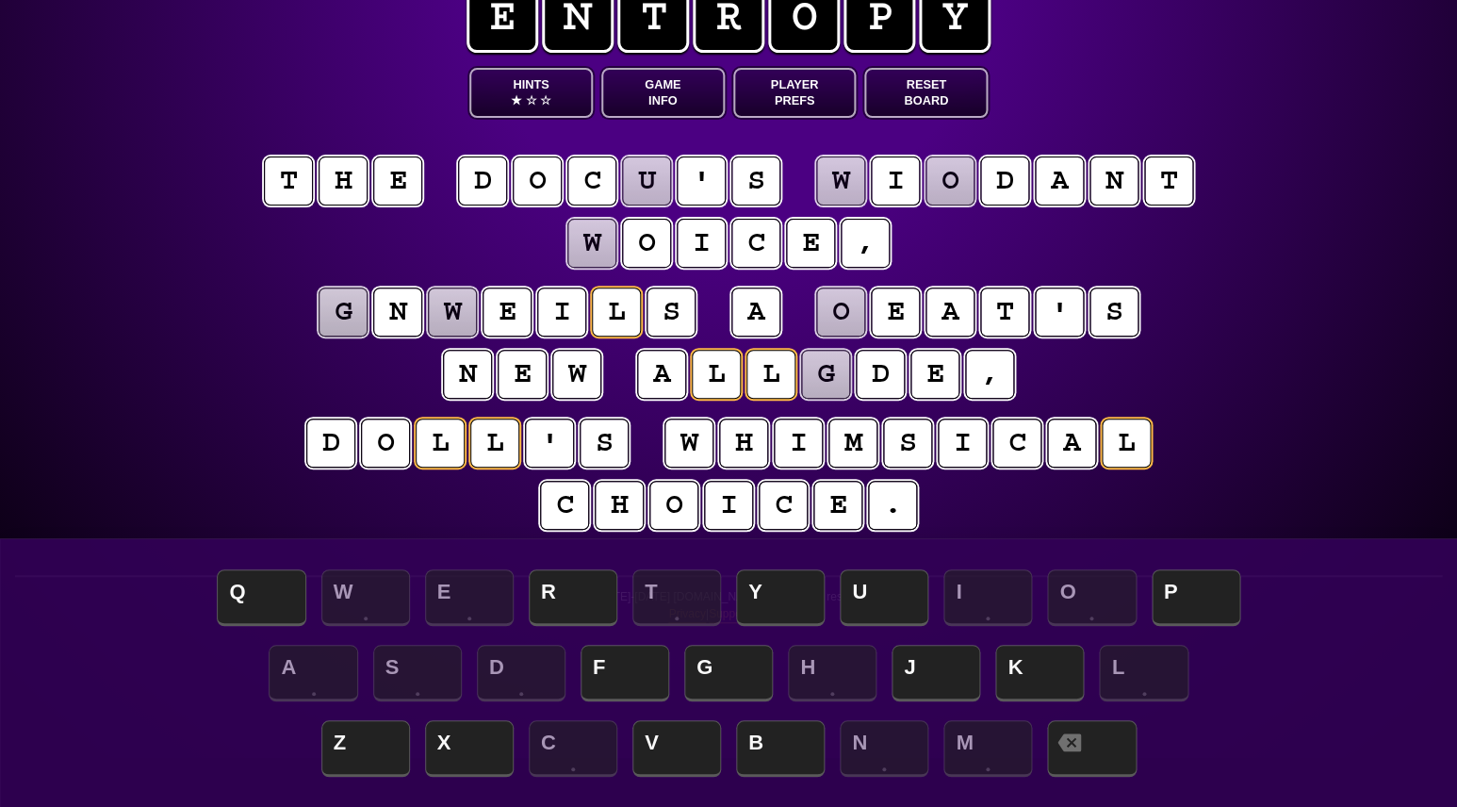
click at [656, 181] on puzzle-tile "u" at bounding box center [646, 180] width 49 height 49
click at [596, 248] on puzzle-tile "w" at bounding box center [591, 243] width 50 height 50
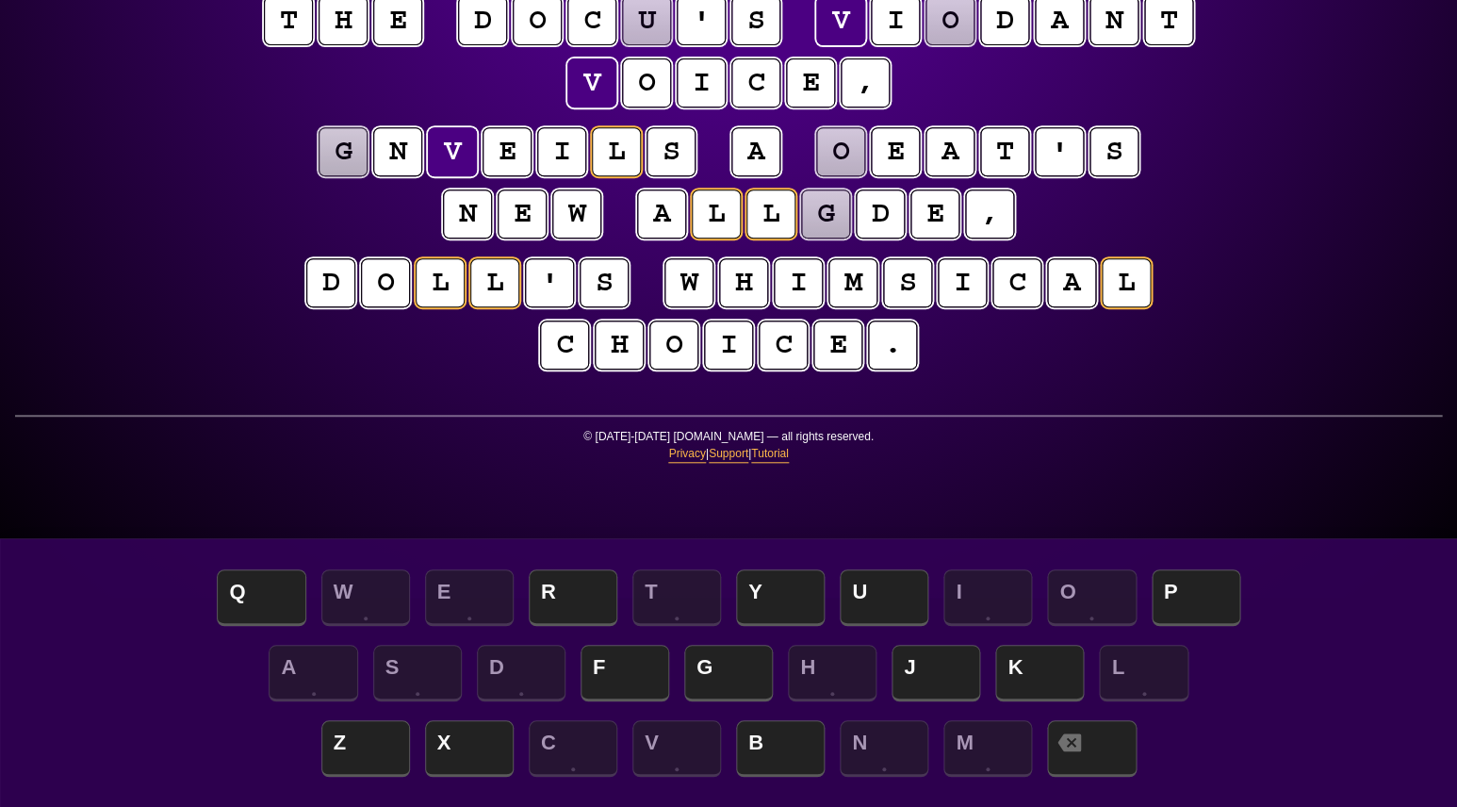
scroll to position [189, 0]
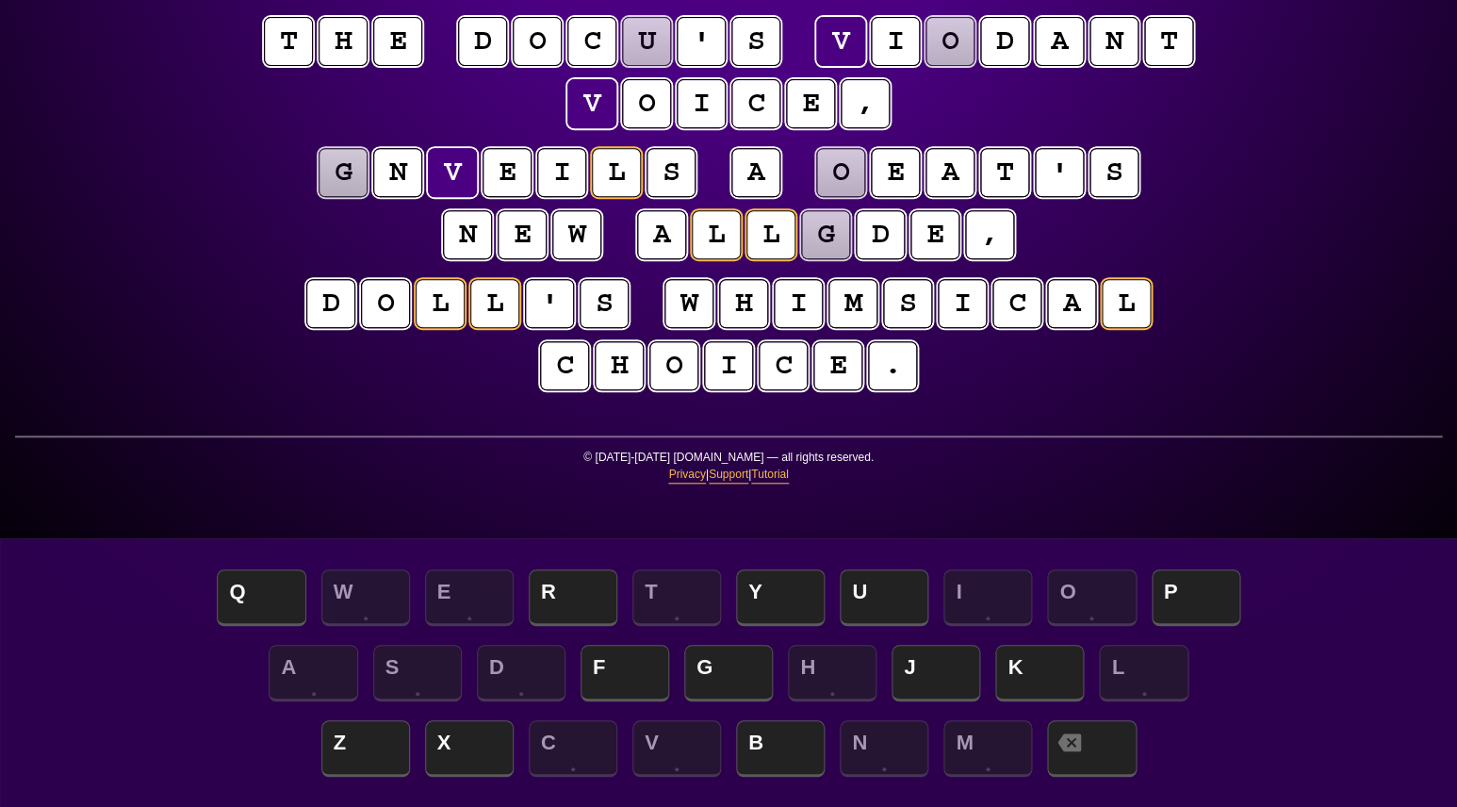
click at [228, 270] on div "e n t r o p y Hints ★ ☆ ☆ Game Info Player Prefs Reset Board t h e d o c u ' s …" at bounding box center [728, 214] width 1457 height 807
click at [351, 187] on puzzle-tile "g" at bounding box center [343, 172] width 49 height 49
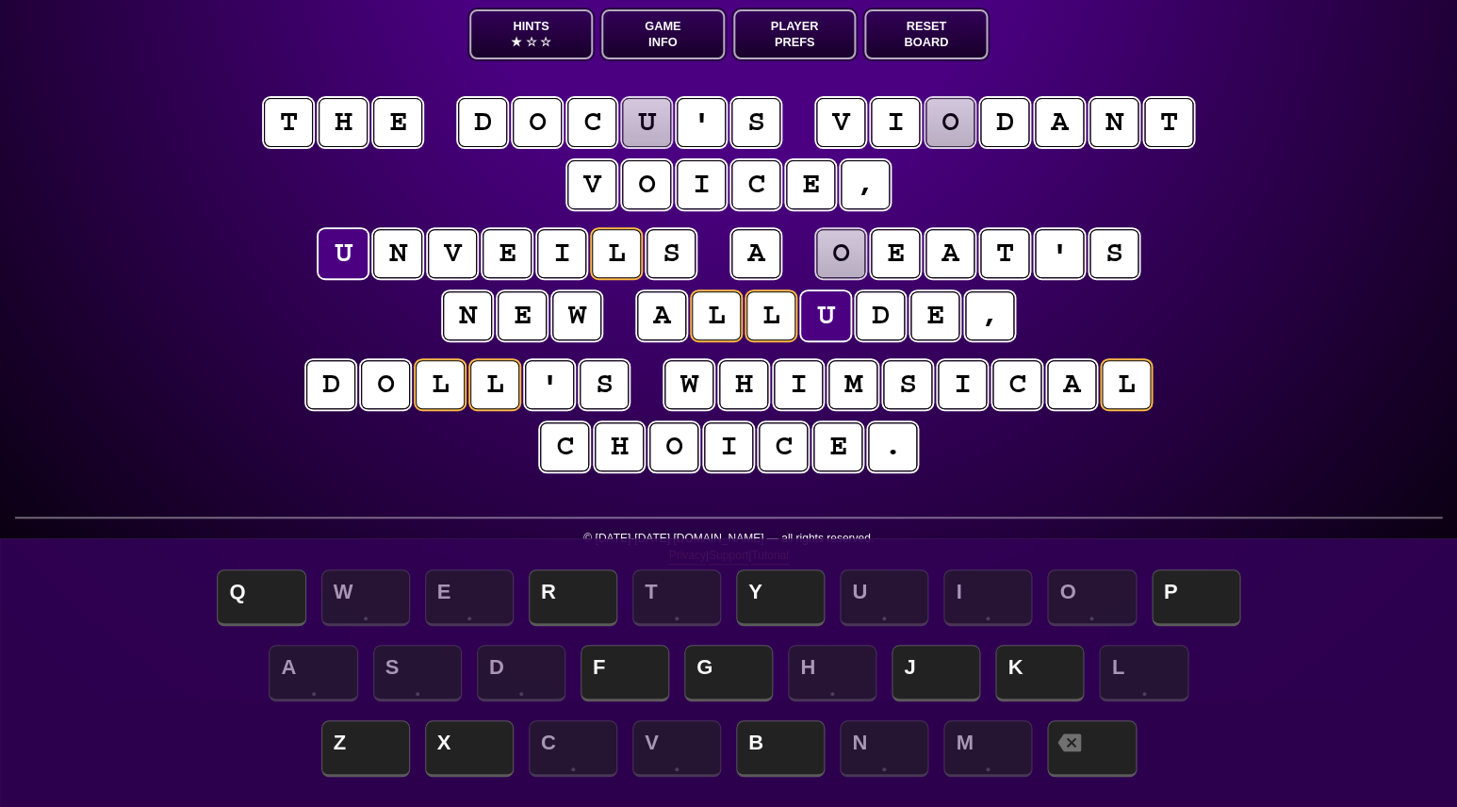
scroll to position [106, 0]
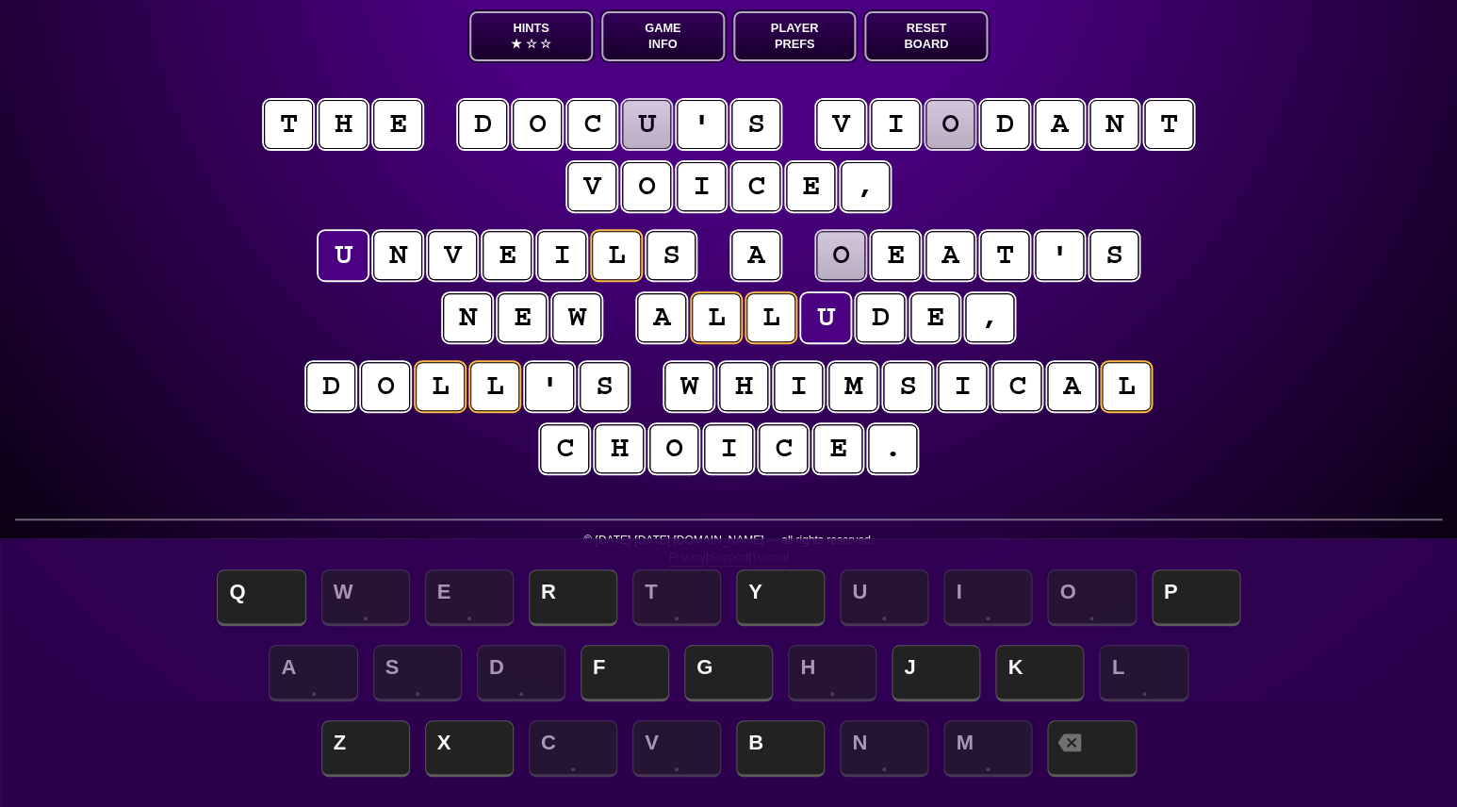
click at [824, 254] on puzzle-tile "o" at bounding box center [840, 255] width 51 height 51
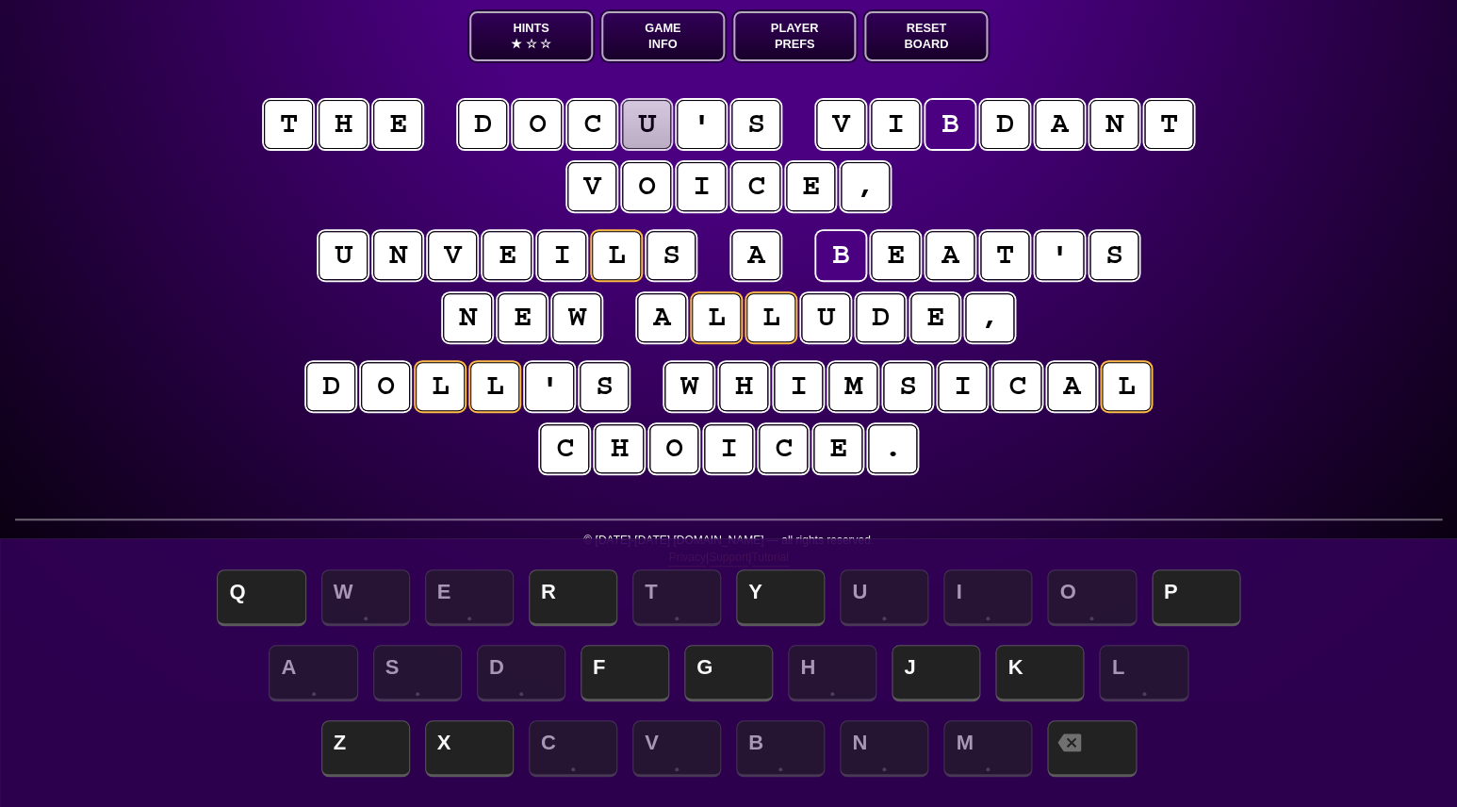
click at [995, 128] on puzzle-tile "d" at bounding box center [1004, 124] width 49 height 49
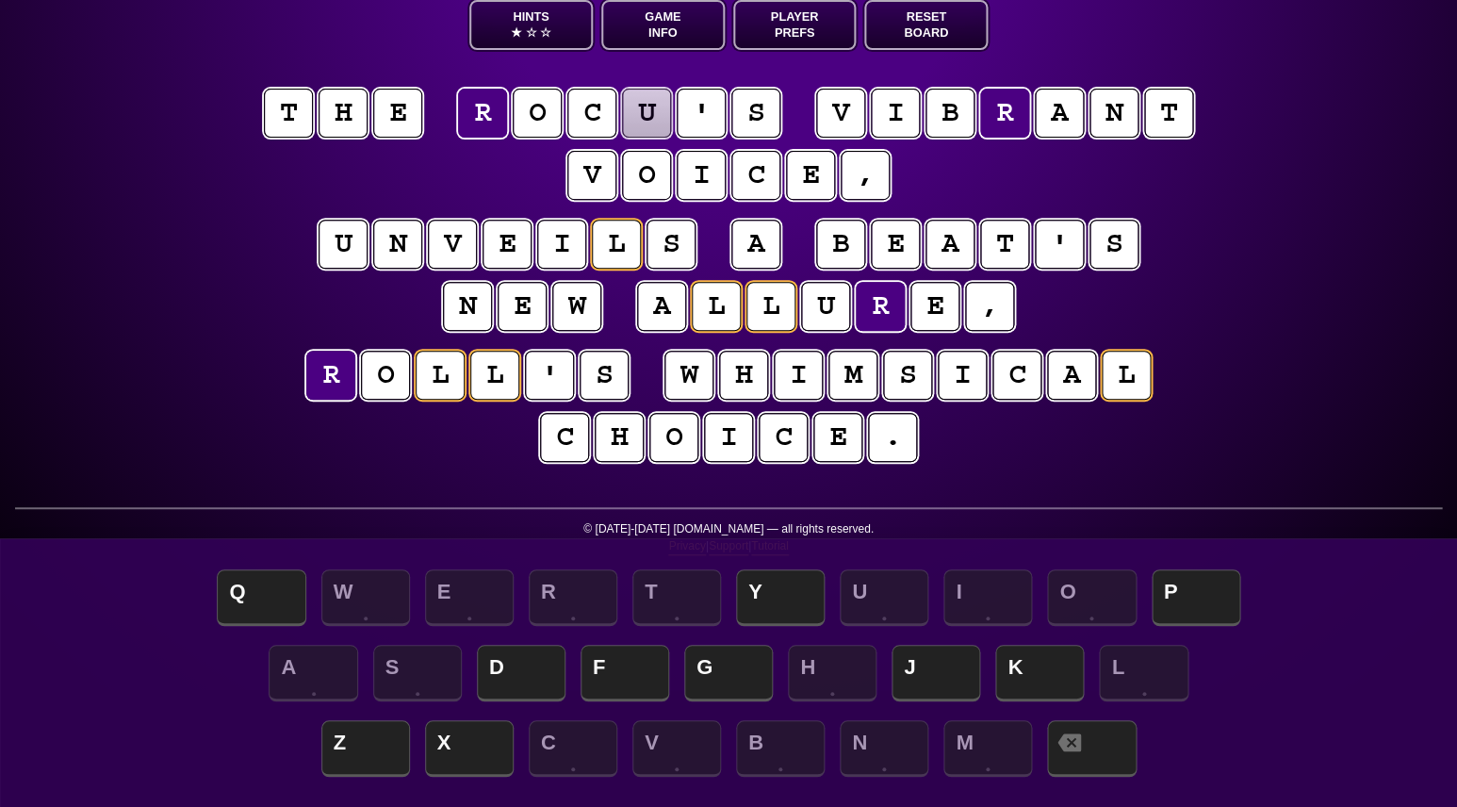
scroll to position [117, 0]
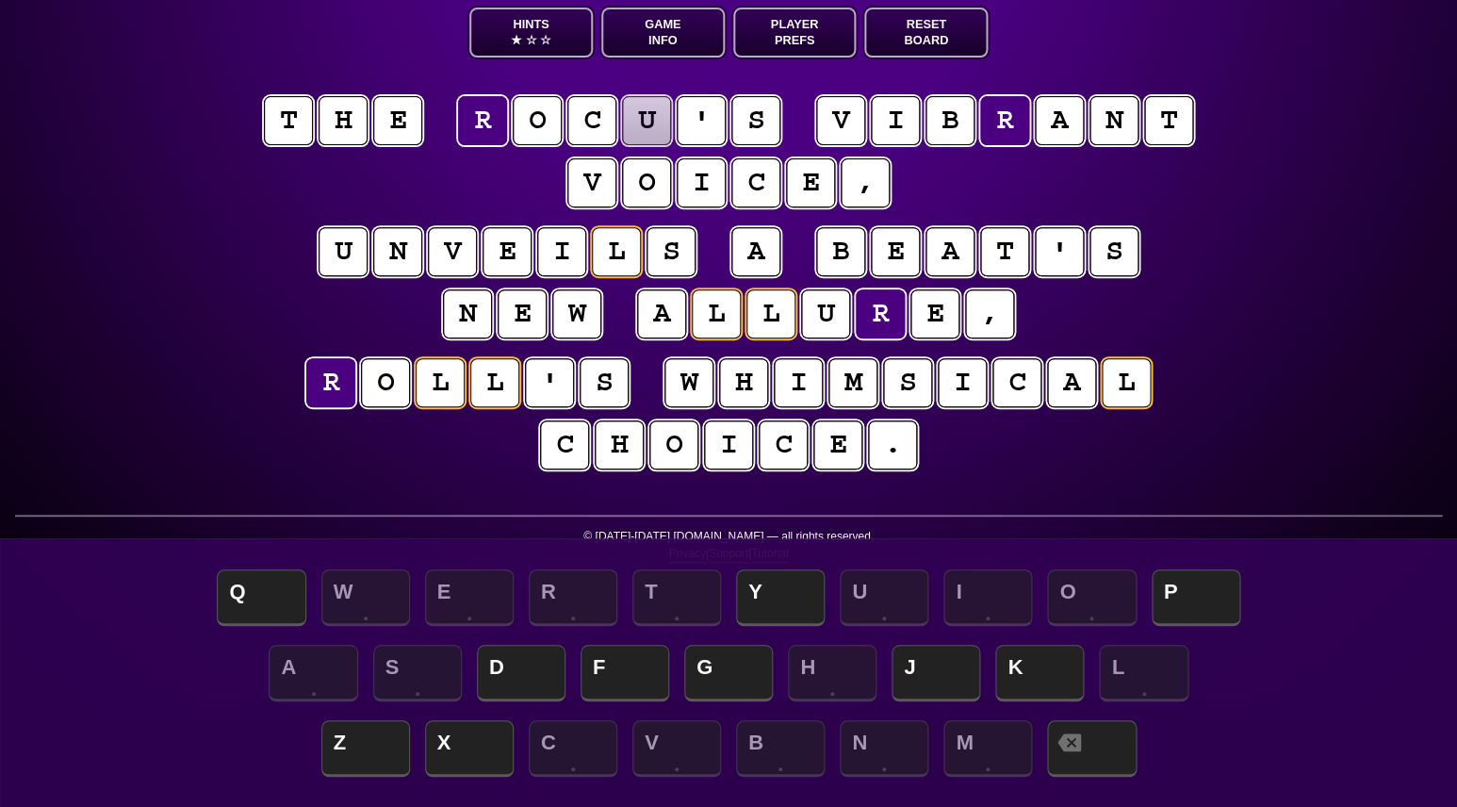
click at [650, 117] on puzzle-tile "u" at bounding box center [646, 120] width 49 height 49
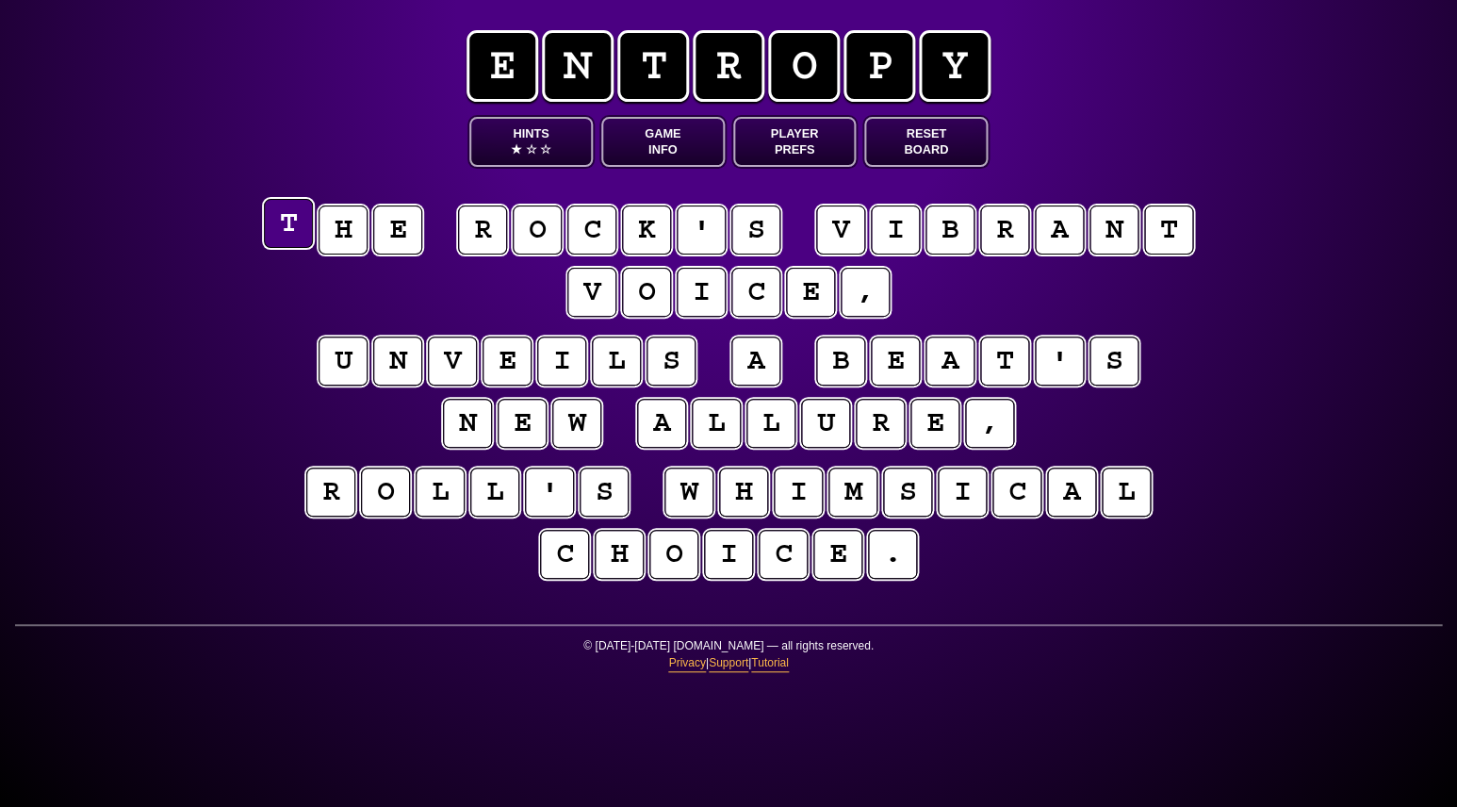
scroll to position [0, 0]
